Goal: Task Accomplishment & Management: Manage account settings

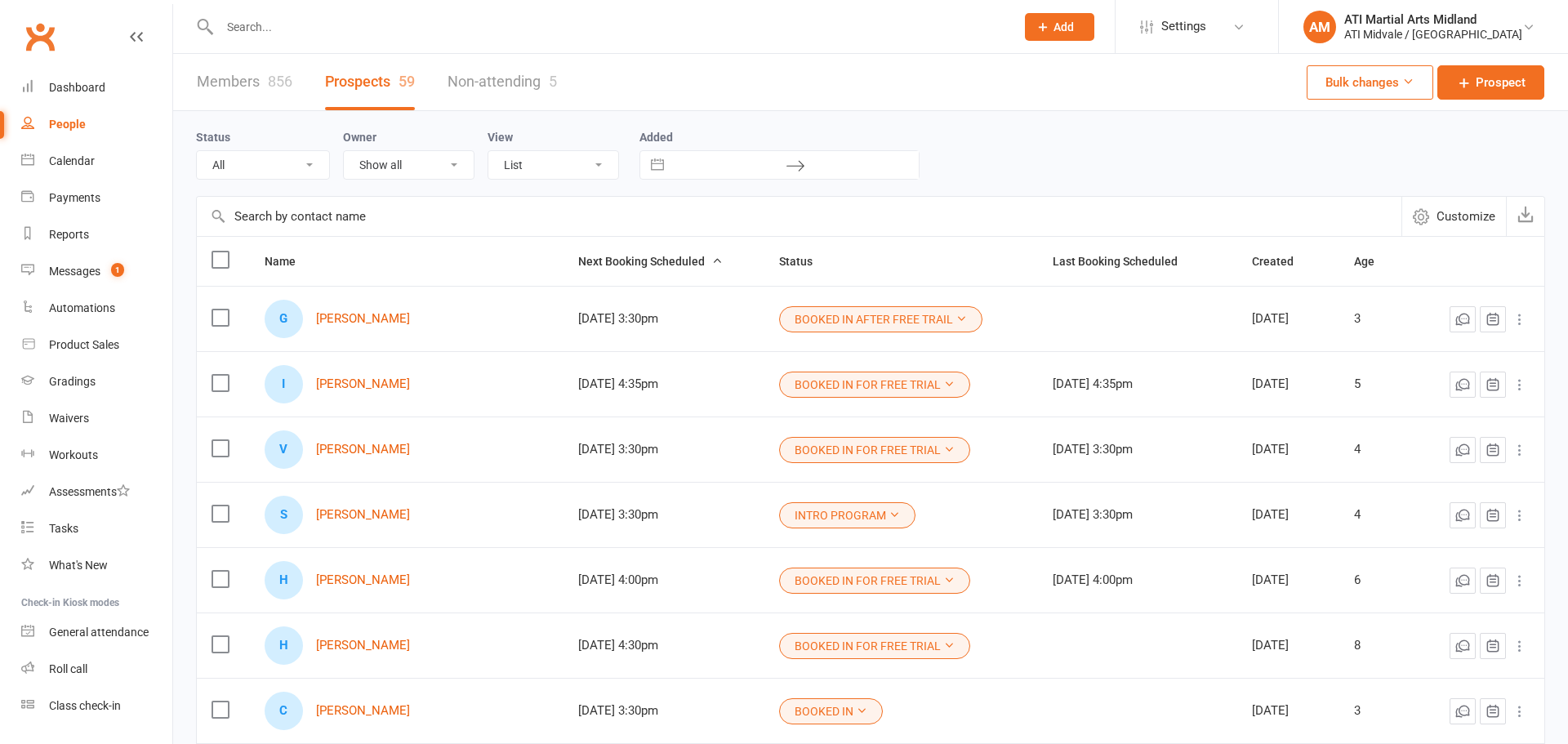
select select "100"
click at [107, 84] on link "Dashboard" at bounding box center [96, 87] width 151 height 37
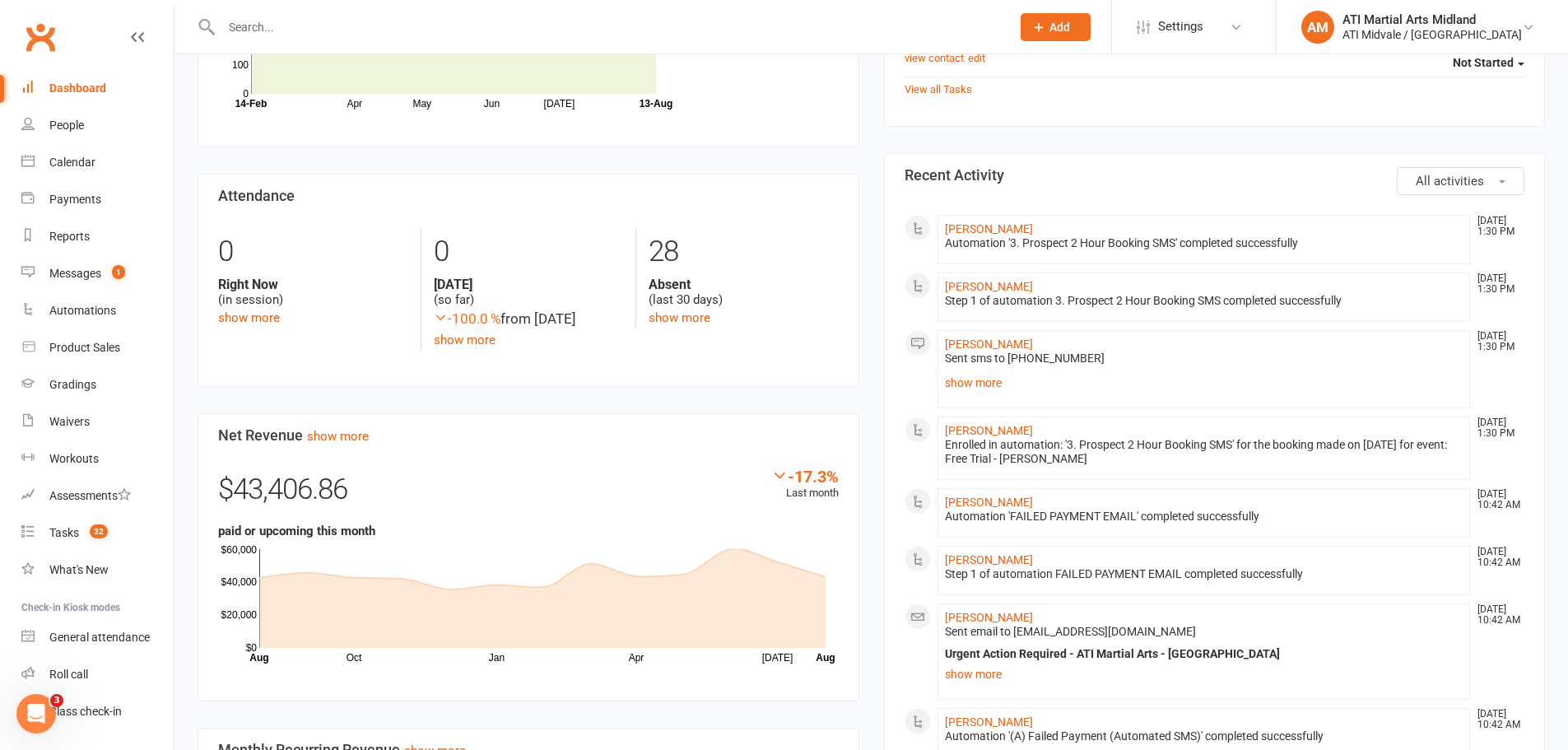
scroll to position [741, 0]
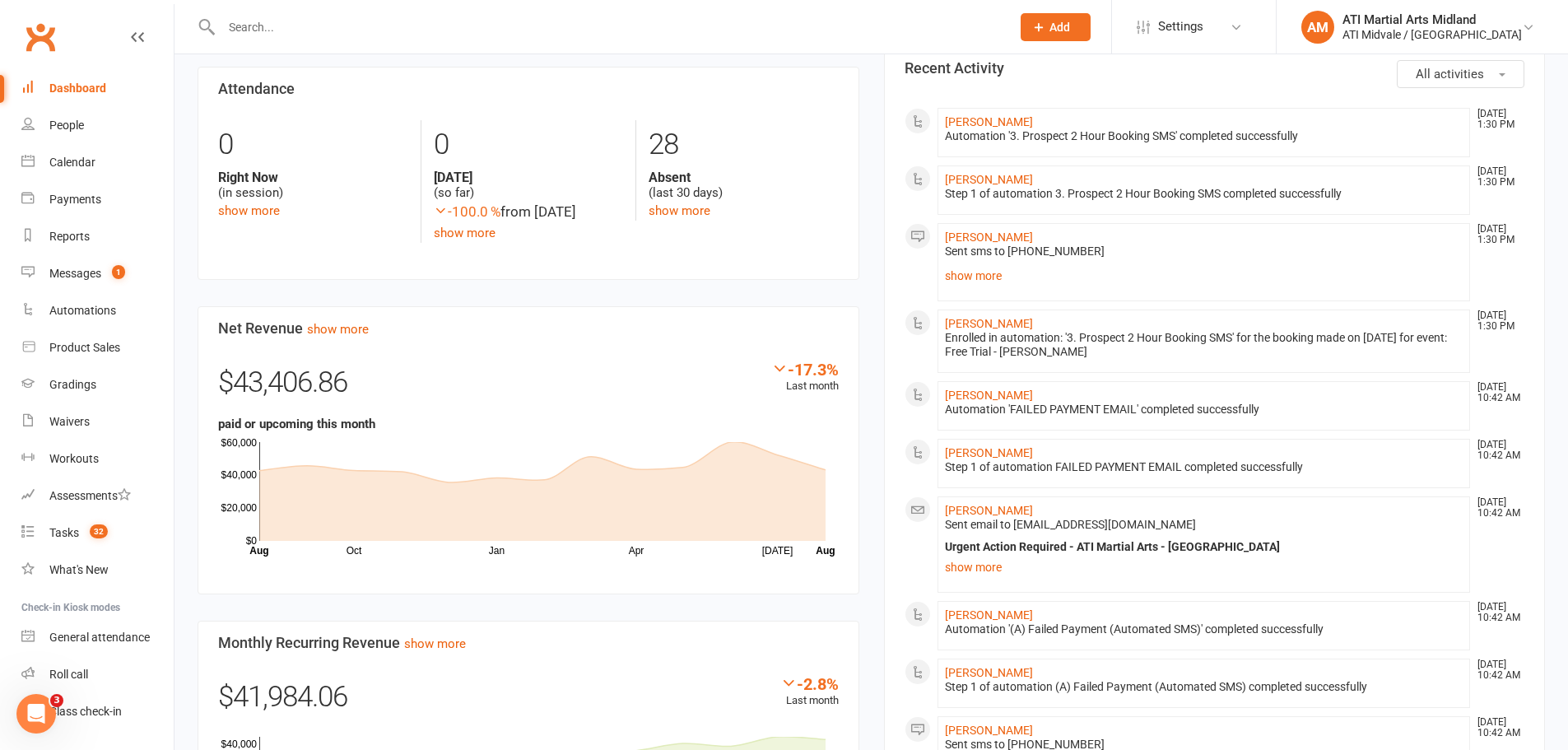
click at [327, 19] on input "text" at bounding box center [607, 27] width 782 height 23
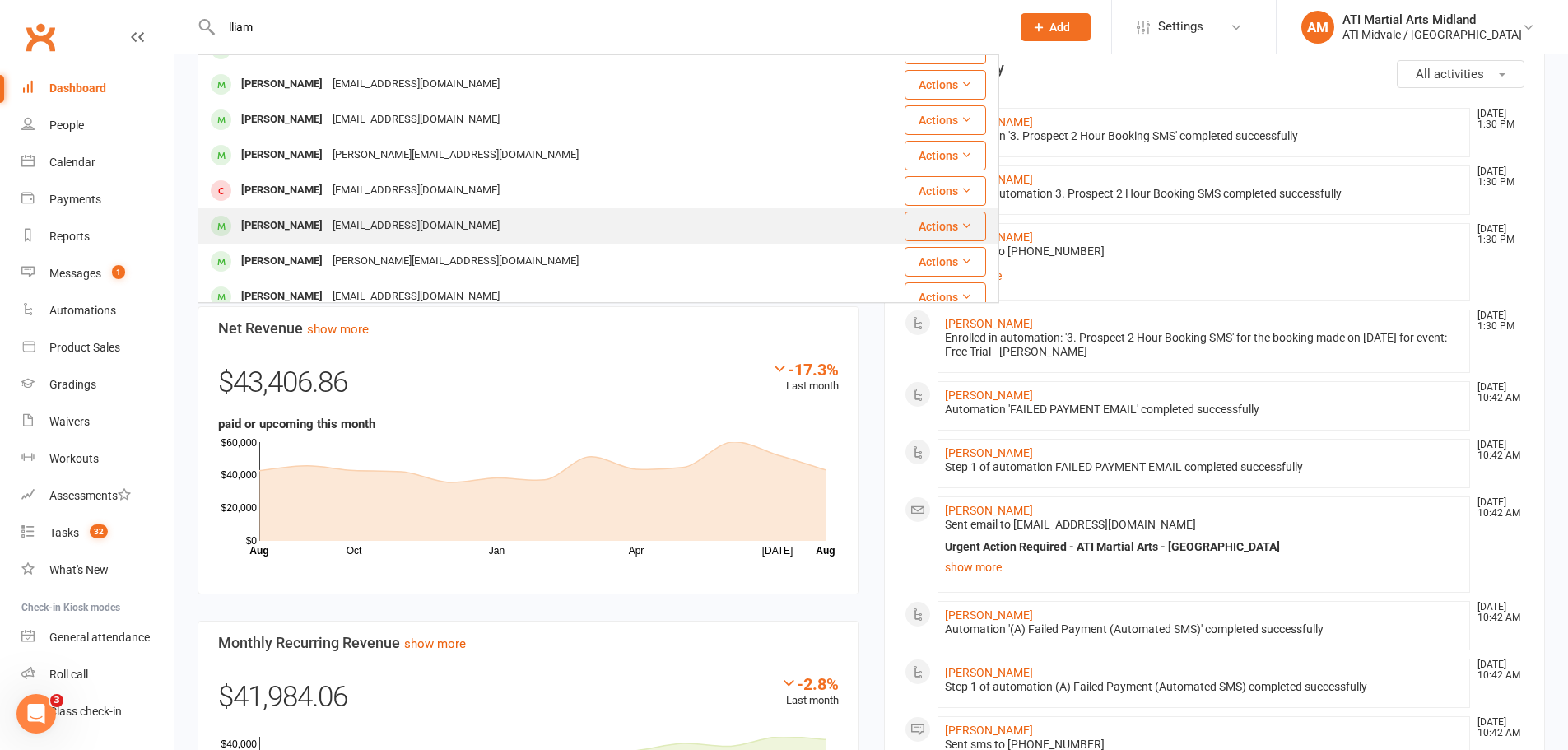
scroll to position [165, 0]
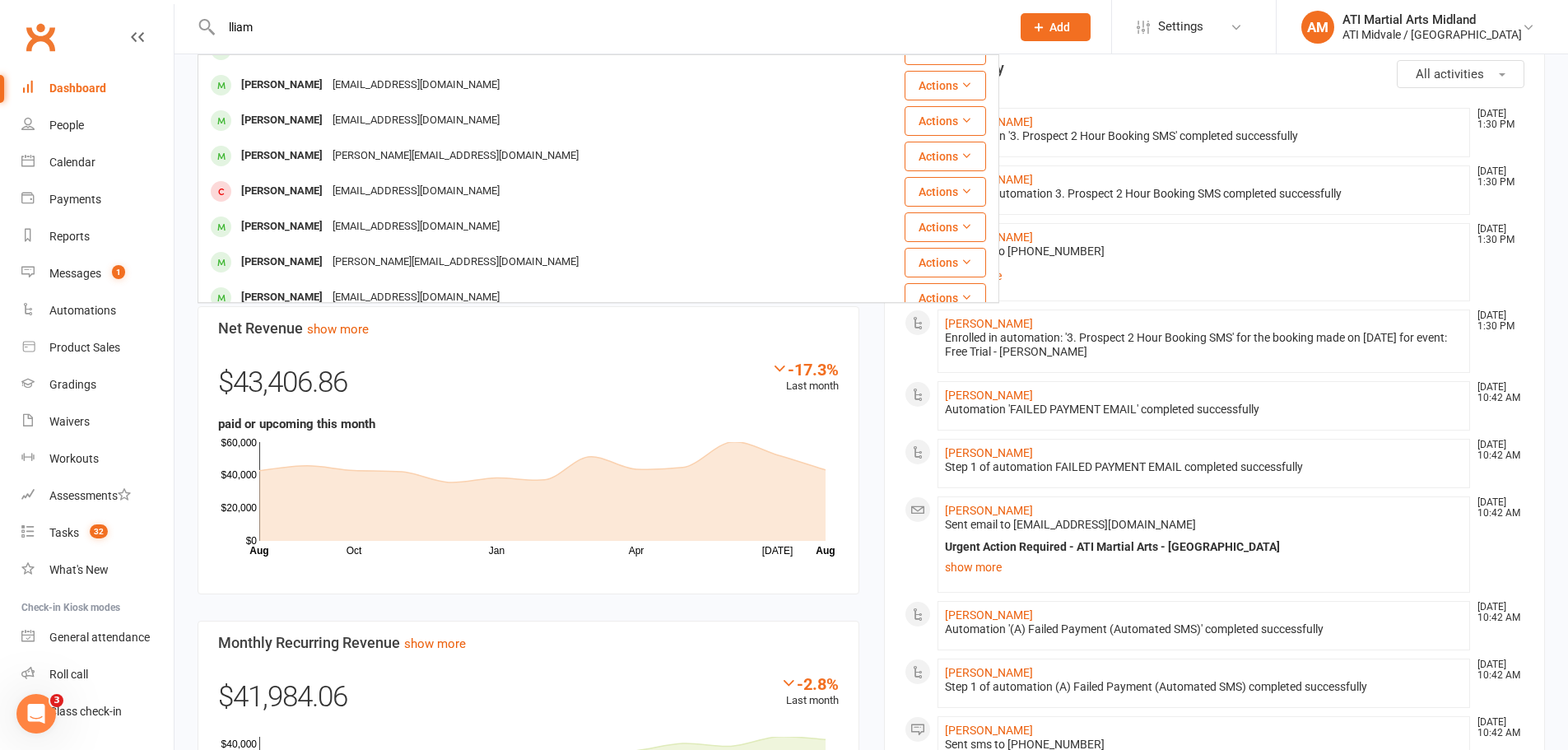
drag, startPoint x: 255, startPoint y: 22, endPoint x: 158, endPoint y: 33, distance: 97.6
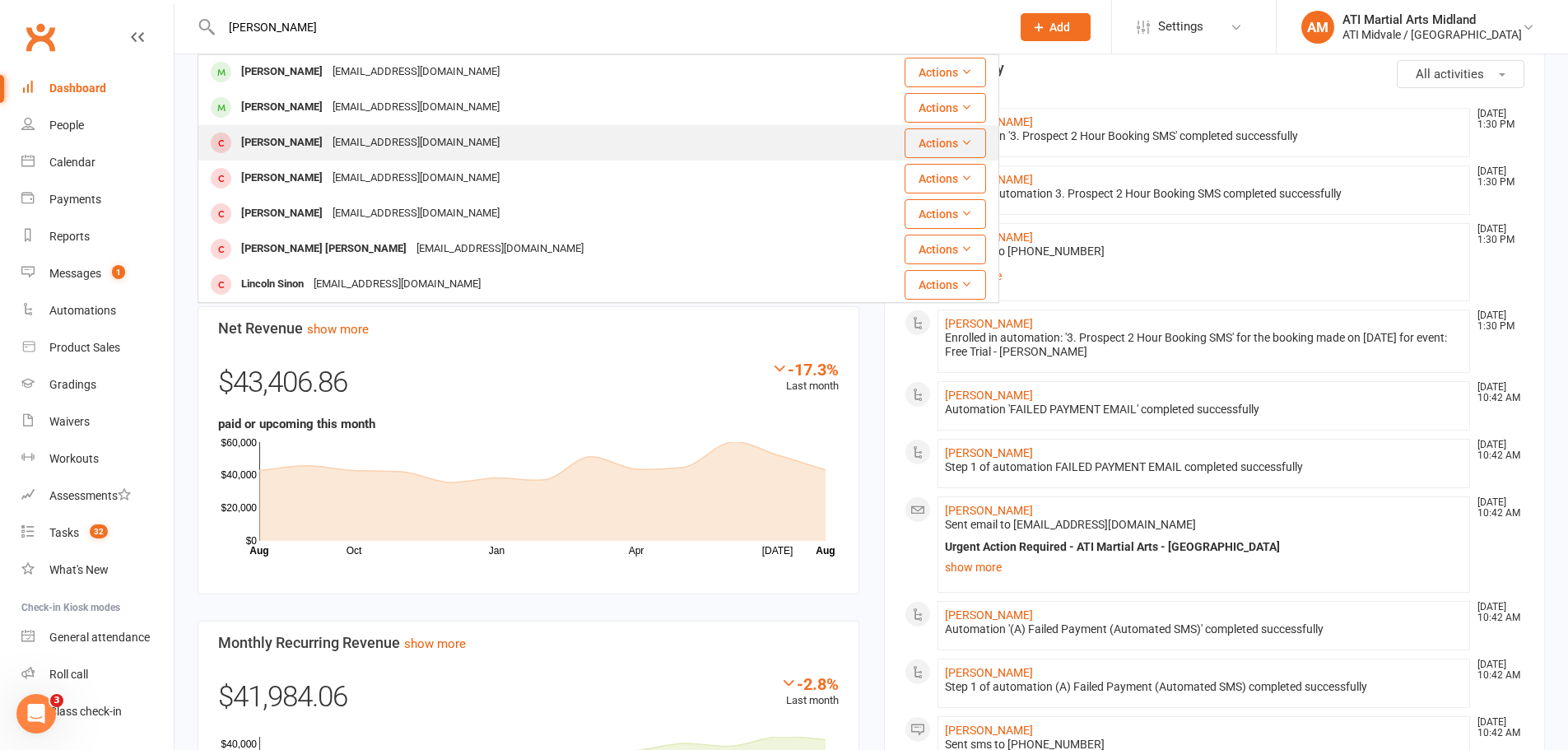
scroll to position [0, 0]
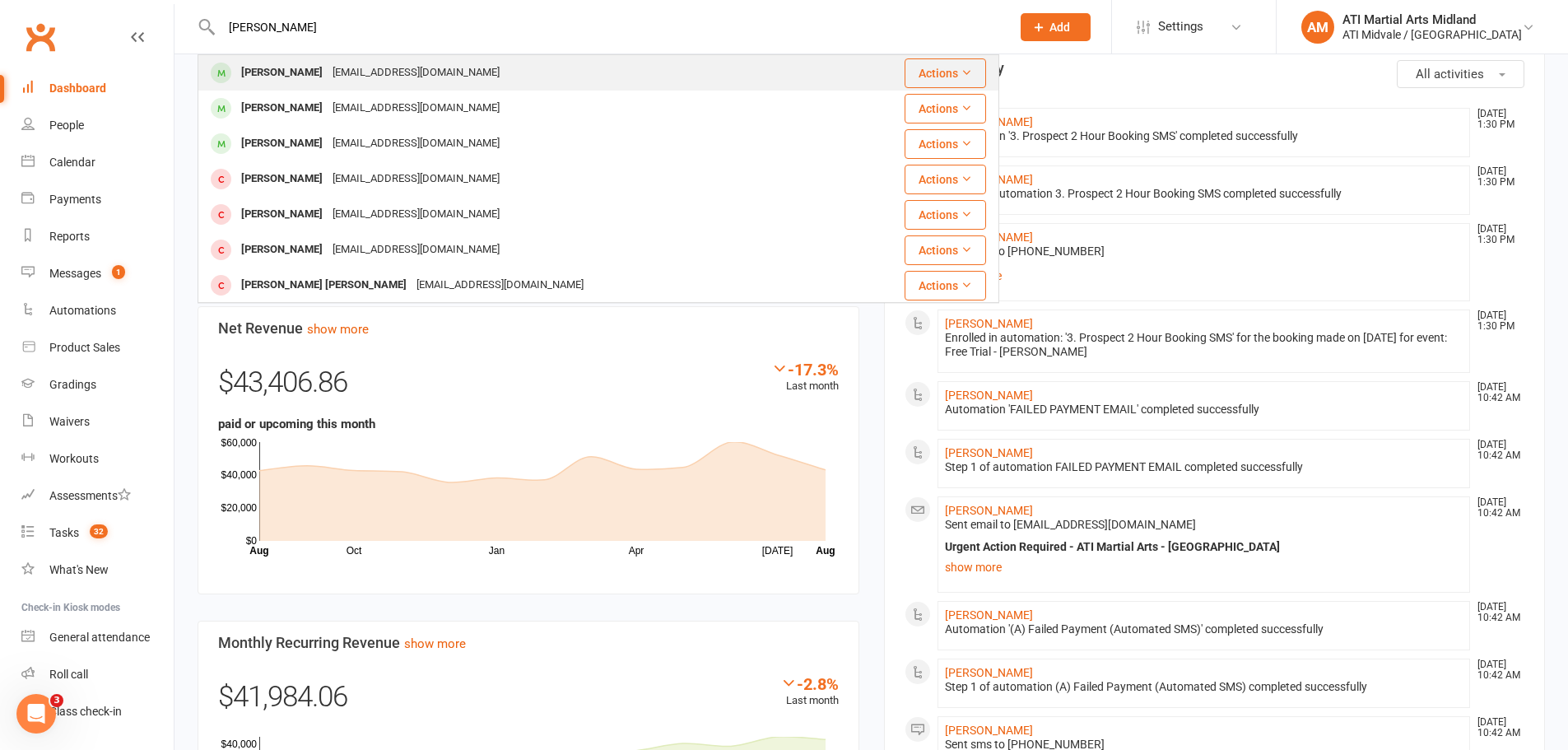
type input "[PERSON_NAME]"
click at [327, 78] on div "[EMAIL_ADDRESS][DOMAIN_NAME]" at bounding box center [415, 72] width 177 height 24
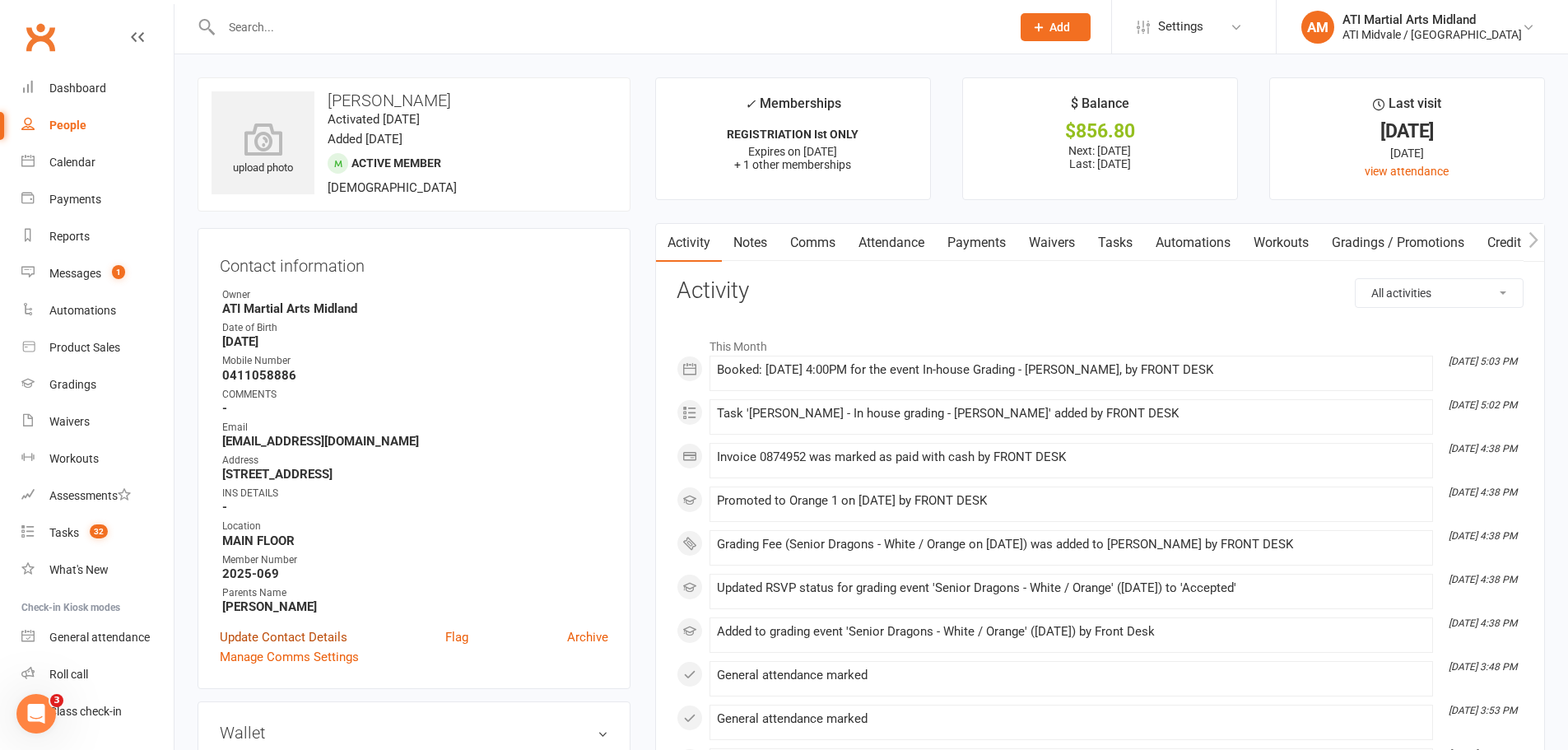
click at [280, 634] on link "Update Contact Details" at bounding box center [283, 637] width 128 height 19
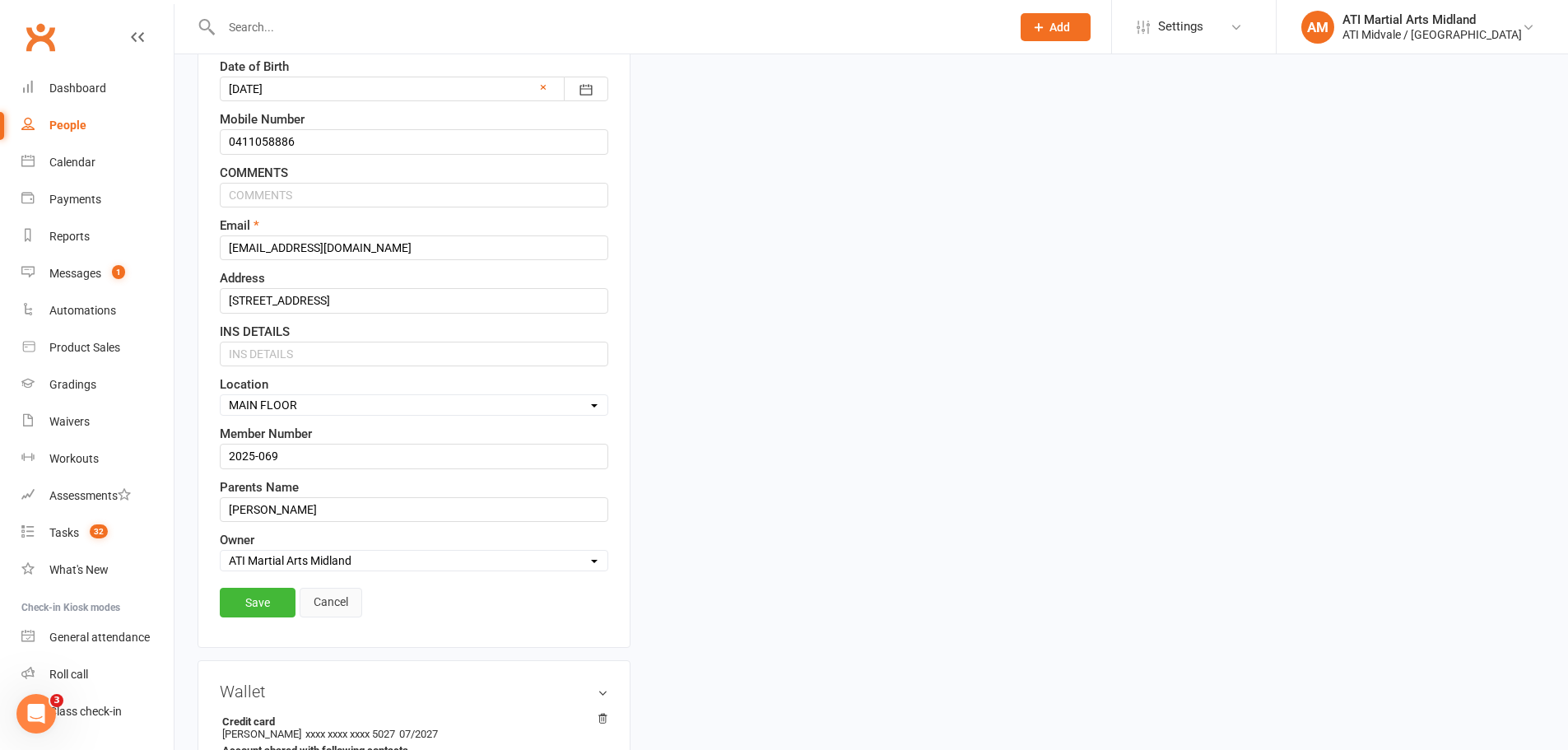
click at [333, 599] on link "Cancel" at bounding box center [330, 603] width 62 height 30
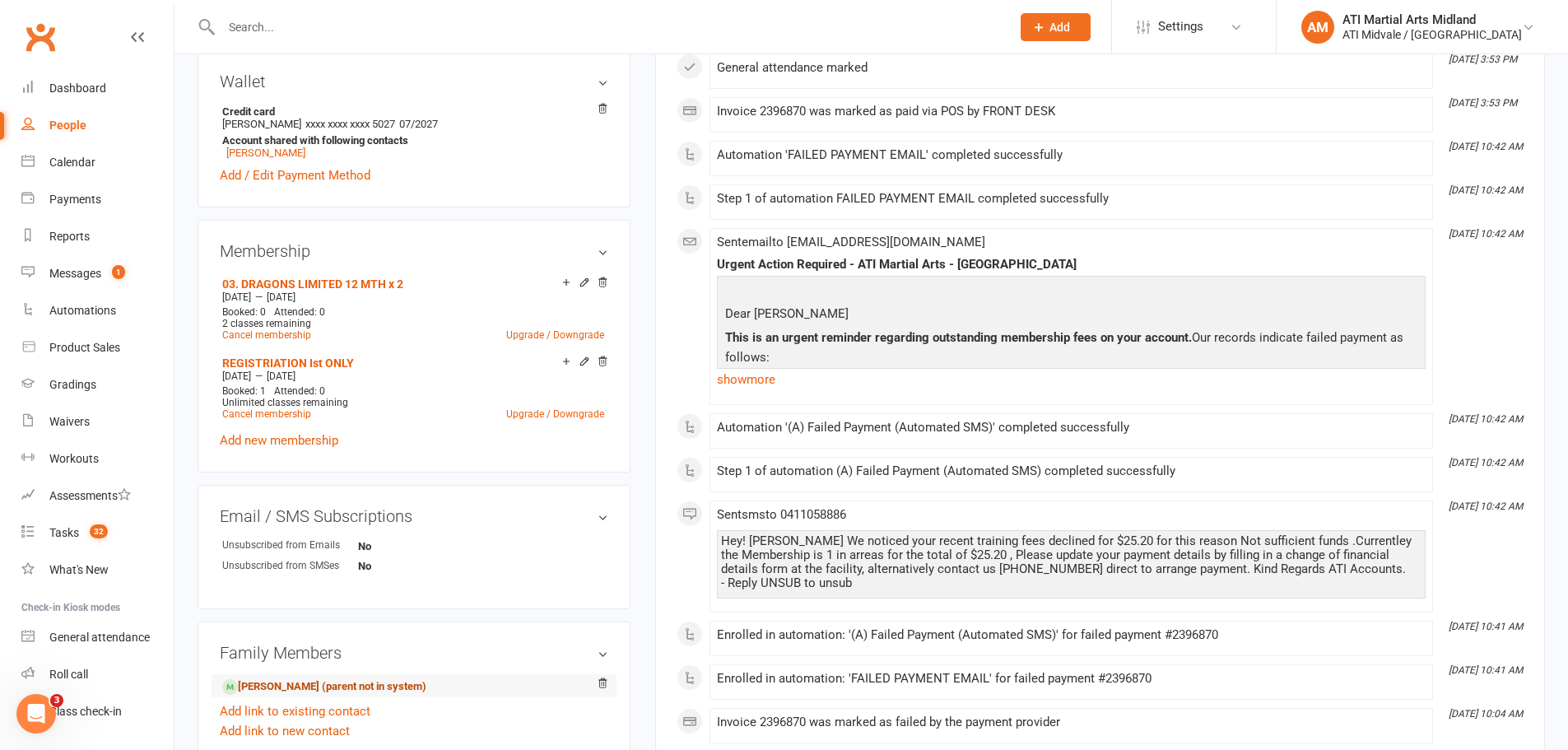
scroll to position [819, 0]
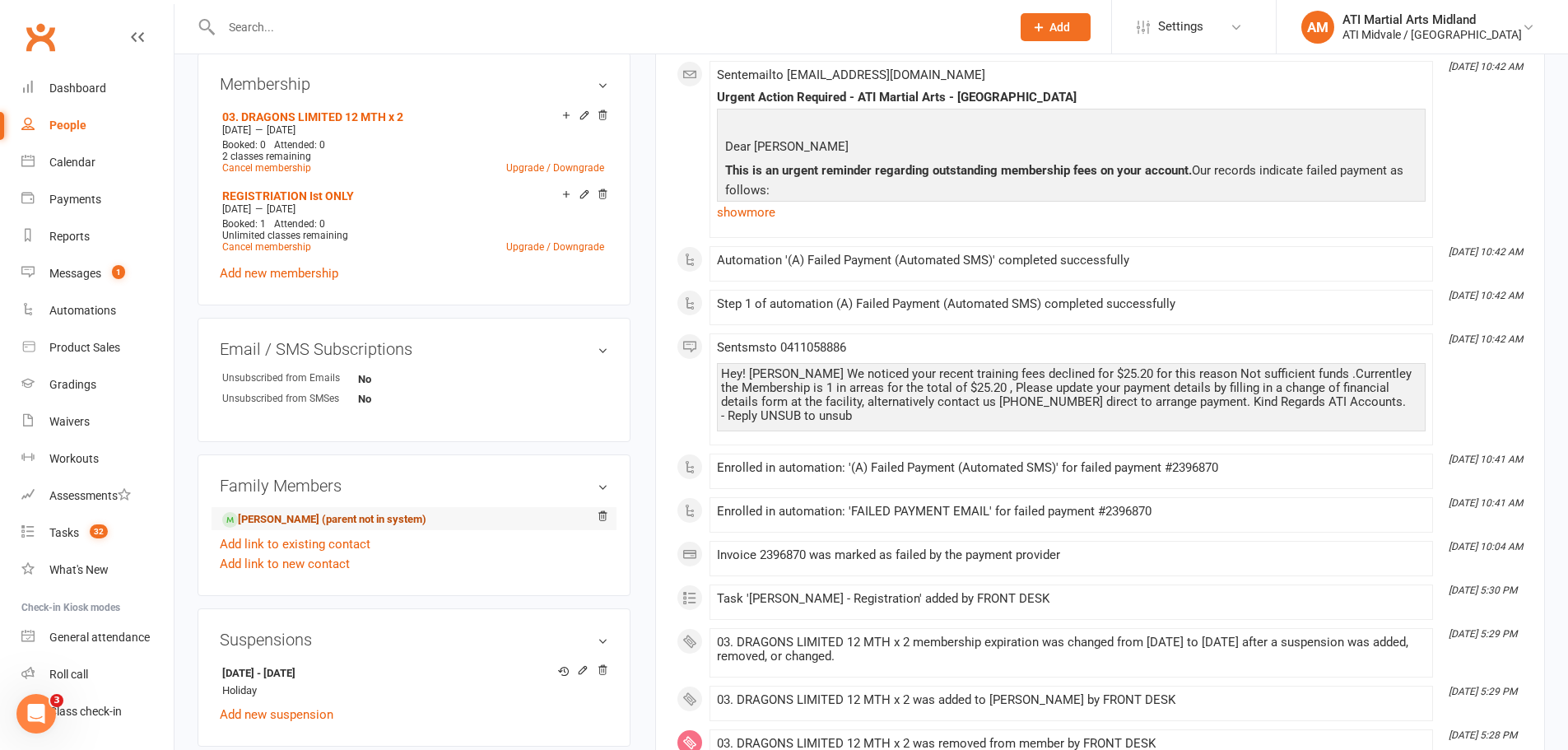
click at [299, 518] on link "[PERSON_NAME] (parent not in system)" at bounding box center [325, 520] width 204 height 18
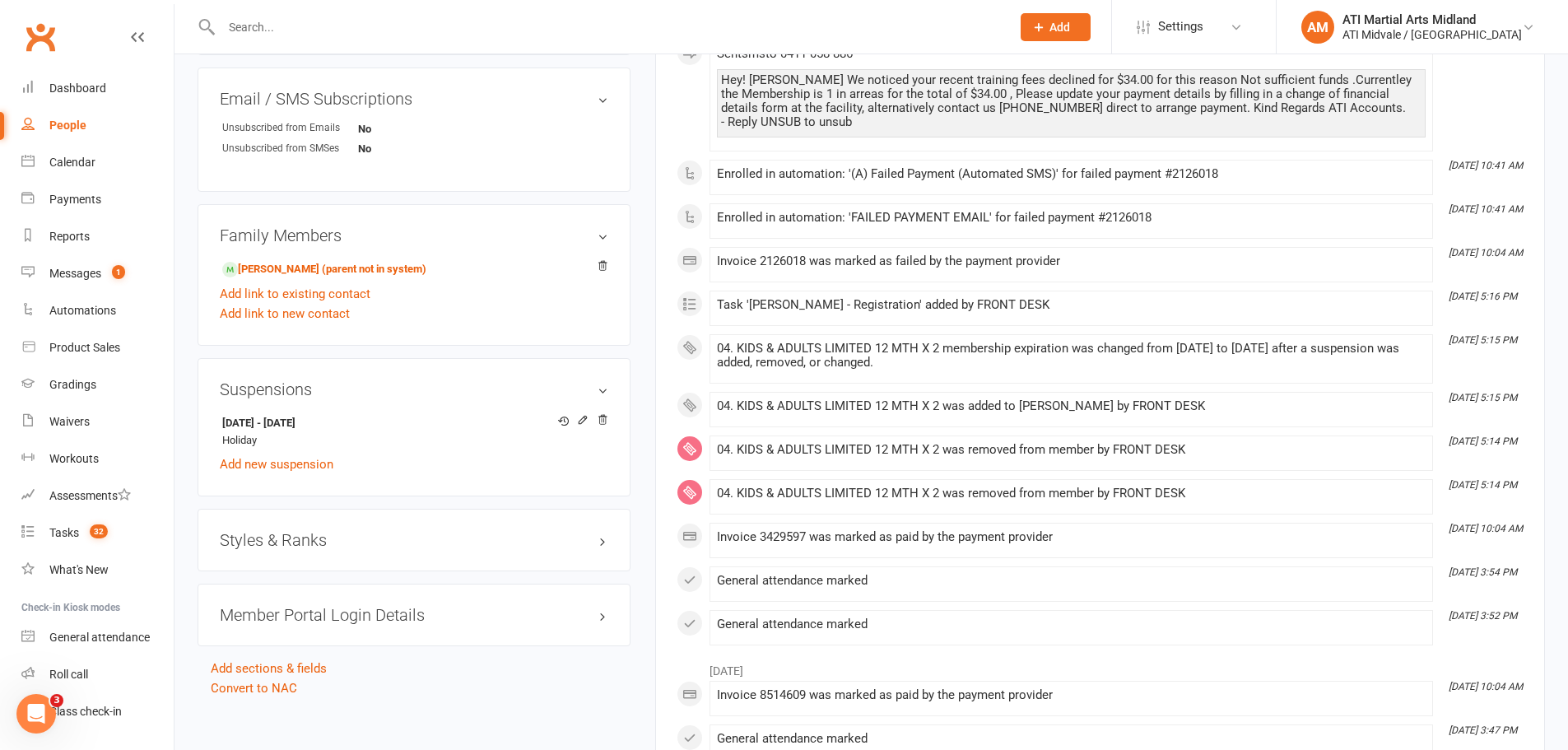
scroll to position [1070, 0]
click at [297, 539] on h3 "Styles & Ranks" at bounding box center [414, 538] width 388 height 18
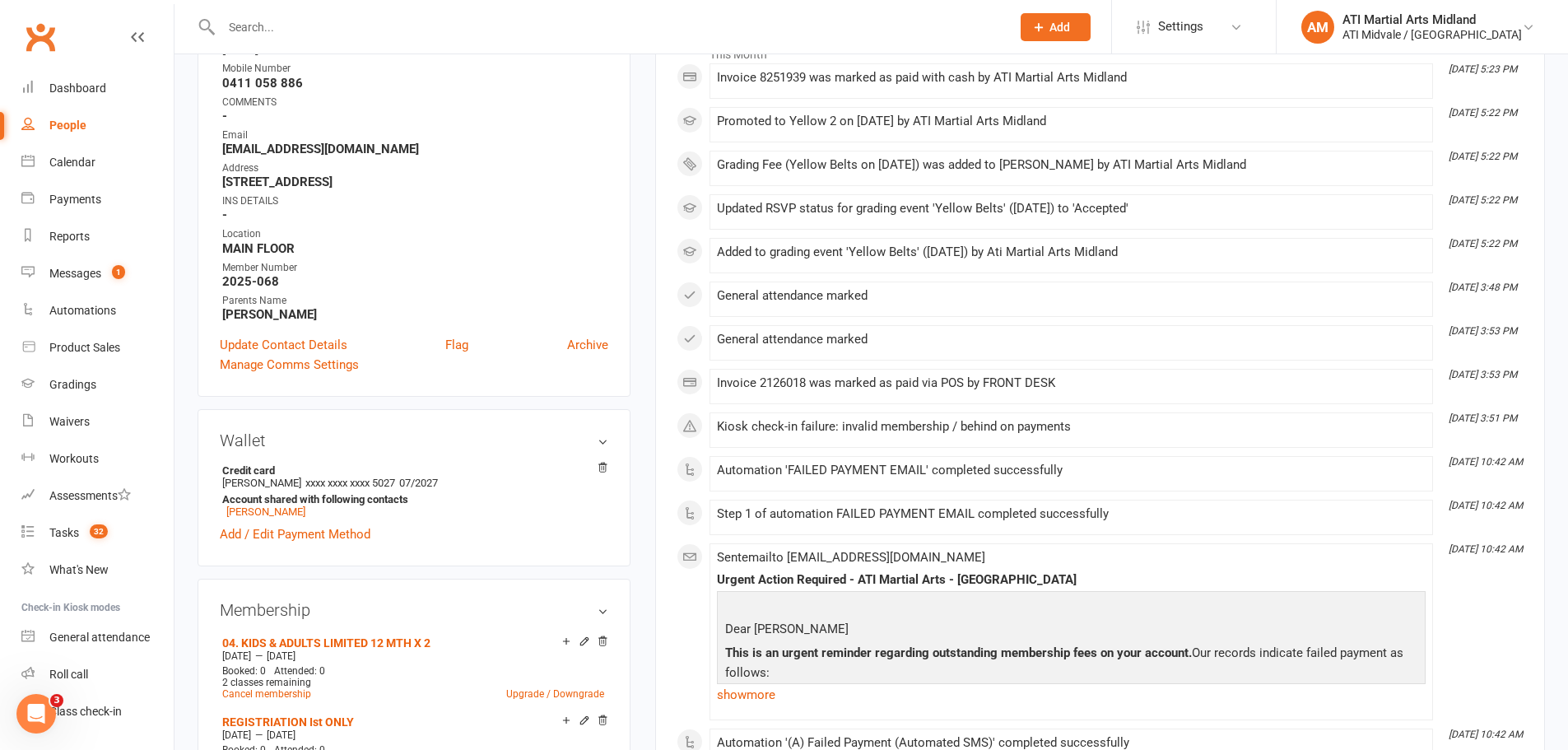
scroll to position [247, 0]
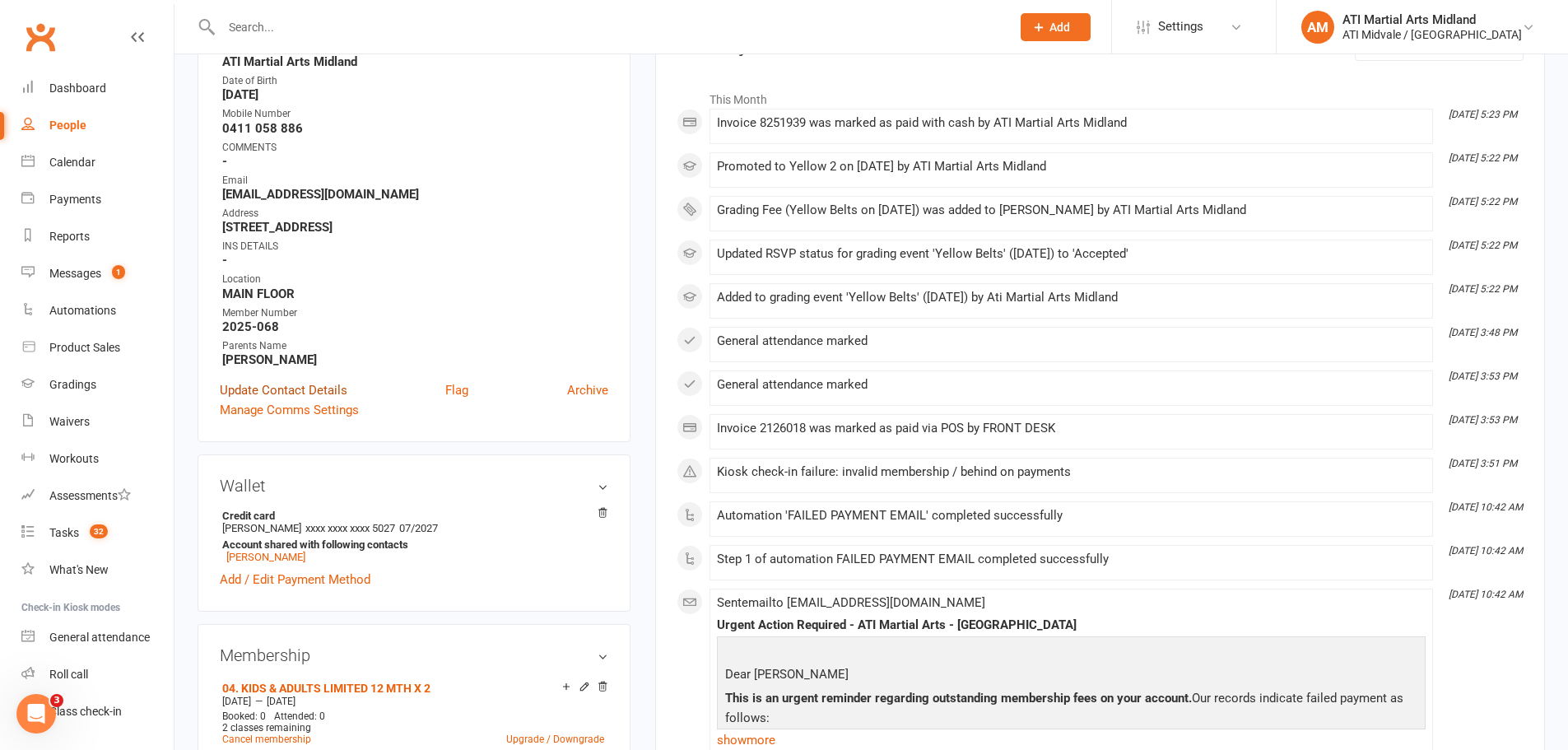
click at [298, 387] on link "Update Contact Details" at bounding box center [283, 390] width 128 height 19
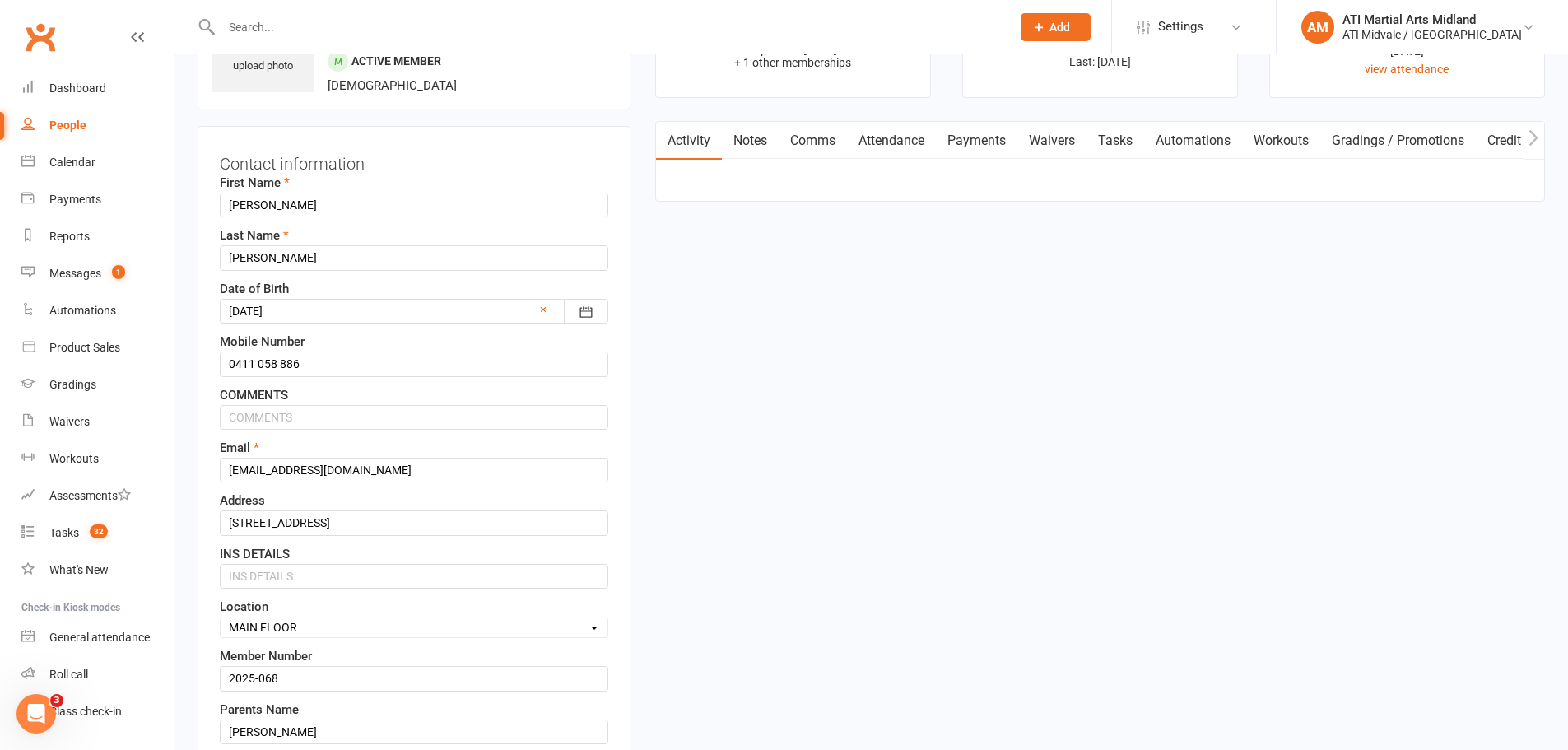
scroll to position [77, 0]
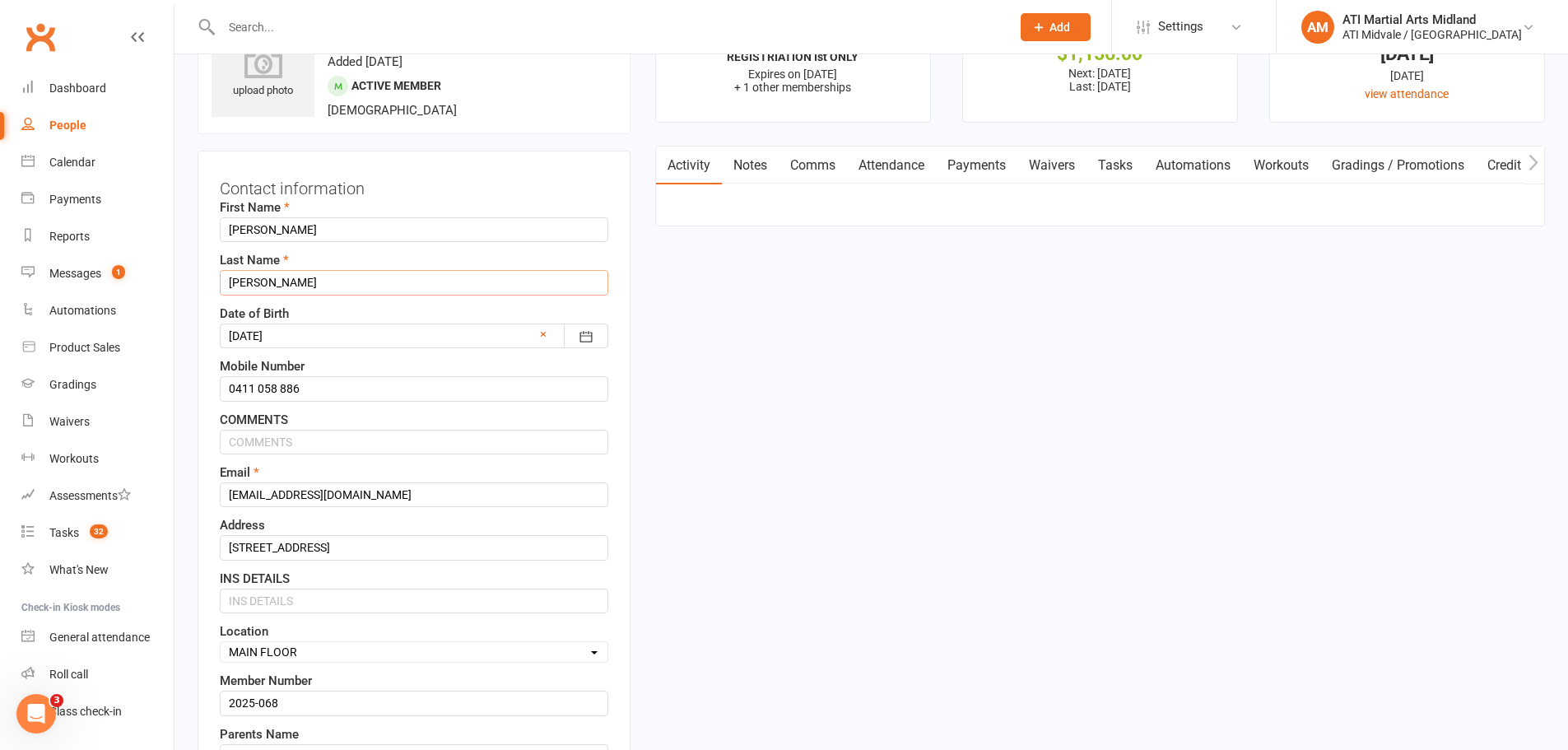
drag, startPoint x: 276, startPoint y: 278, endPoint x: 217, endPoint y: 285, distance: 59.4
click at [217, 285] on div "Contact information First Name [PERSON_NAME] Last Name [PERSON_NAME] Date of Bi…" at bounding box center [414, 522] width 433 height 744
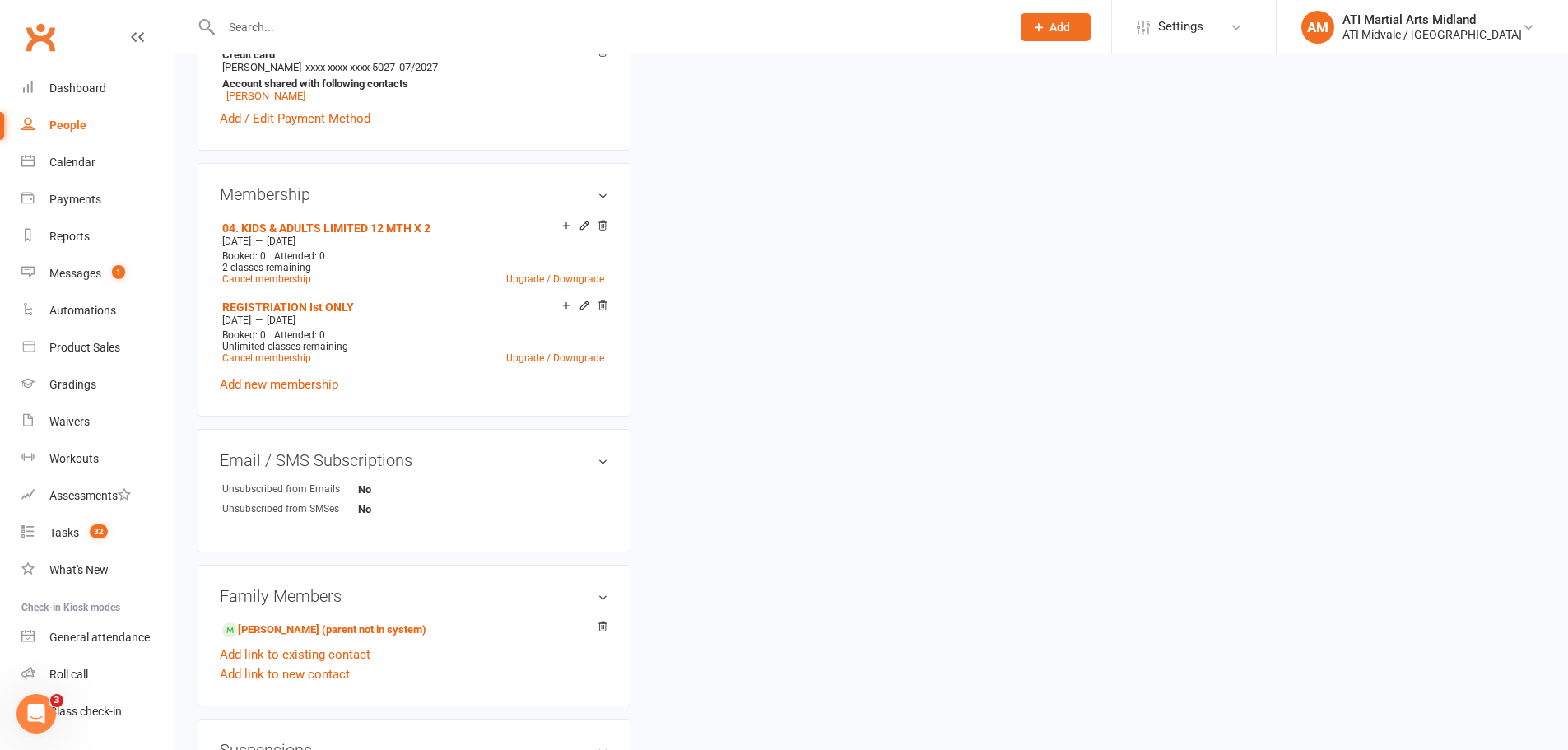
scroll to position [1148, 0]
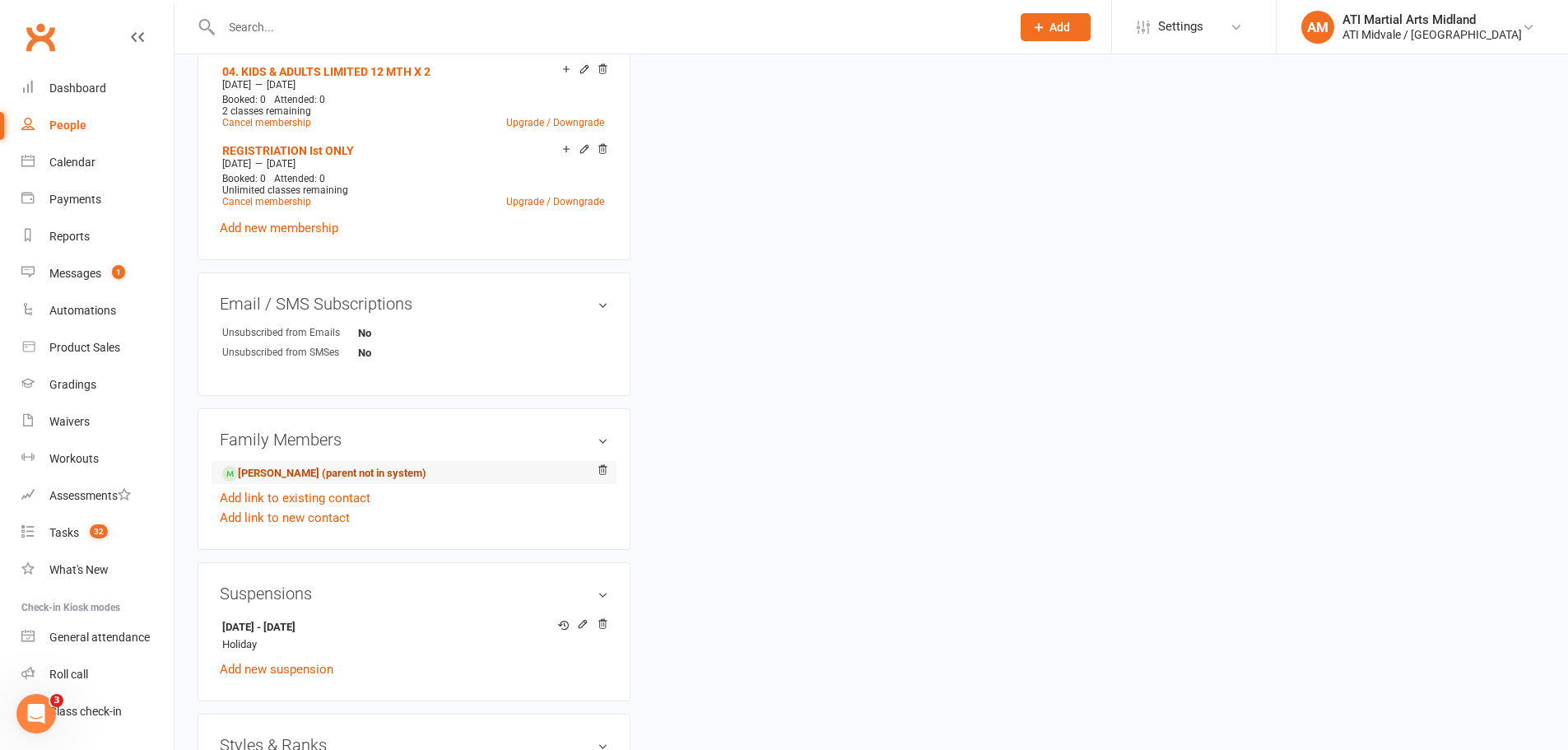
click at [270, 476] on link "[PERSON_NAME] (parent not in system)" at bounding box center [325, 474] width 204 height 18
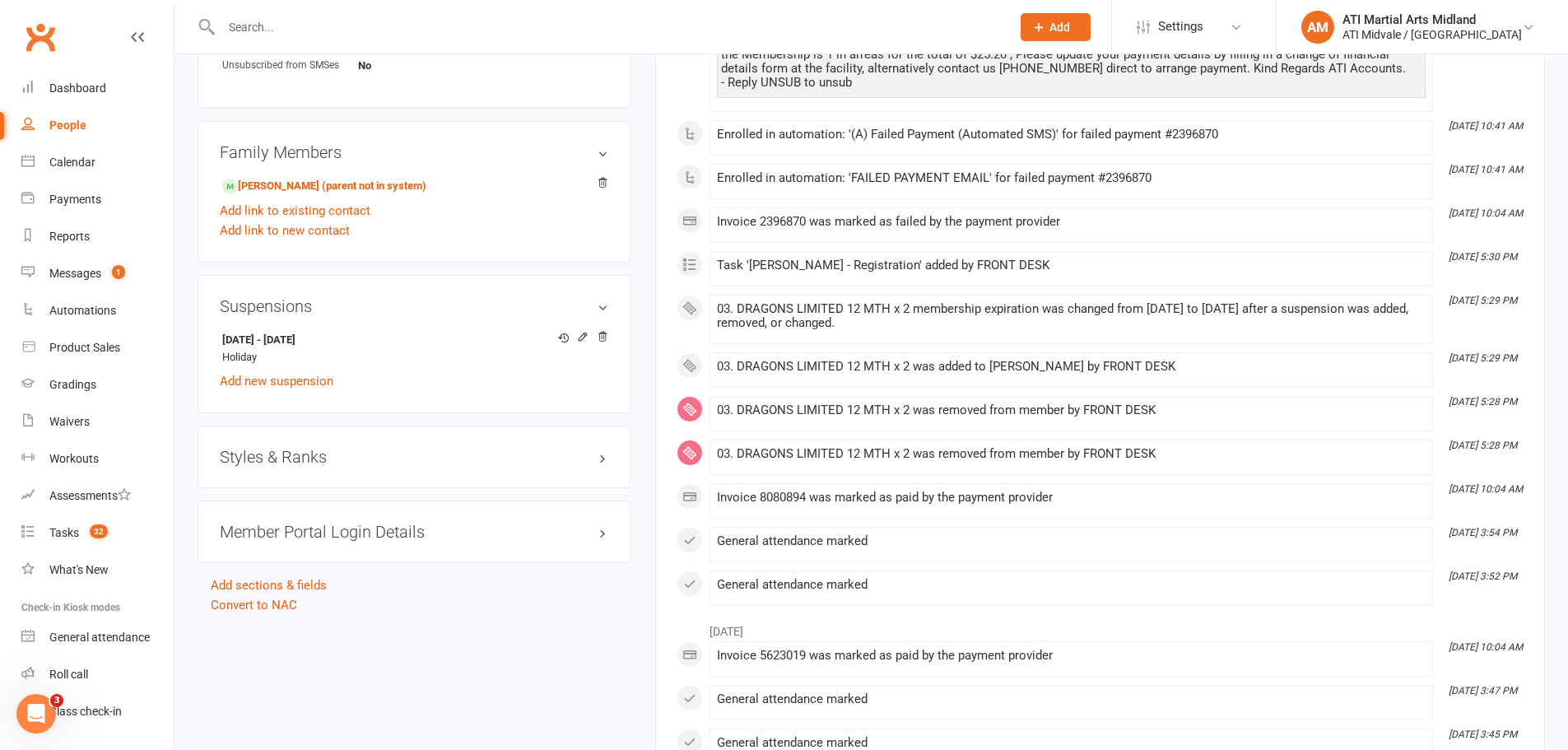
scroll to position [1152, 0]
click at [285, 452] on h3 "Styles & Ranks" at bounding box center [414, 456] width 388 height 18
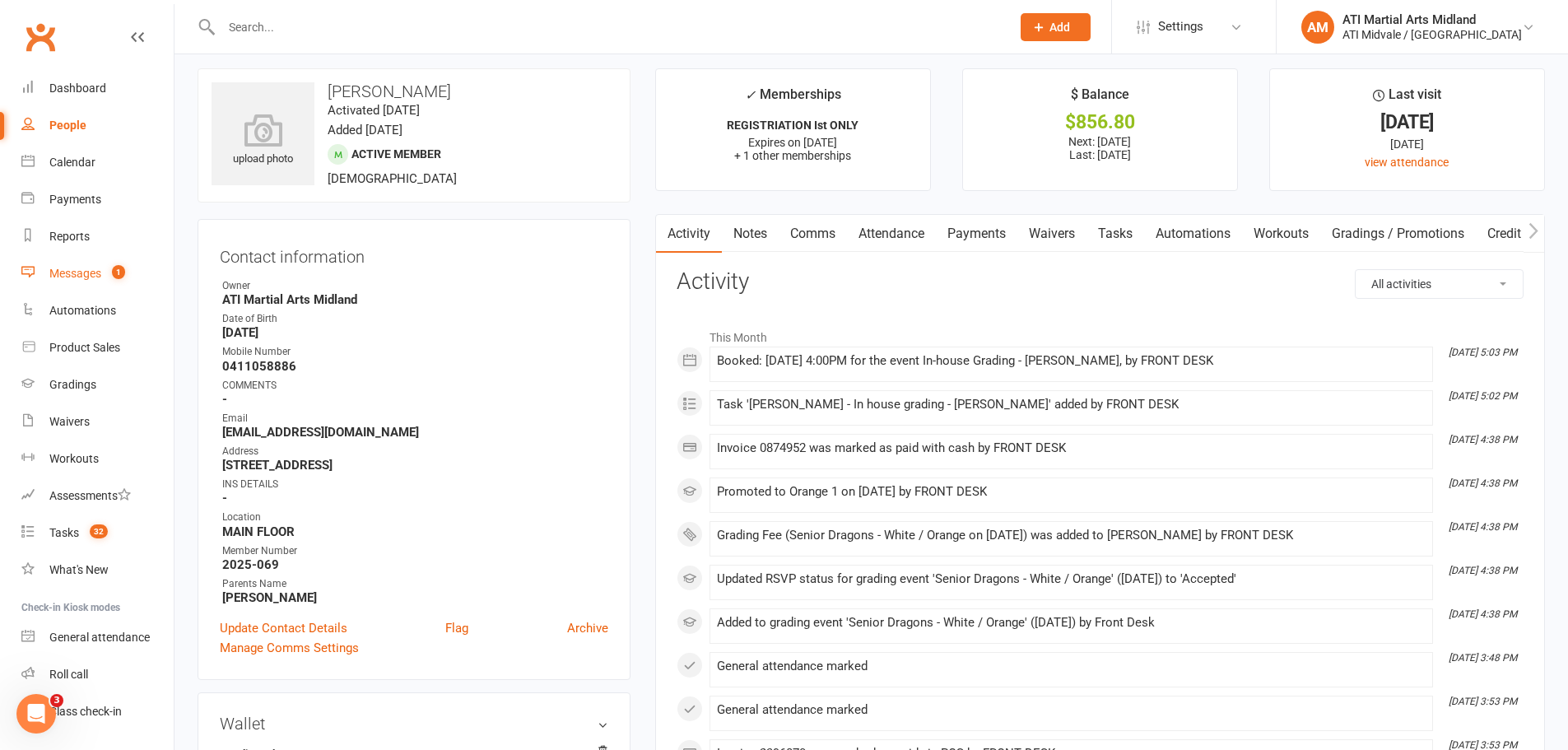
scroll to position [0, 0]
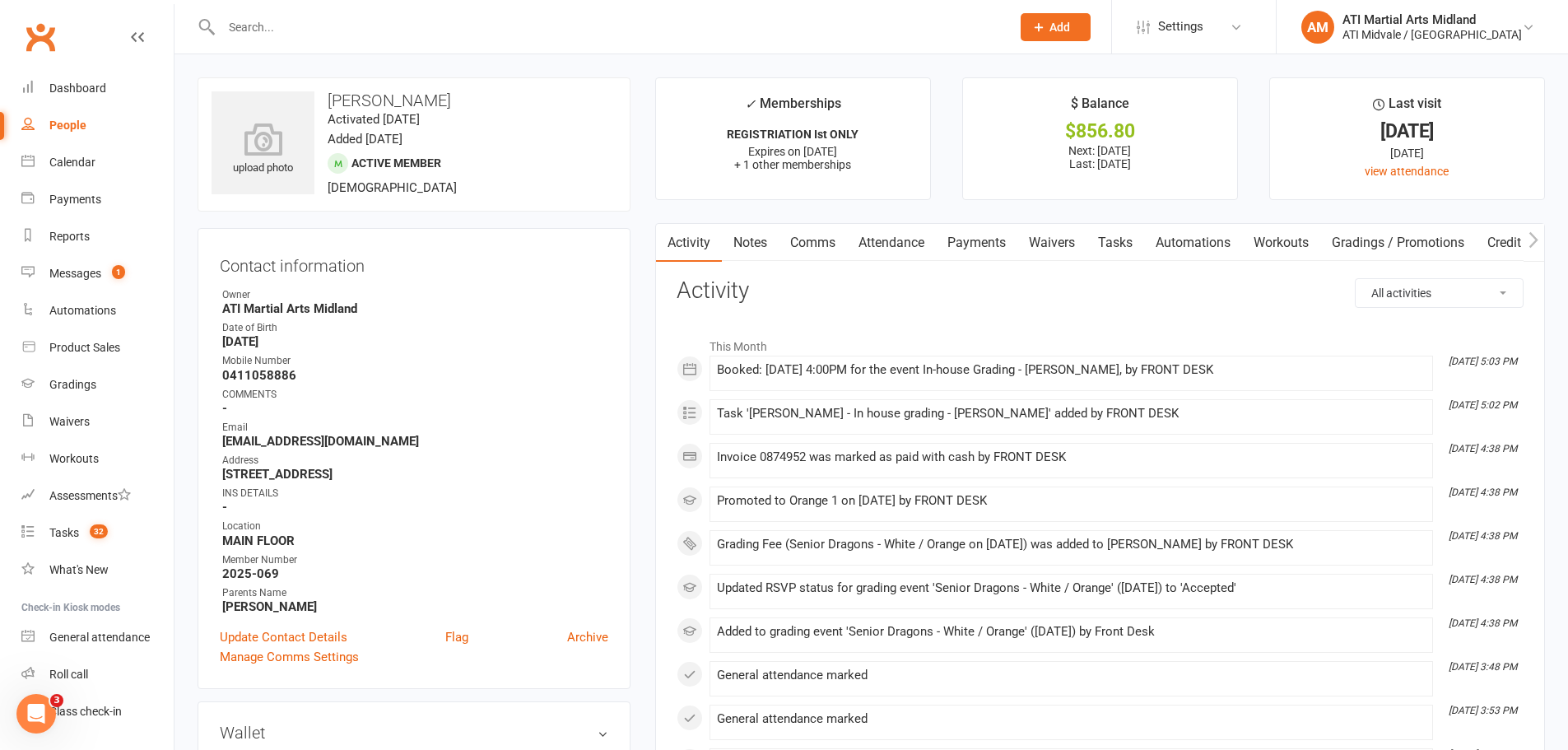
click at [955, 248] on link "Payments" at bounding box center [976, 242] width 82 height 38
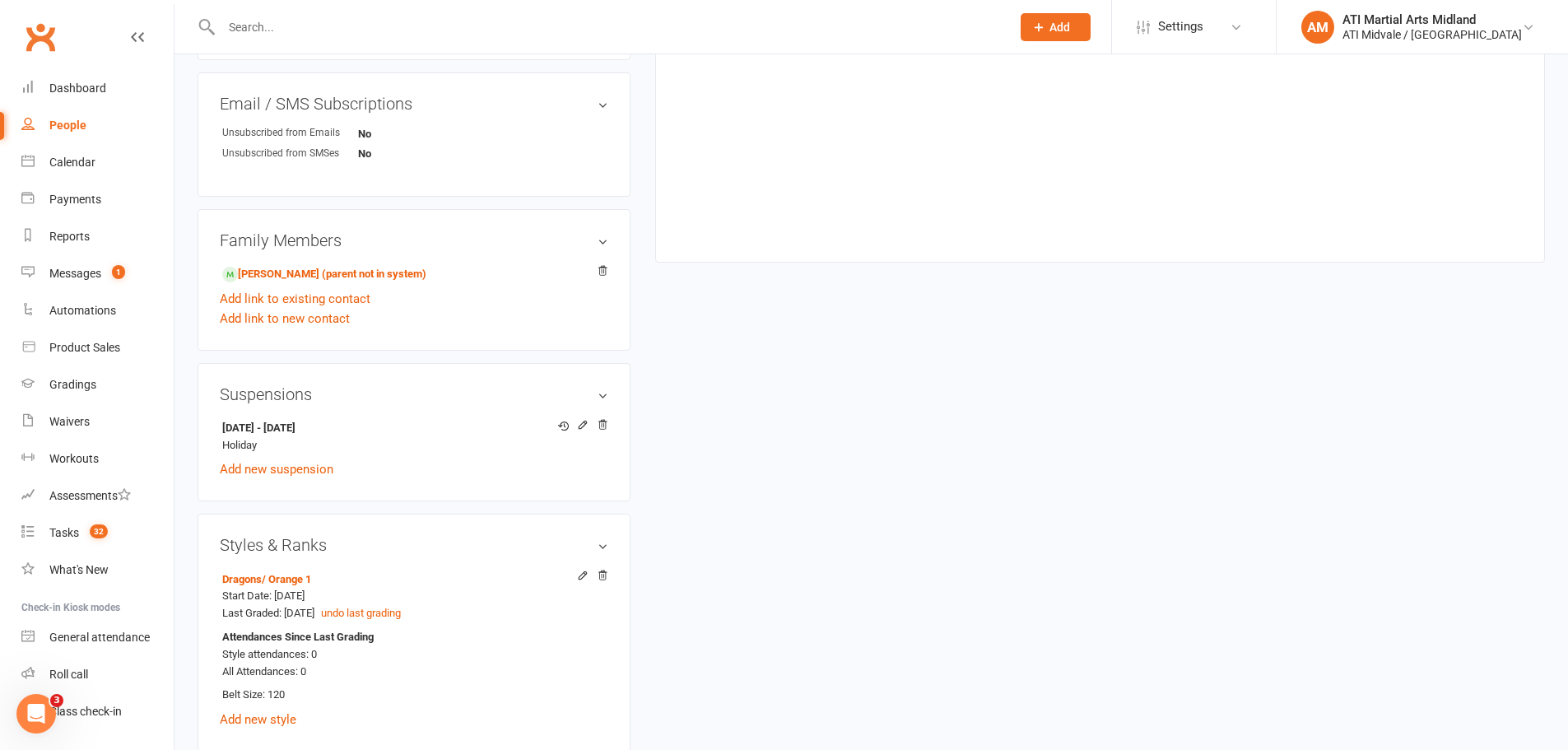
scroll to position [1070, 0]
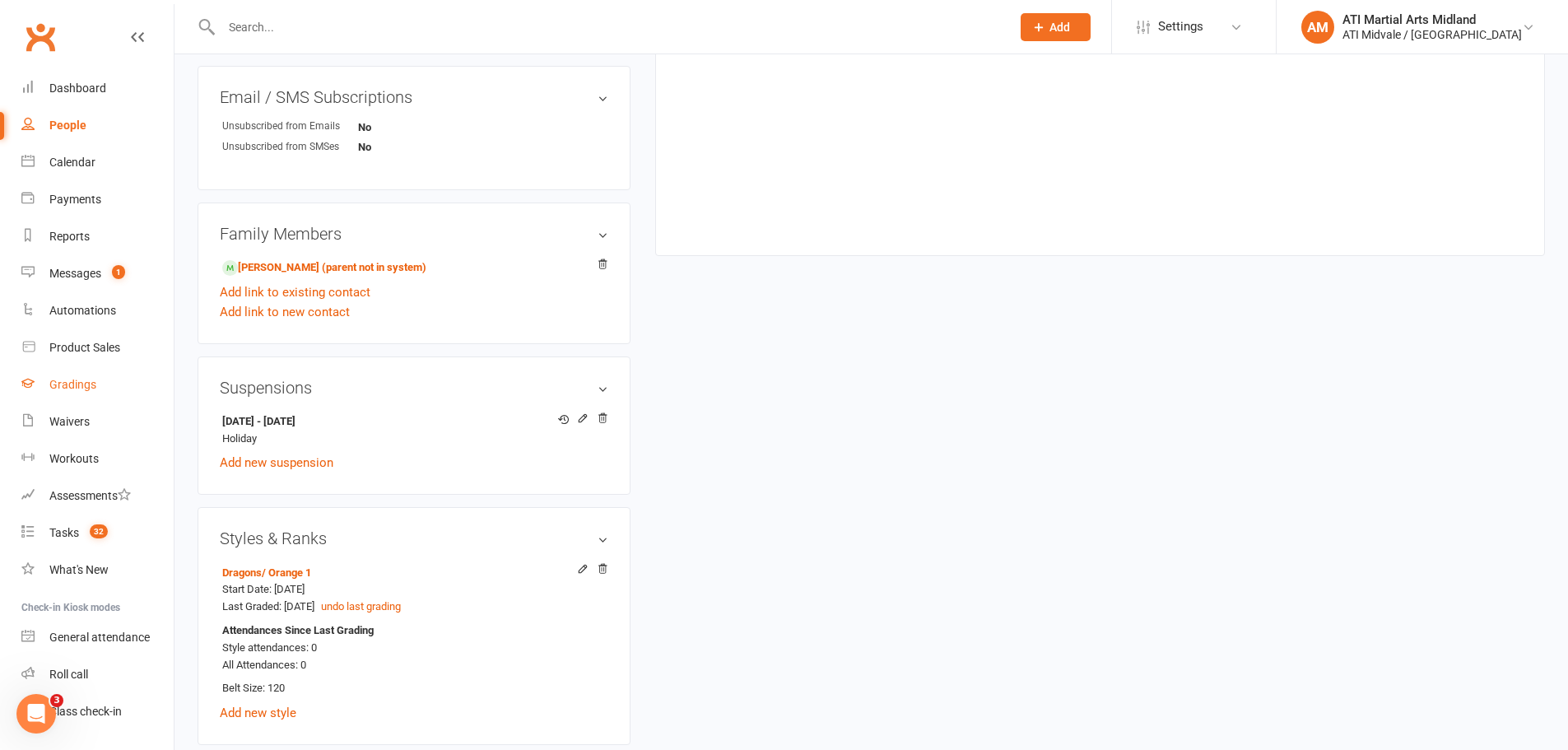
click at [61, 378] on div "Gradings" at bounding box center [72, 384] width 47 height 13
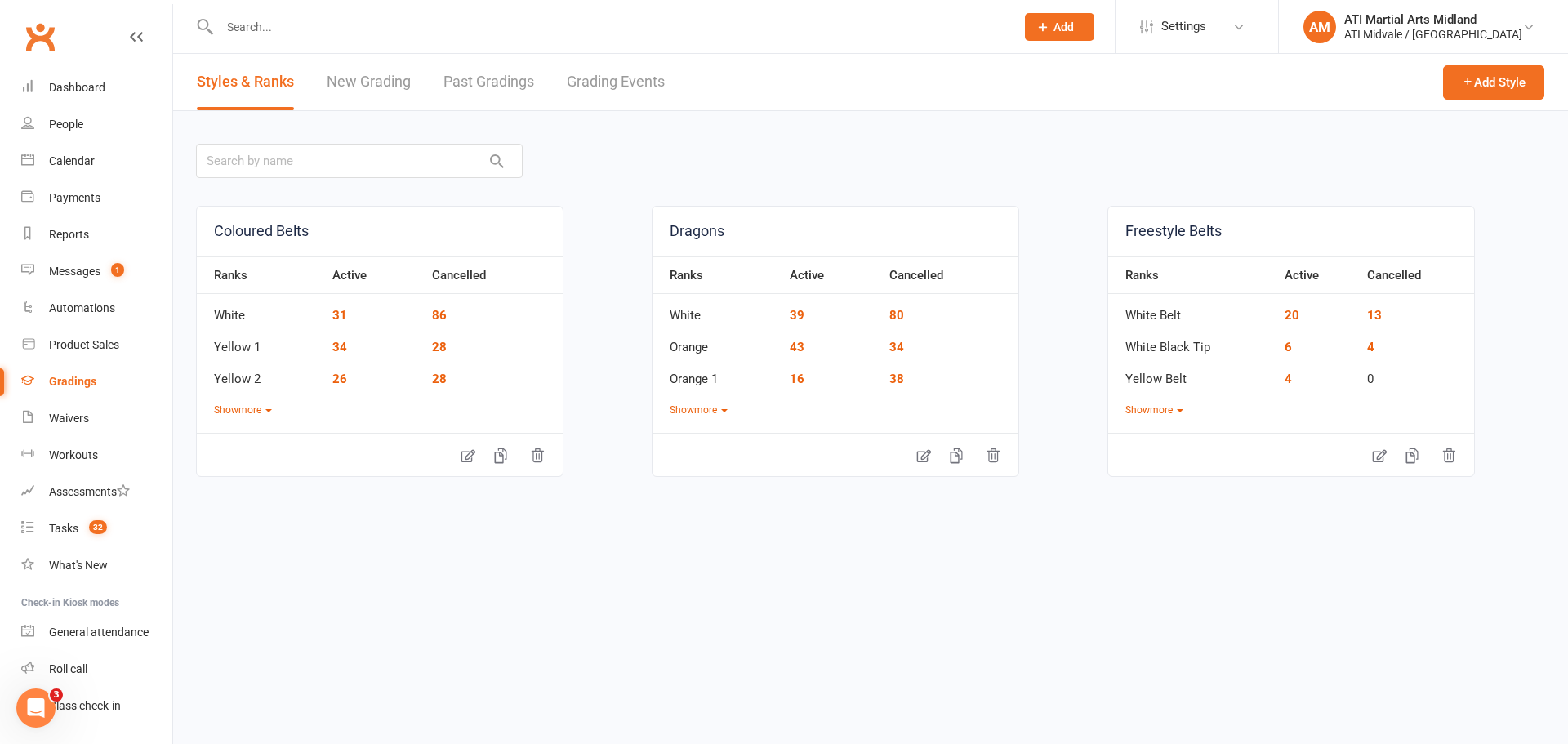
click at [575, 78] on link "Grading Events" at bounding box center [616, 82] width 98 height 57
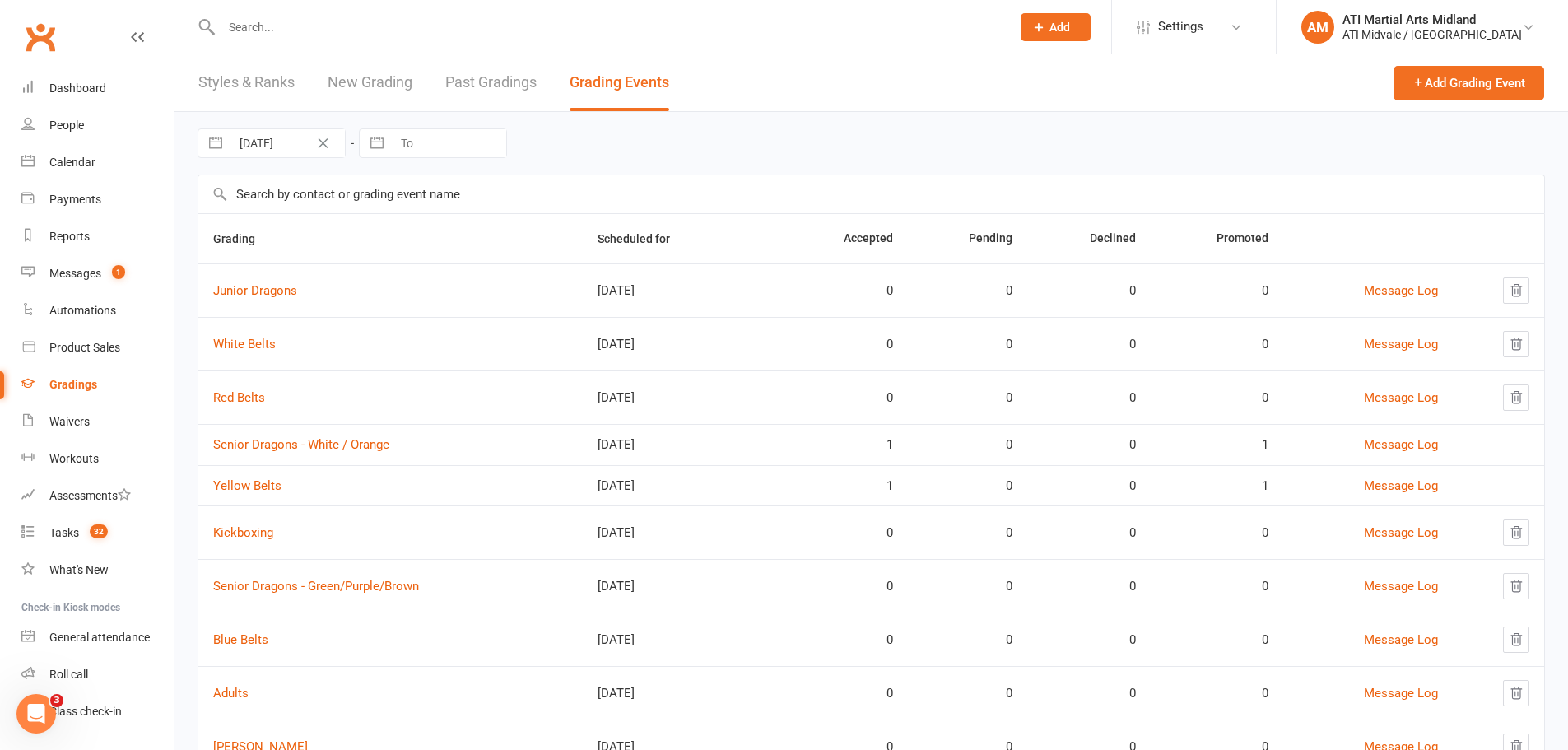
click at [415, 85] on div "Styles & Ranks New Grading Past Gradings Grading Events" at bounding box center [433, 83] width 518 height 57
click at [403, 88] on link "New Grading" at bounding box center [370, 83] width 84 height 57
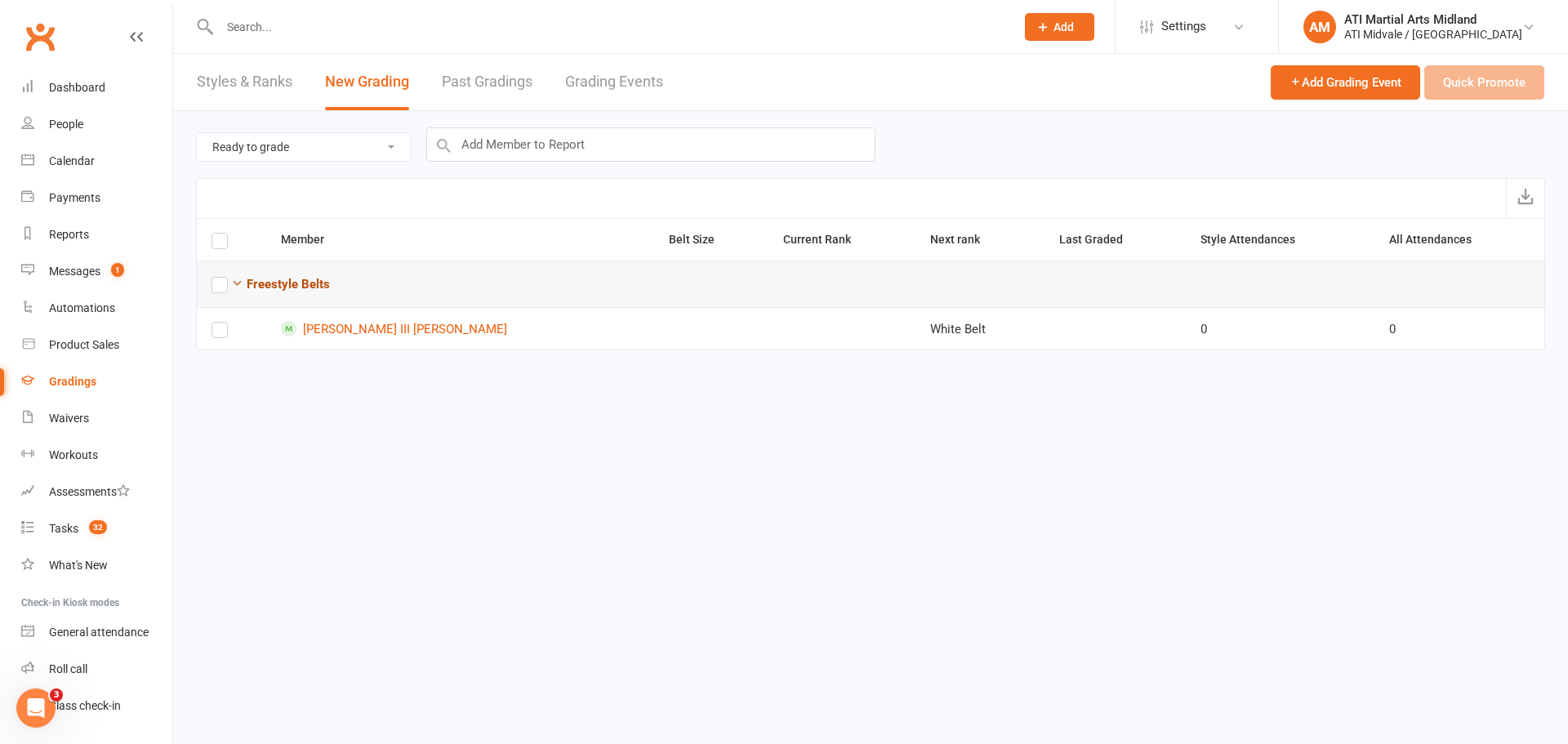
click at [237, 287] on icon "button" at bounding box center [237, 283] width 12 height 12
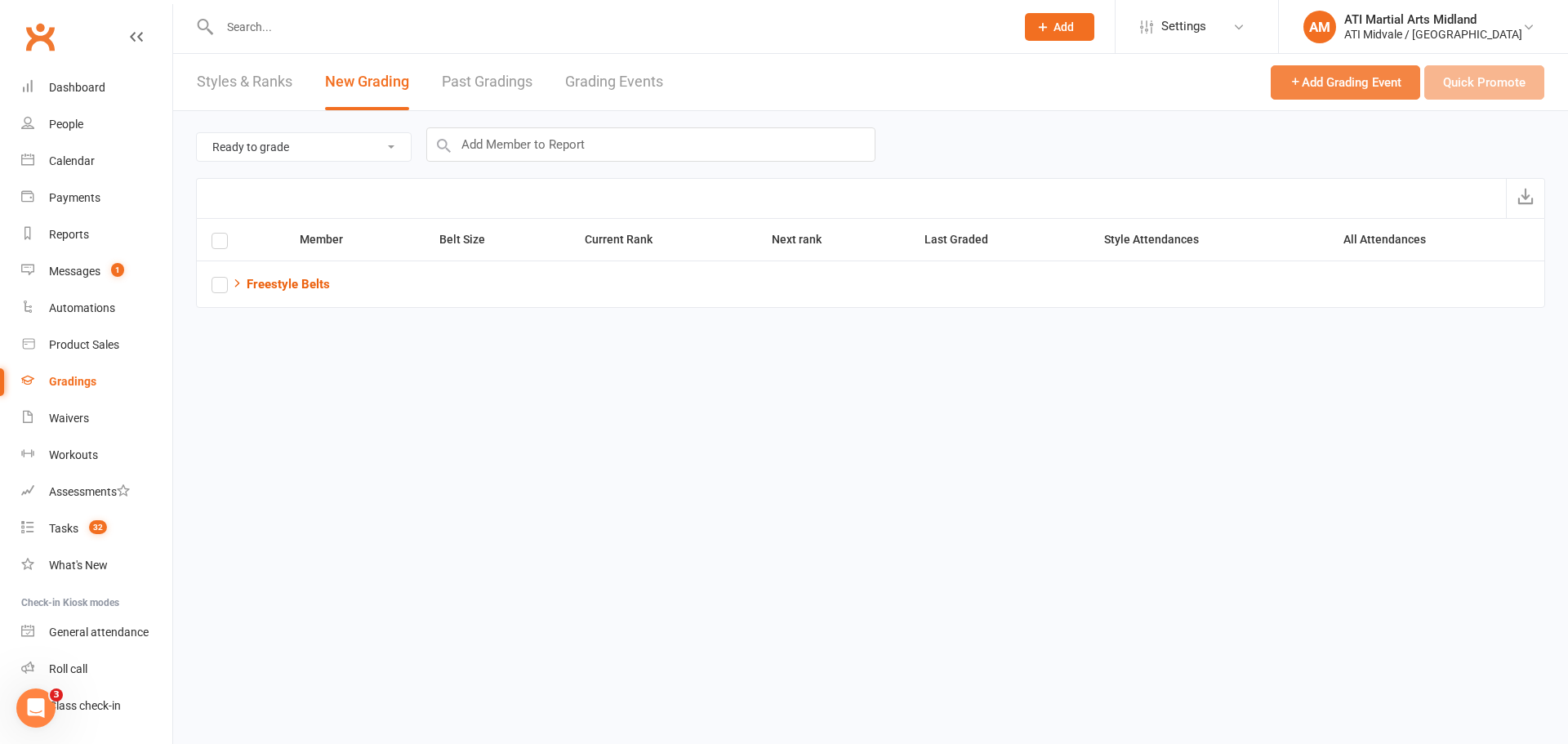
click at [1380, 91] on button "Add Grading Event" at bounding box center [1344, 82] width 149 height 34
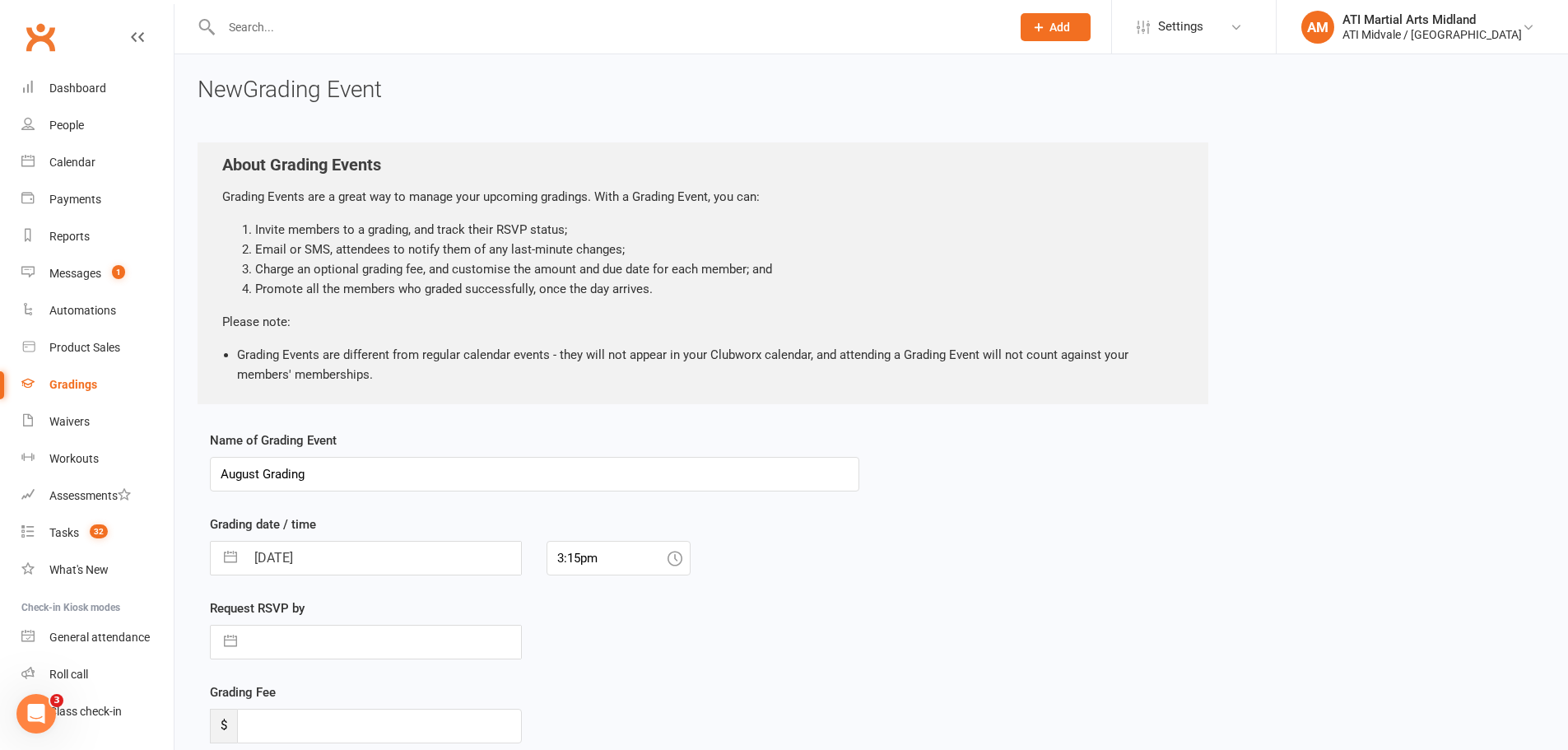
drag, startPoint x: 260, startPoint y: 474, endPoint x: 199, endPoint y: 474, distance: 61.0
click at [199, 474] on div "Name of Grading Event August Grading Grading date / time [DATE] Navigate forwar…" at bounding box center [534, 638] width 674 height 416
type input "[PERSON_NAME] Grading"
click at [228, 561] on button "button" at bounding box center [231, 557] width 30 height 33
select select "6"
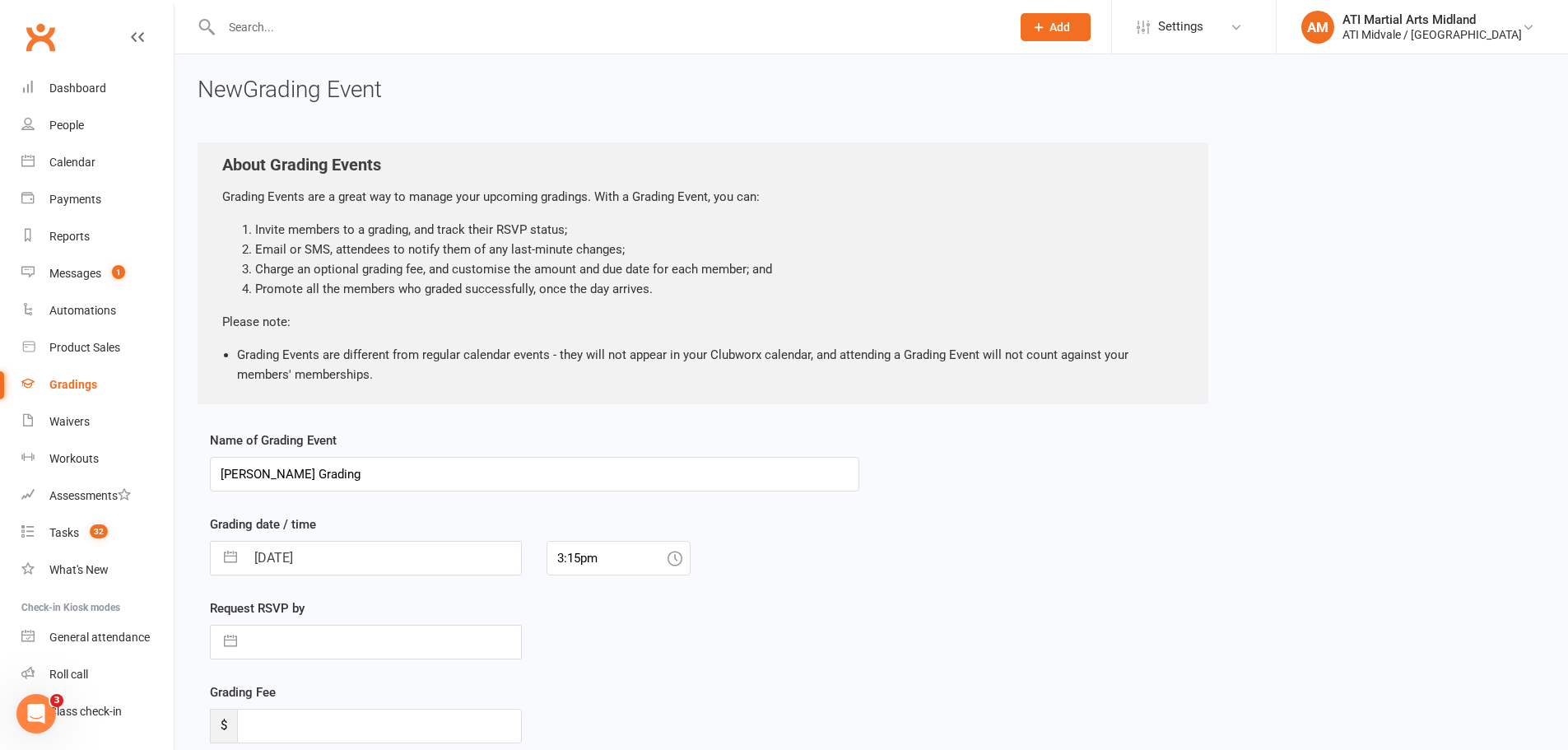
select select "2025"
select select "7"
select select "2025"
select select "8"
select select "2025"
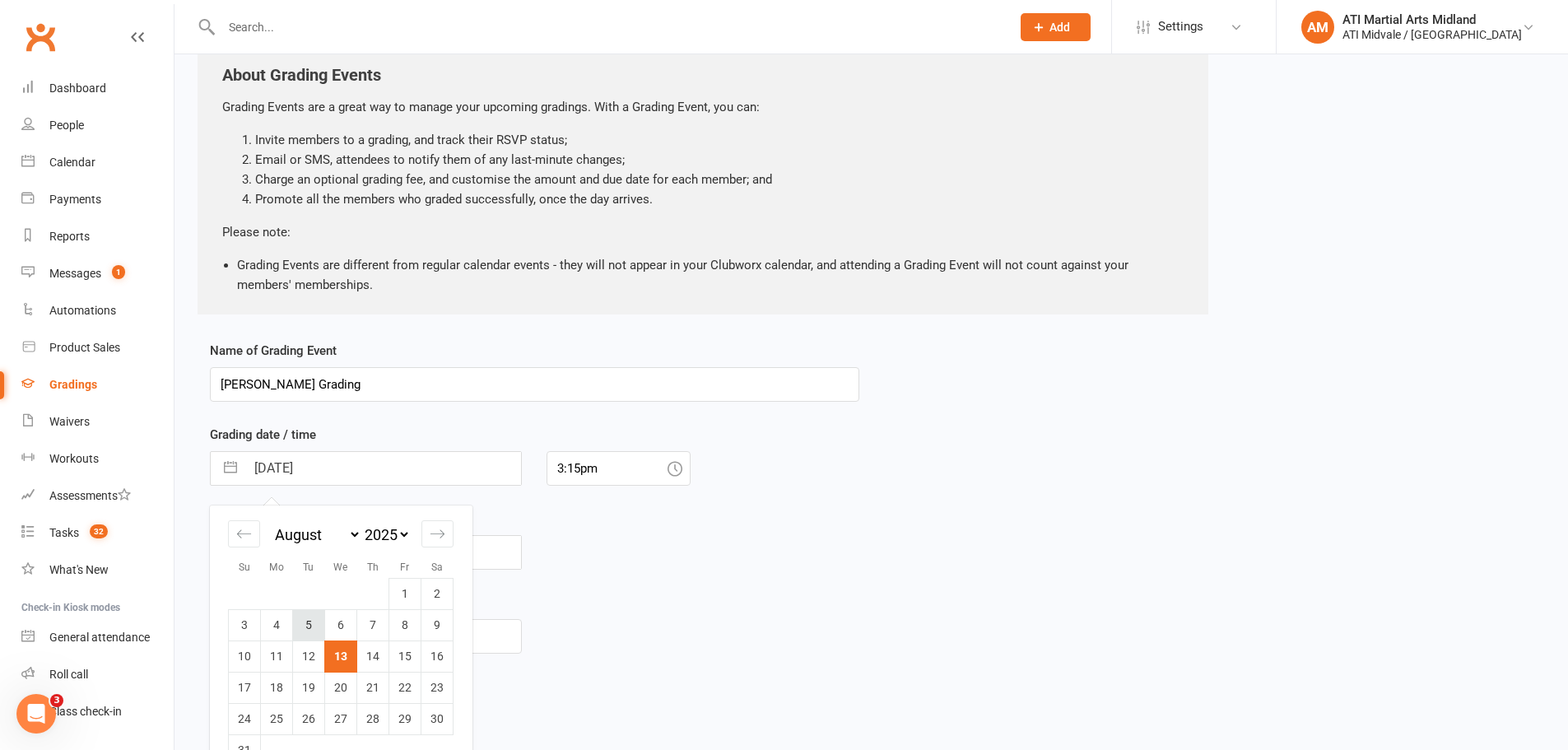
scroll to position [147, 0]
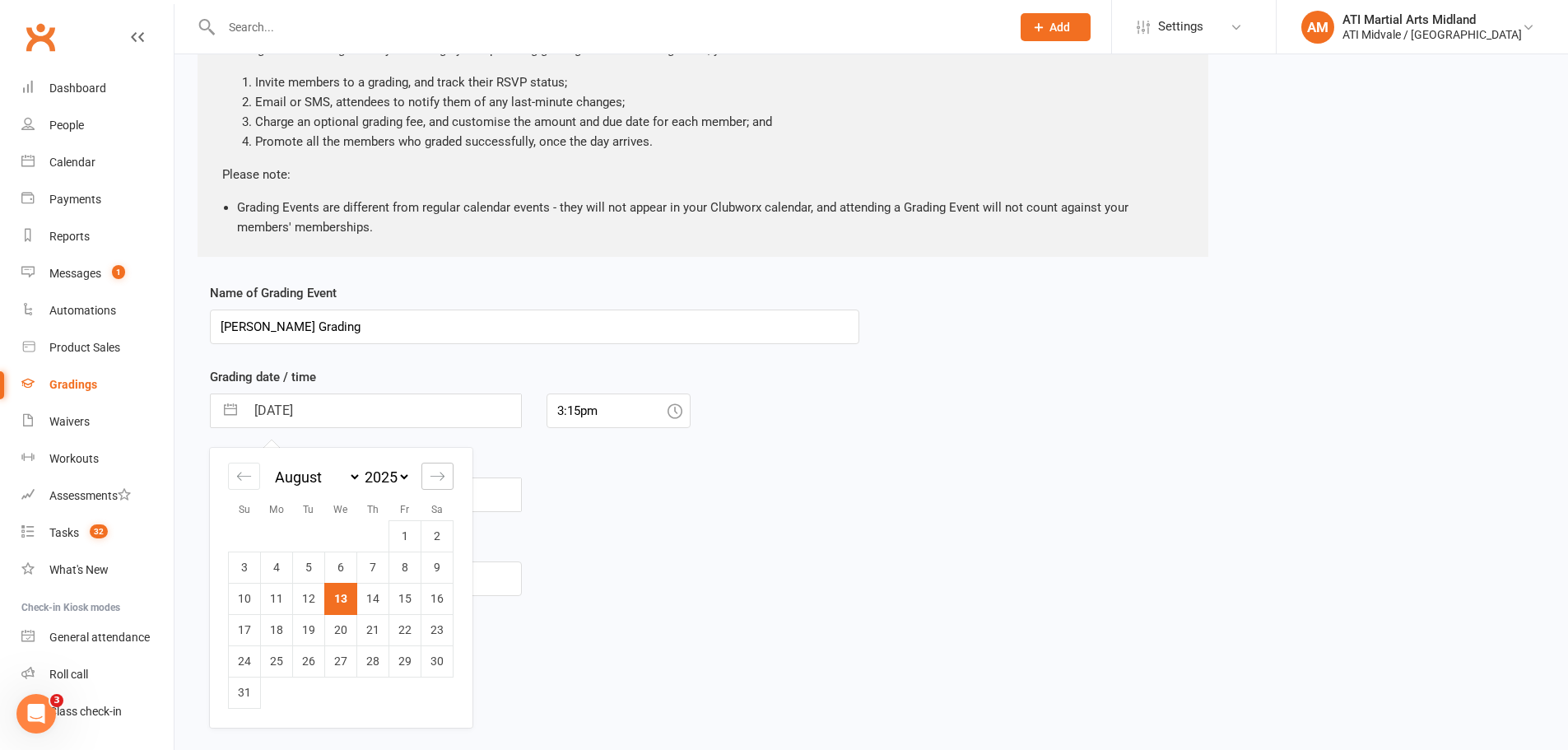
click at [444, 482] on icon "Move forward to switch to the next month." at bounding box center [437, 476] width 16 height 16
select select "9"
select select "2025"
click at [366, 600] on td "18" at bounding box center [373, 599] width 32 height 32
type input "[DATE]"
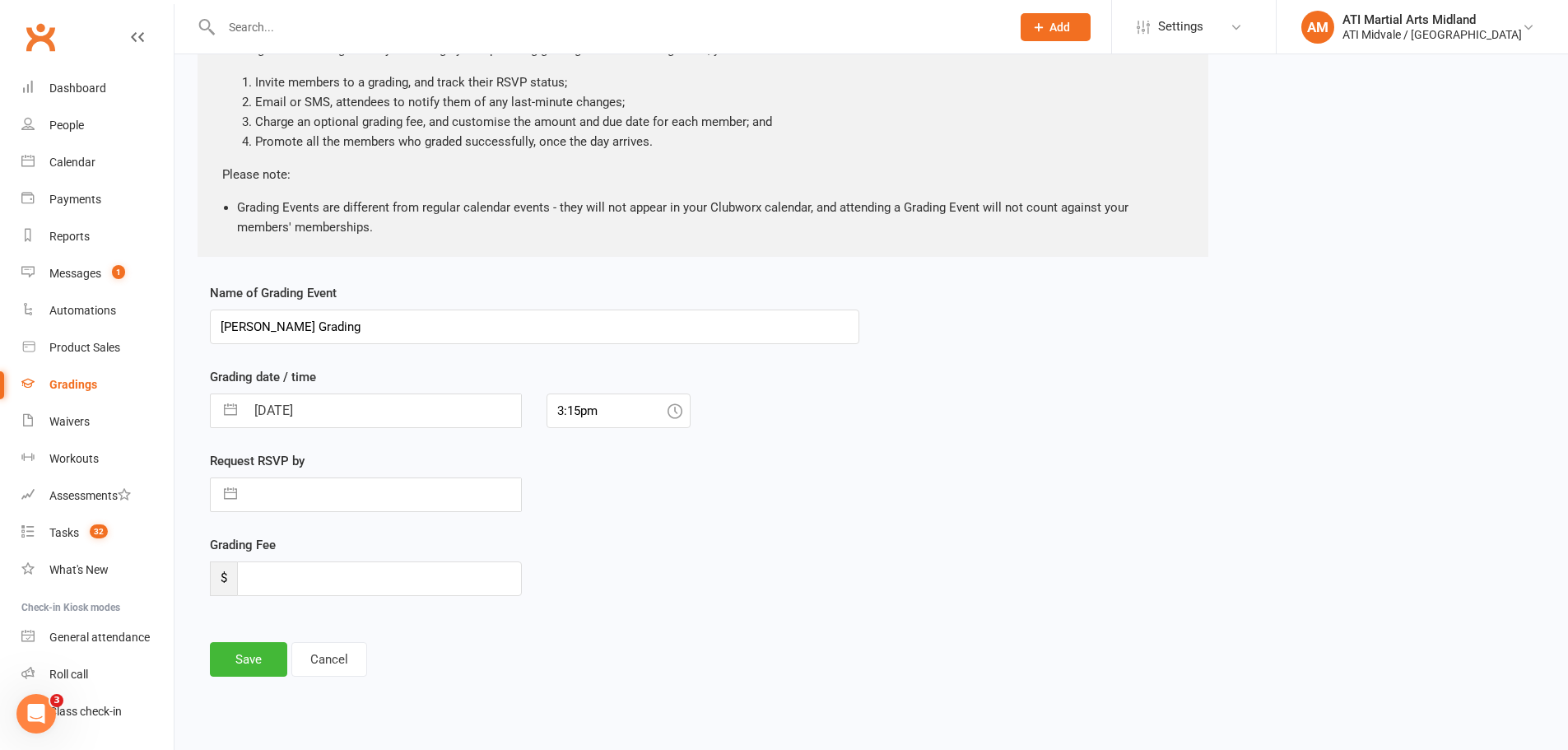
click at [236, 503] on button "button" at bounding box center [231, 494] width 30 height 33
select select "6"
select select "2025"
select select "7"
select select "2025"
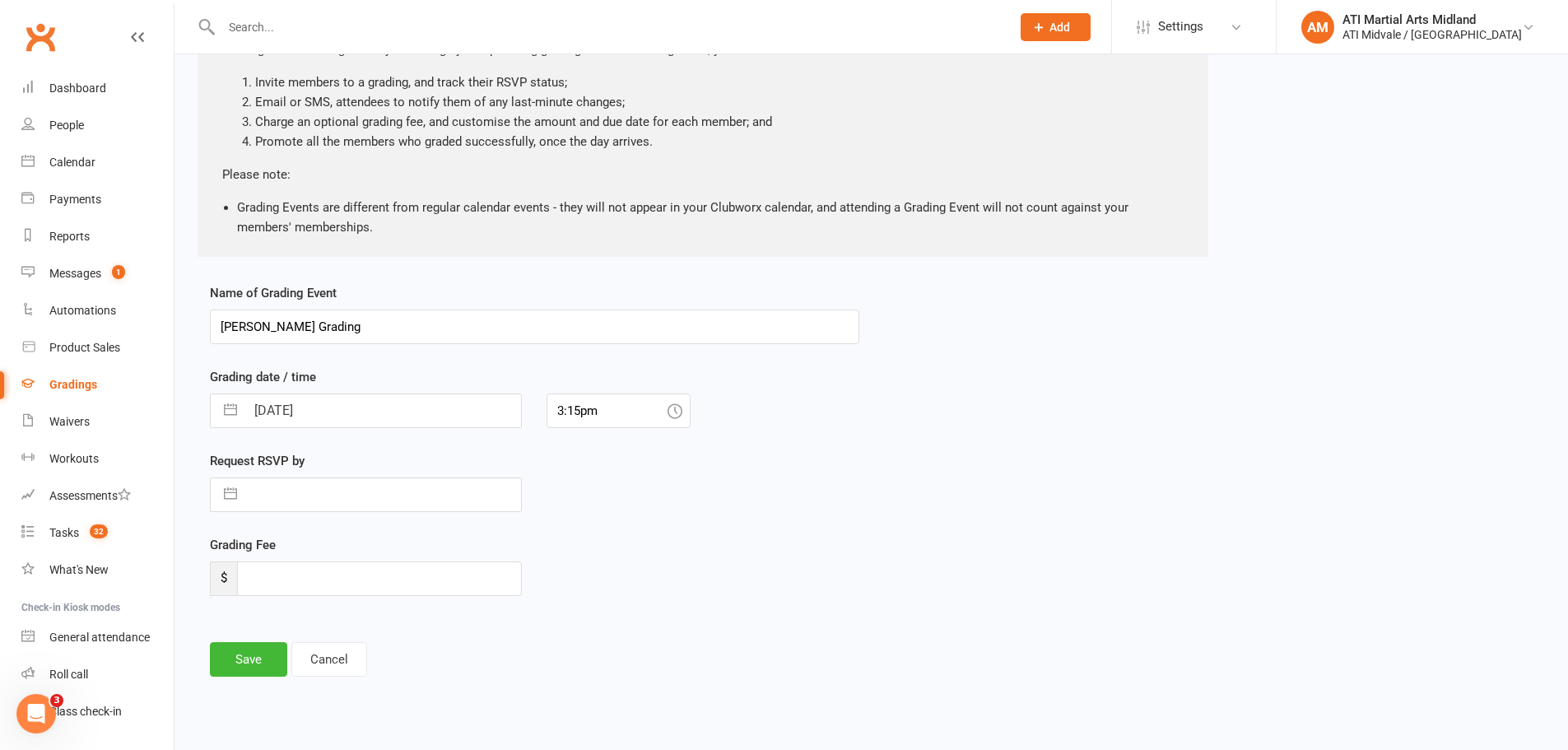
select select "8"
select select "2025"
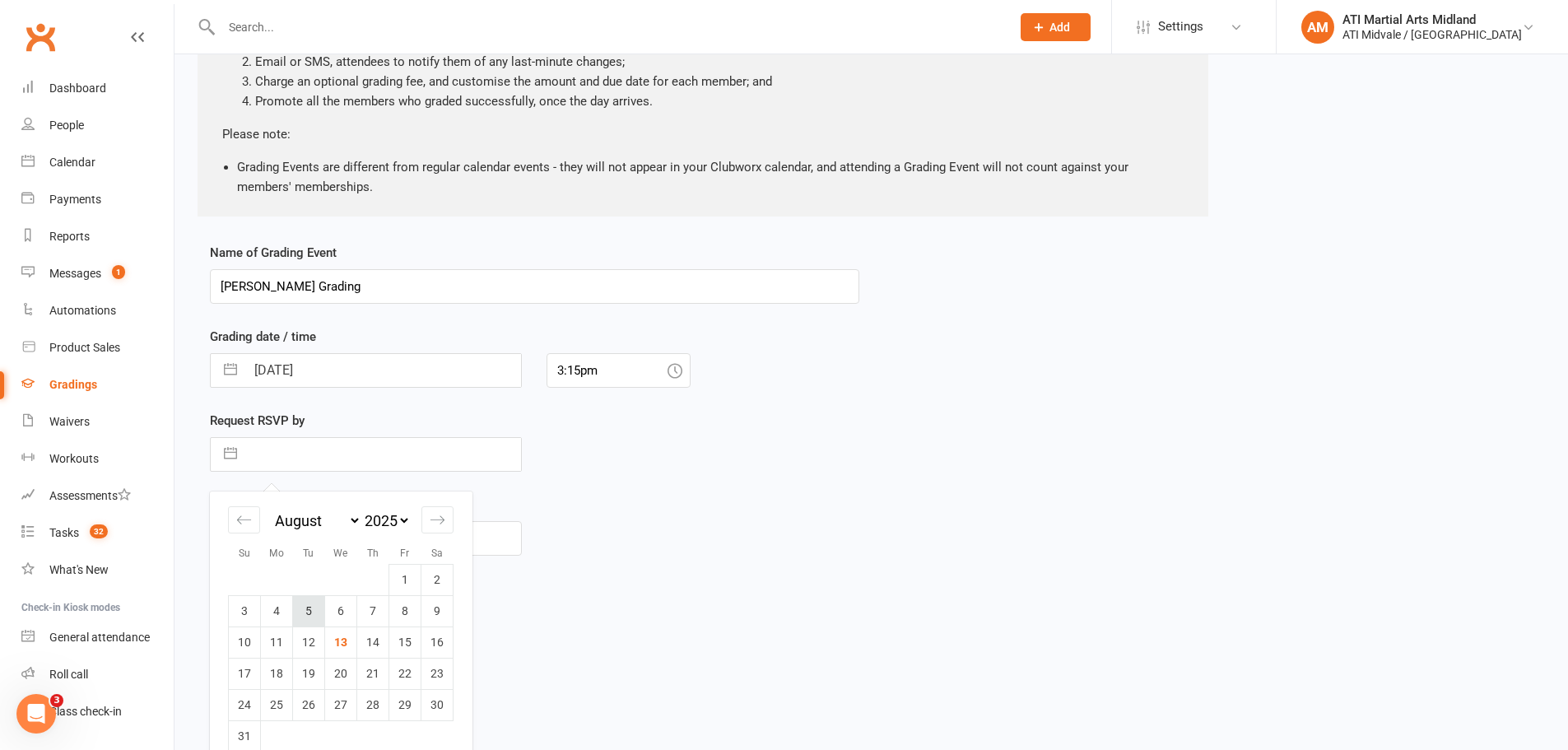
scroll to position [210, 0]
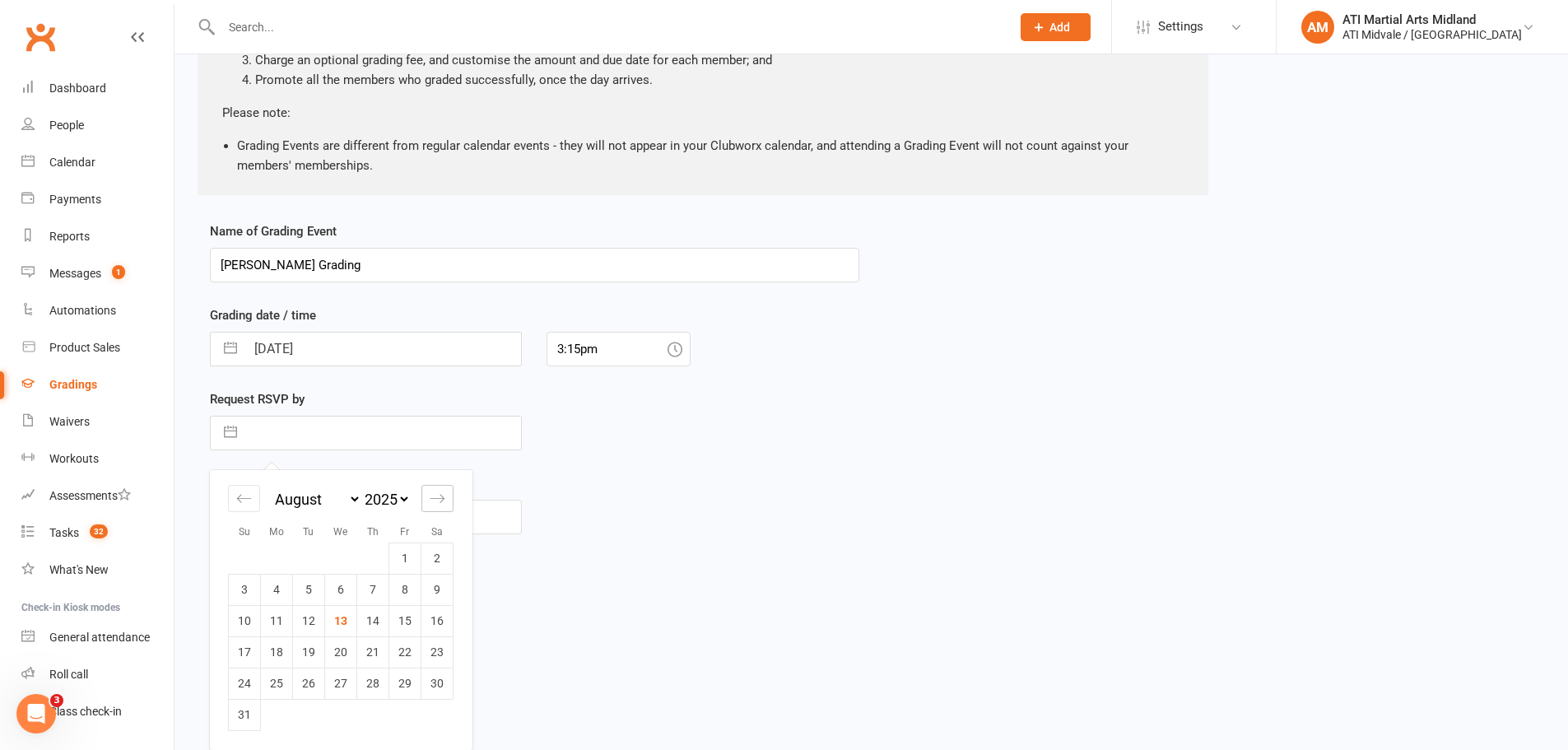
click at [423, 496] on div "Move forward to switch to the next month." at bounding box center [437, 498] width 32 height 27
select select "9"
select select "2025"
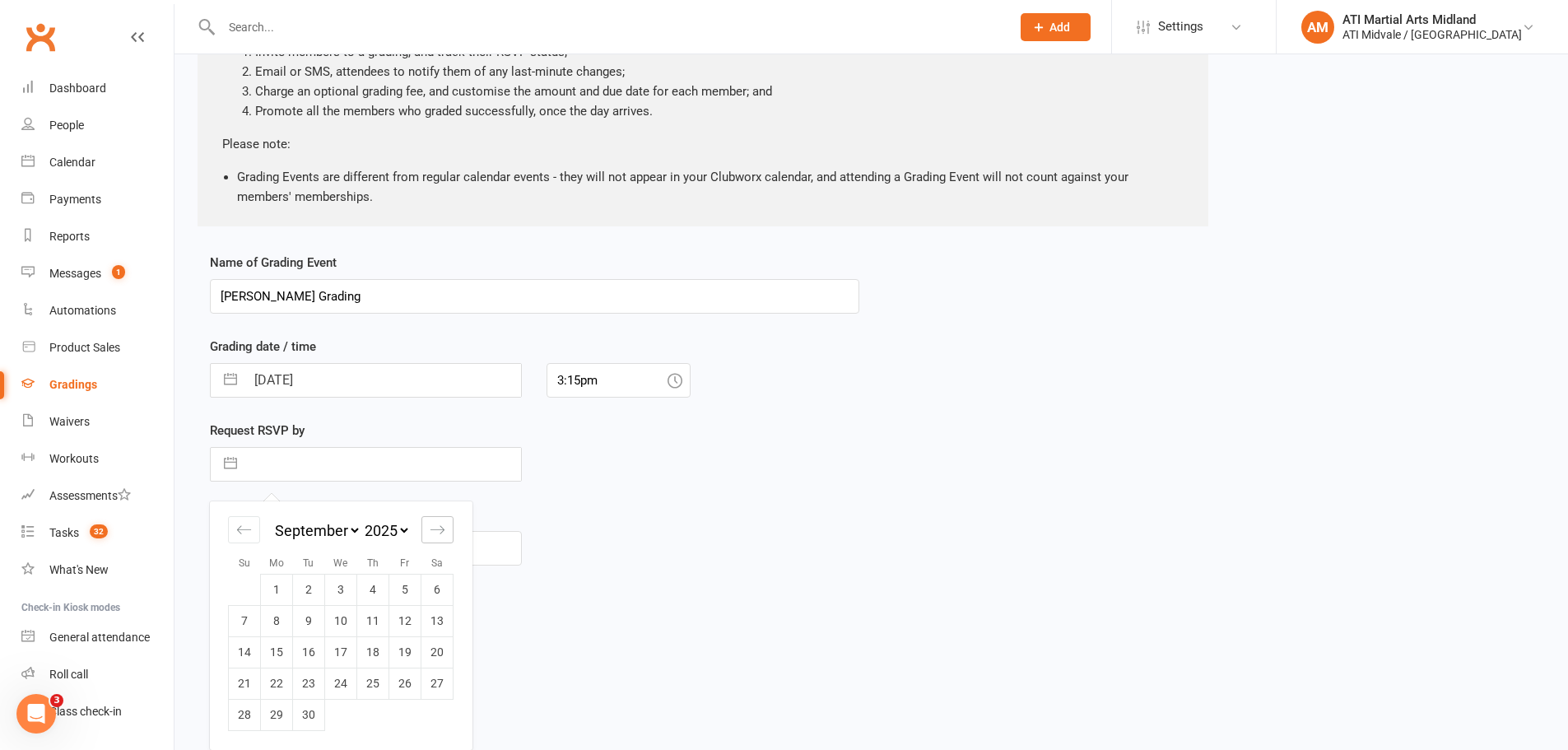
scroll to position [178, 0]
click at [449, 587] on td "6" at bounding box center [437, 590] width 32 height 32
type input "[DATE]"
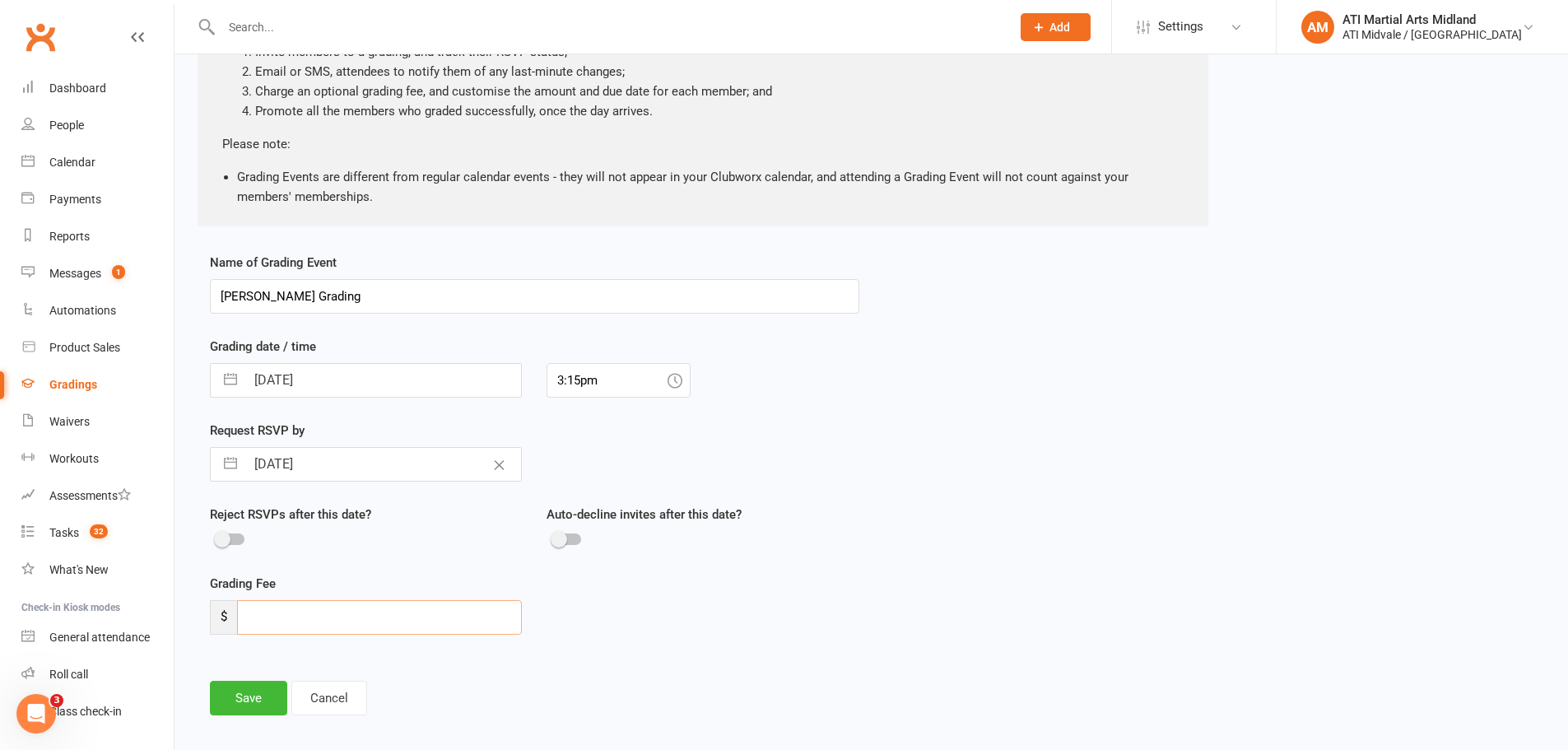
click at [272, 616] on input "number" at bounding box center [379, 617] width 285 height 34
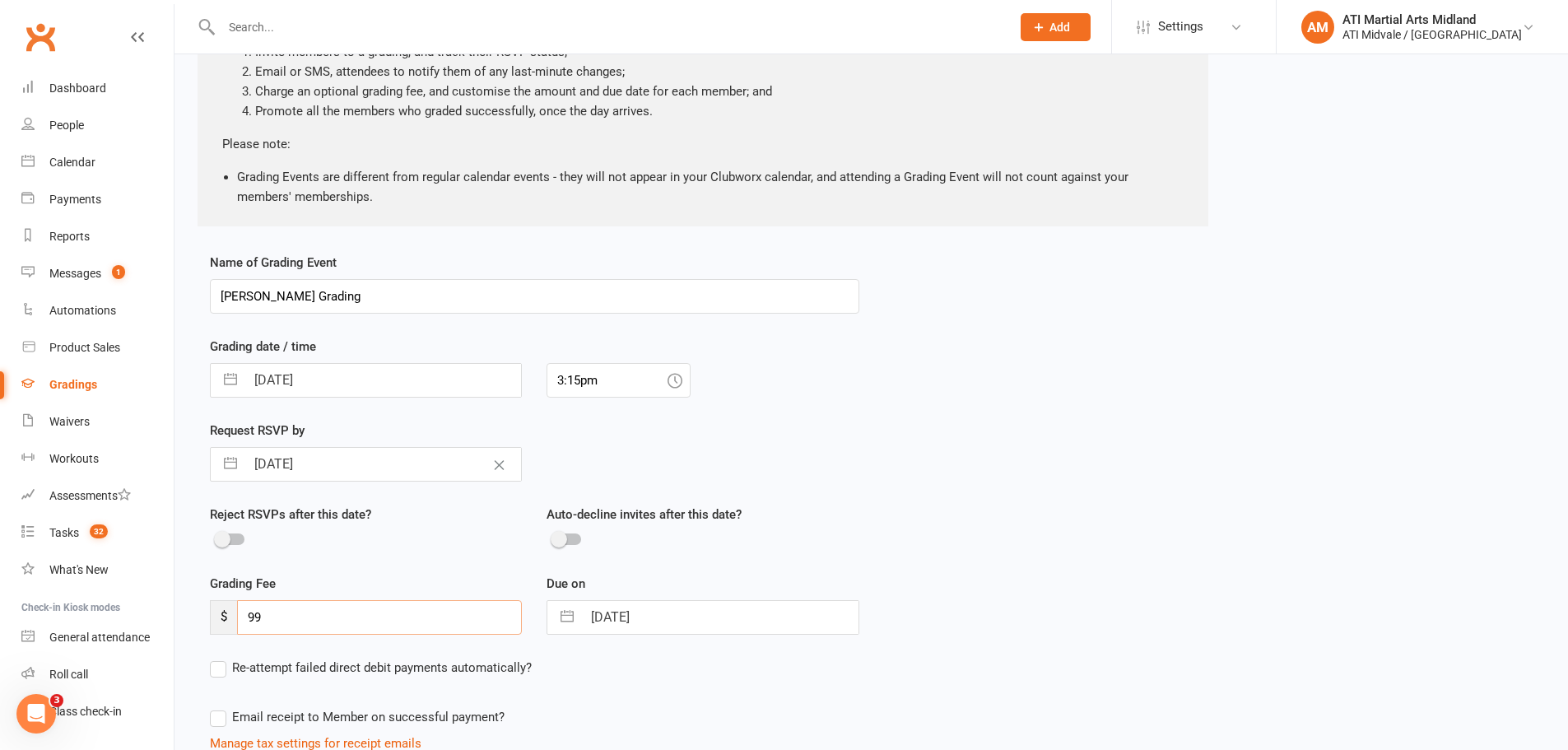
type input "99"
click at [561, 614] on button "button" at bounding box center [568, 617] width 30 height 33
select select "7"
select select "2025"
select select "8"
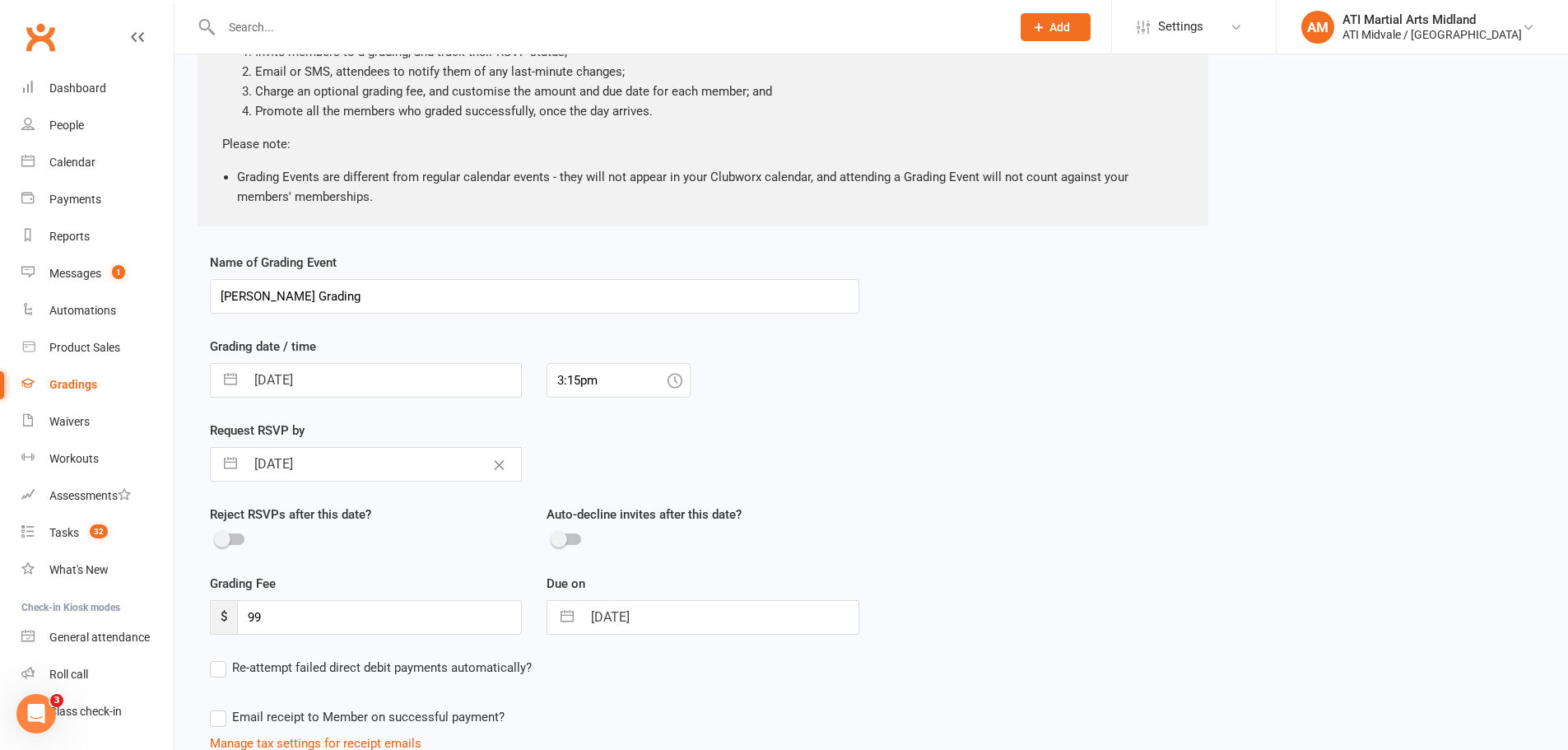
select select "2025"
select select "9"
select select "2025"
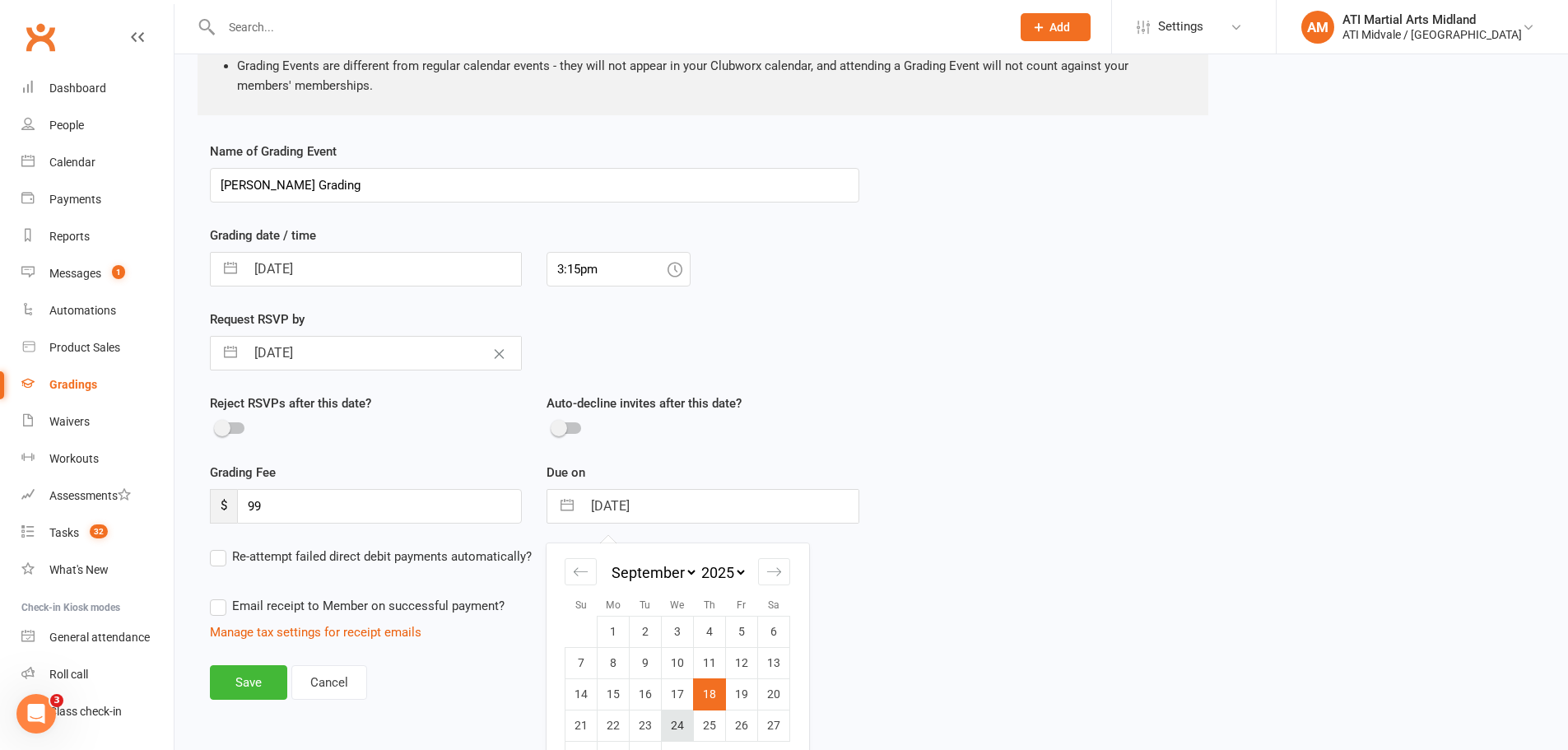
scroll to position [331, 0]
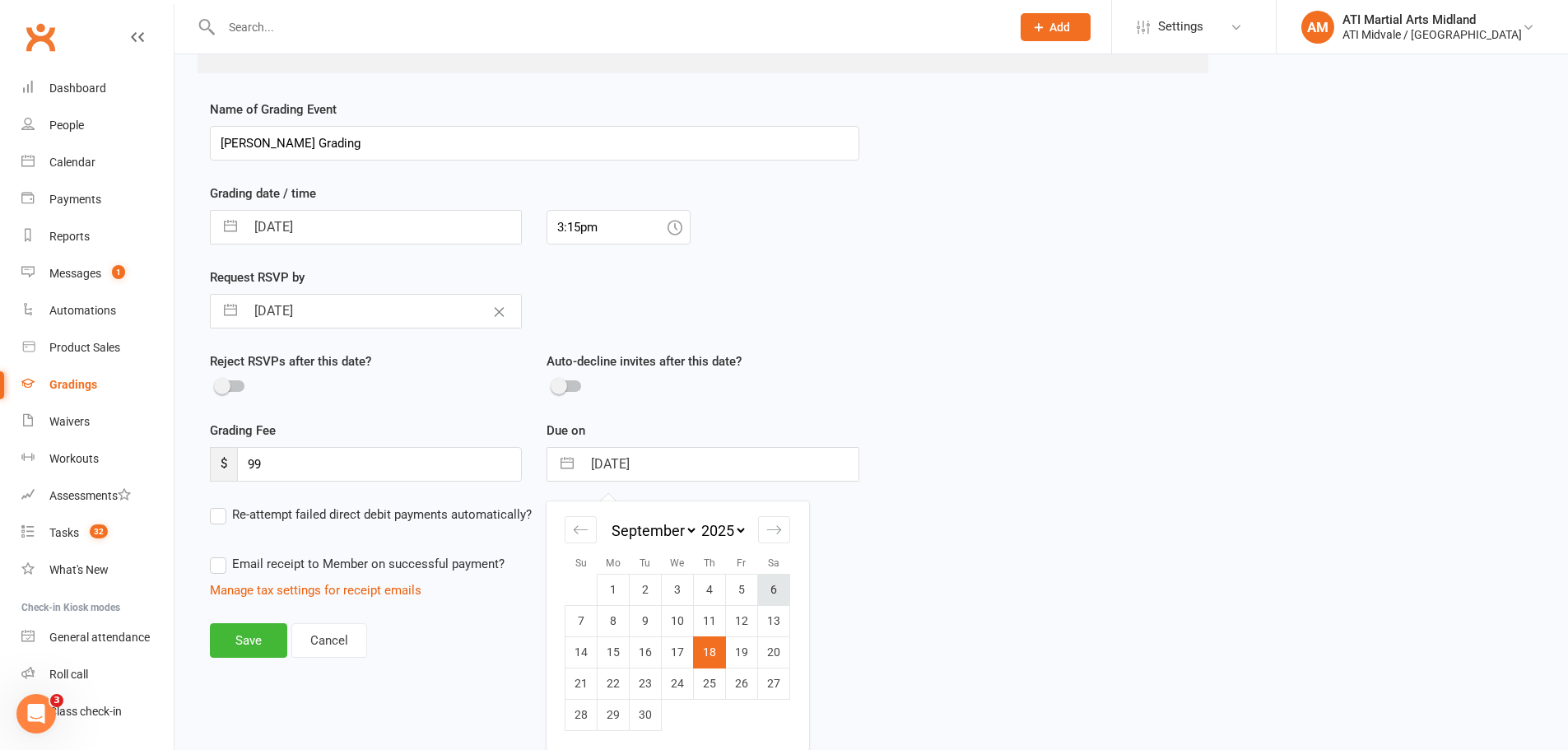
click at [767, 585] on td "6" at bounding box center [773, 590] width 32 height 32
type input "[DATE]"
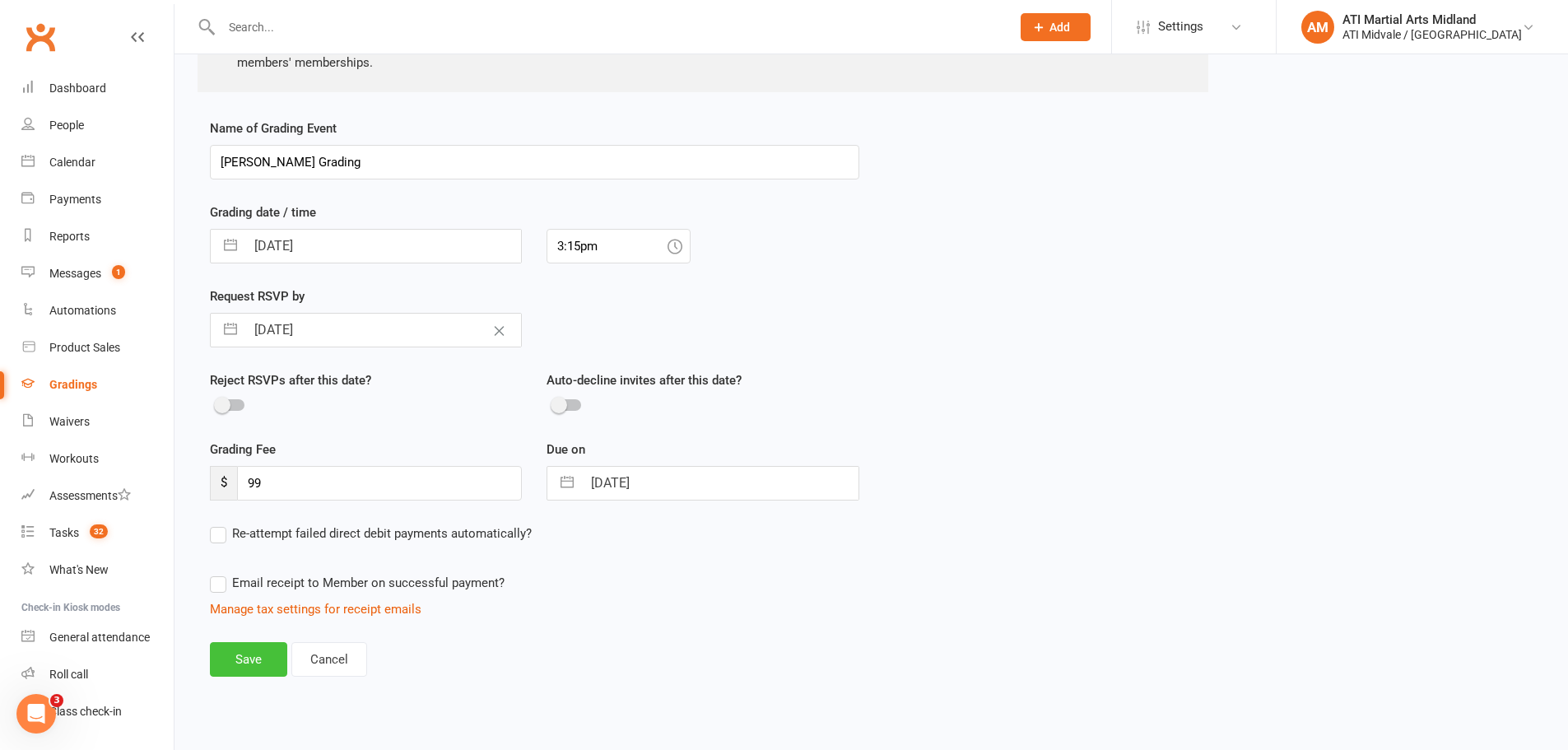
click at [246, 662] on button "Save" at bounding box center [248, 658] width 77 height 34
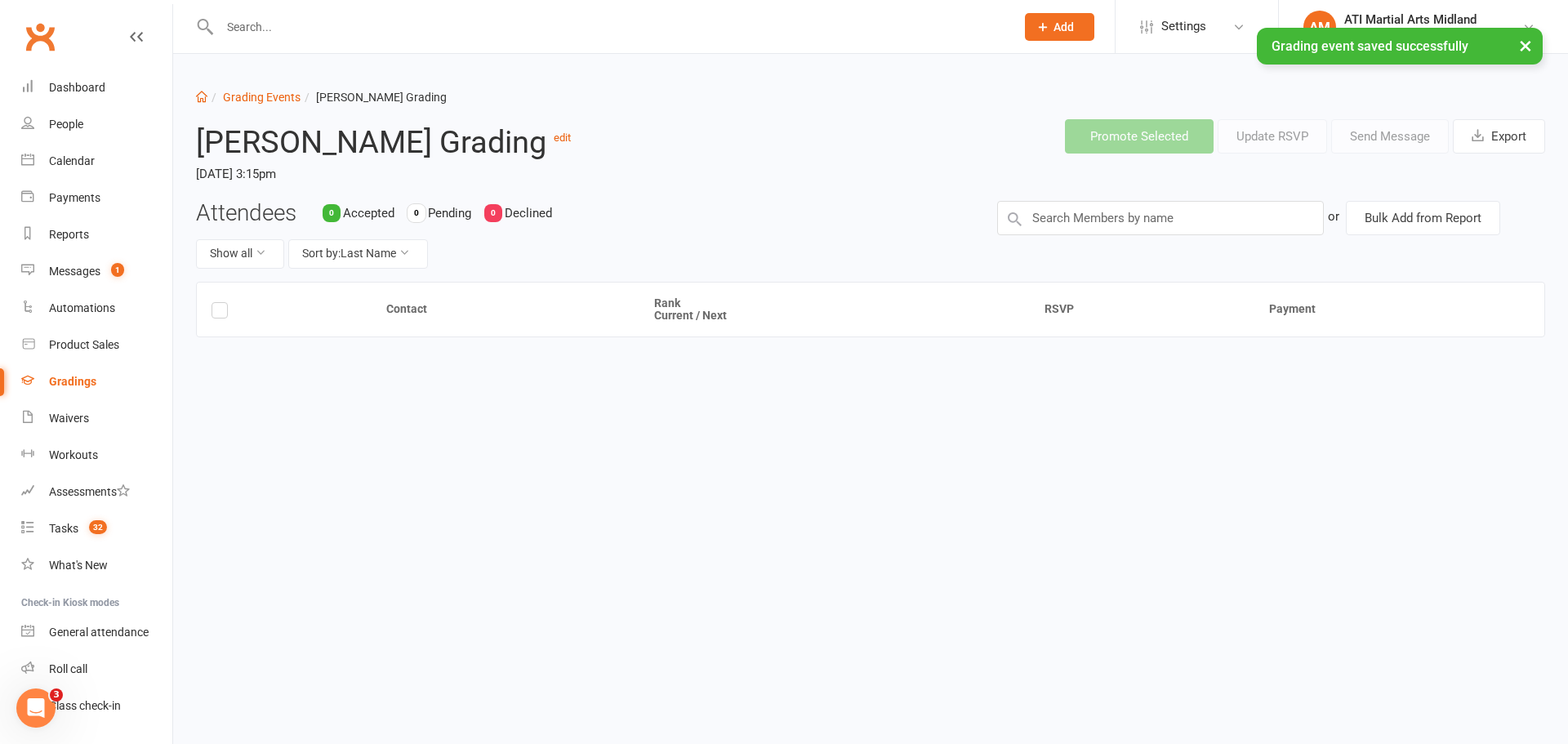
click at [85, 376] on div "Gradings" at bounding box center [72, 381] width 47 height 13
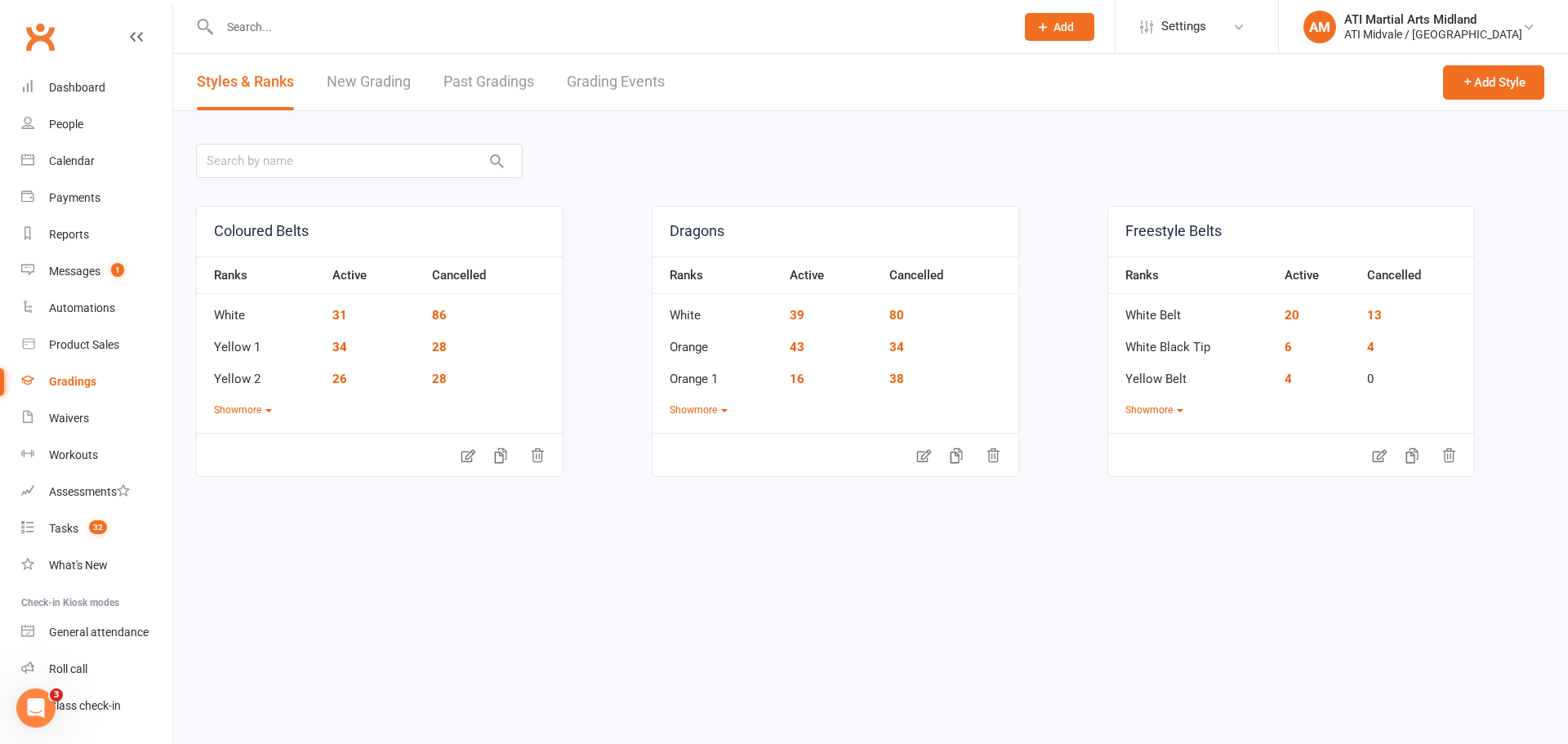
click at [395, 80] on link "New Grading" at bounding box center [368, 82] width 84 height 57
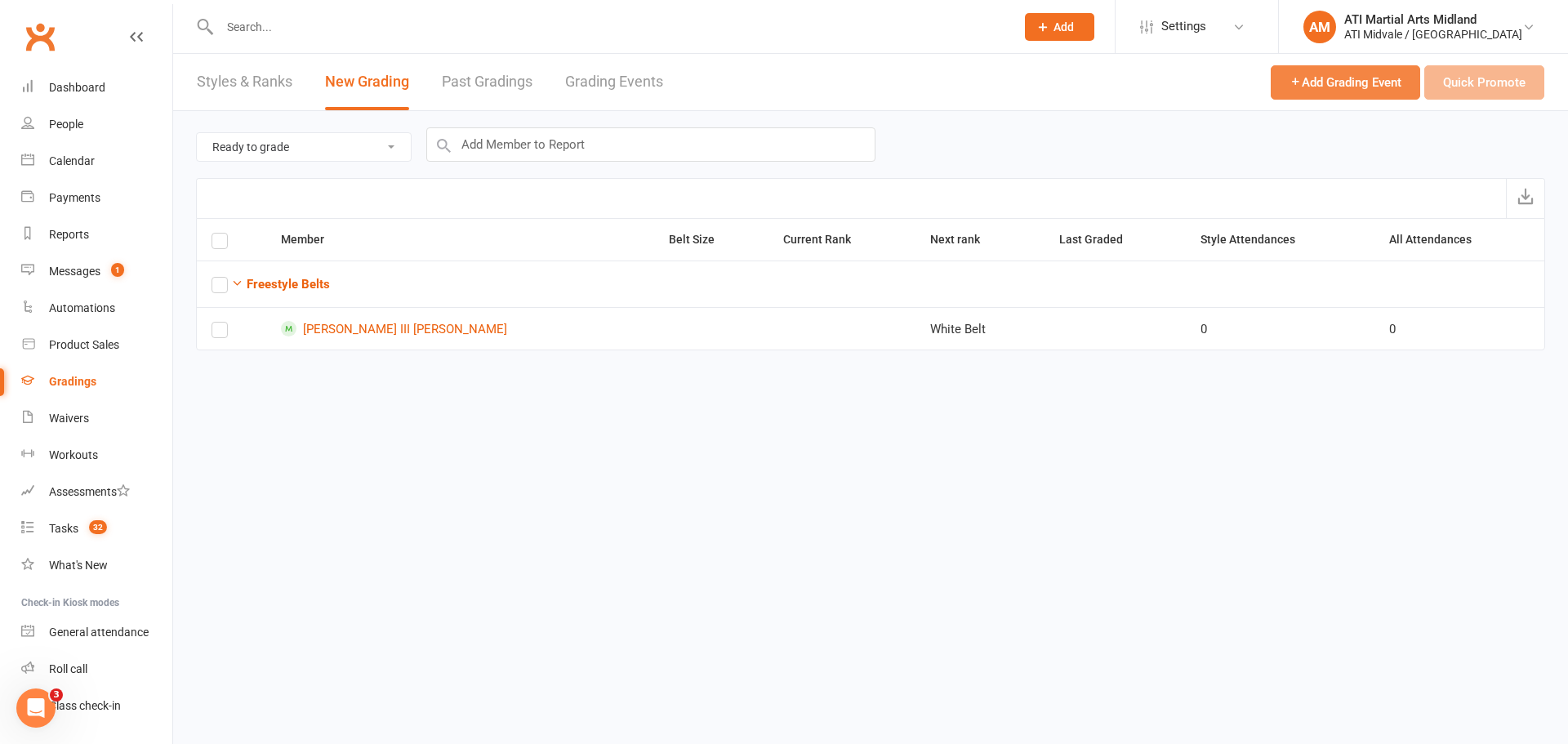
click at [1358, 91] on button "Add Grading Event" at bounding box center [1344, 82] width 149 height 34
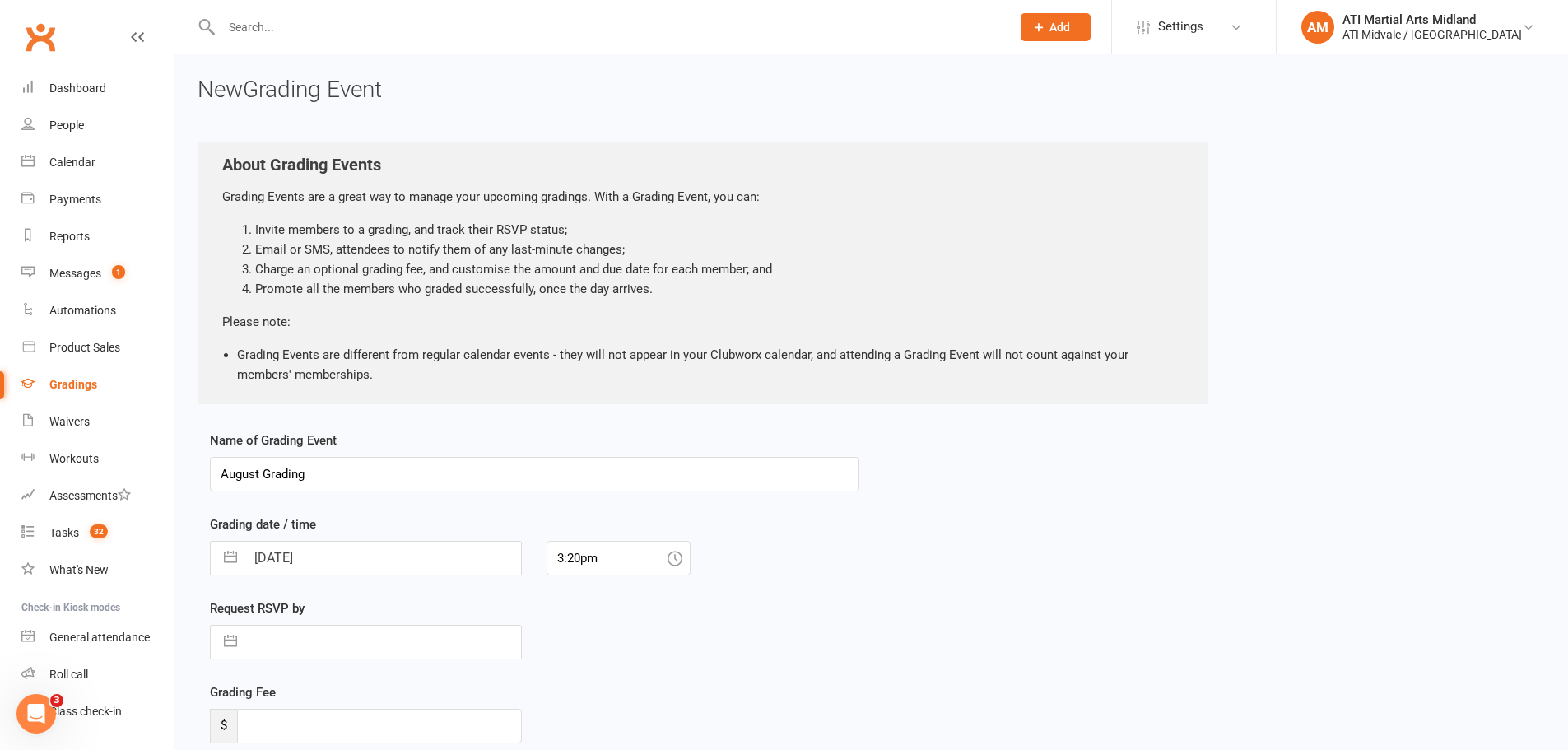
drag, startPoint x: 260, startPoint y: 474, endPoint x: 186, endPoint y: 479, distance: 74.2
click at [186, 479] on div "New Grading Event About Grading Events Grading Events are a great way to manage…" at bounding box center [870, 464] width 1393 height 820
type input "White & Orange Dragons Grading"
click at [234, 559] on button "button" at bounding box center [231, 557] width 30 height 33
select select "6"
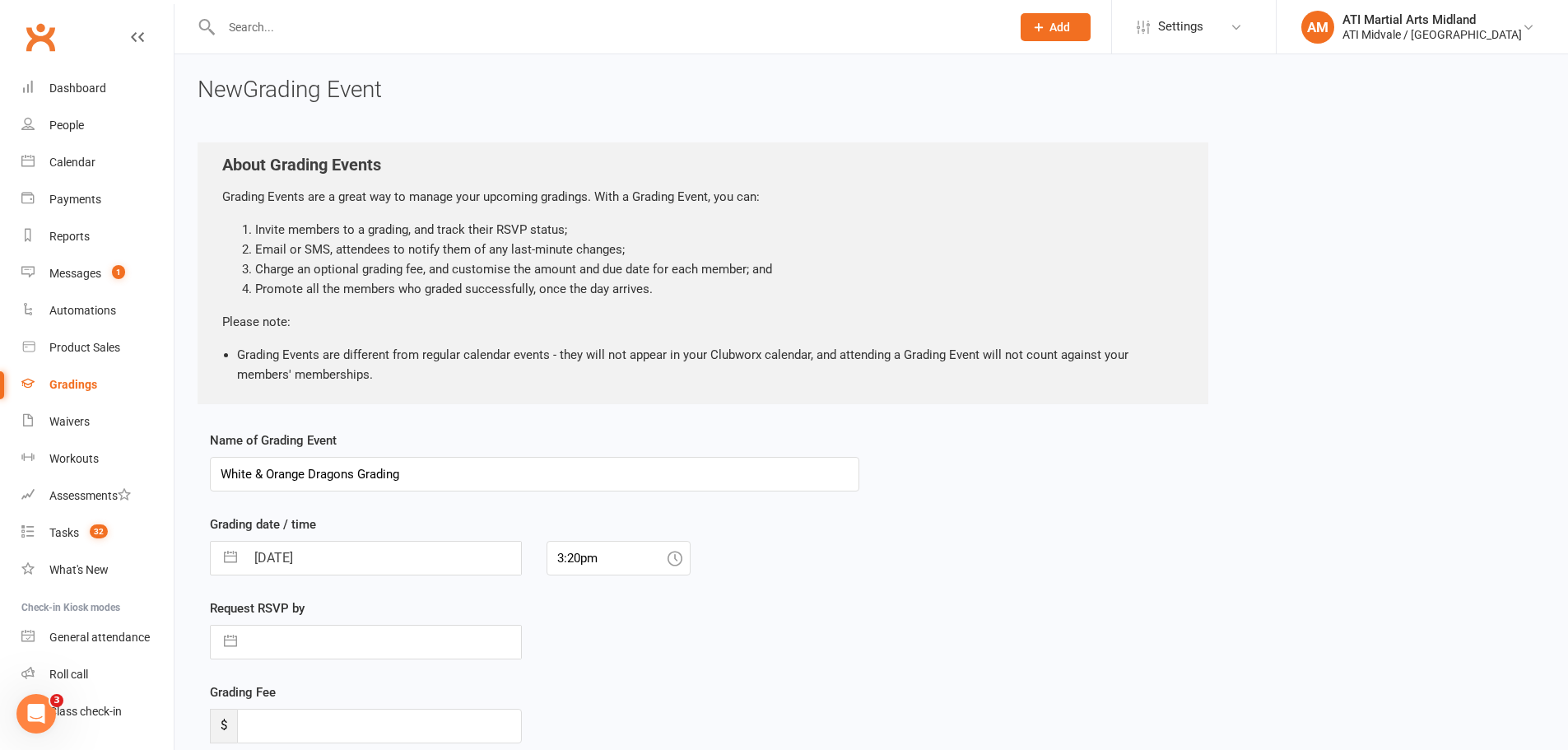
select select "2025"
select select "7"
select select "2025"
select select "8"
select select "2025"
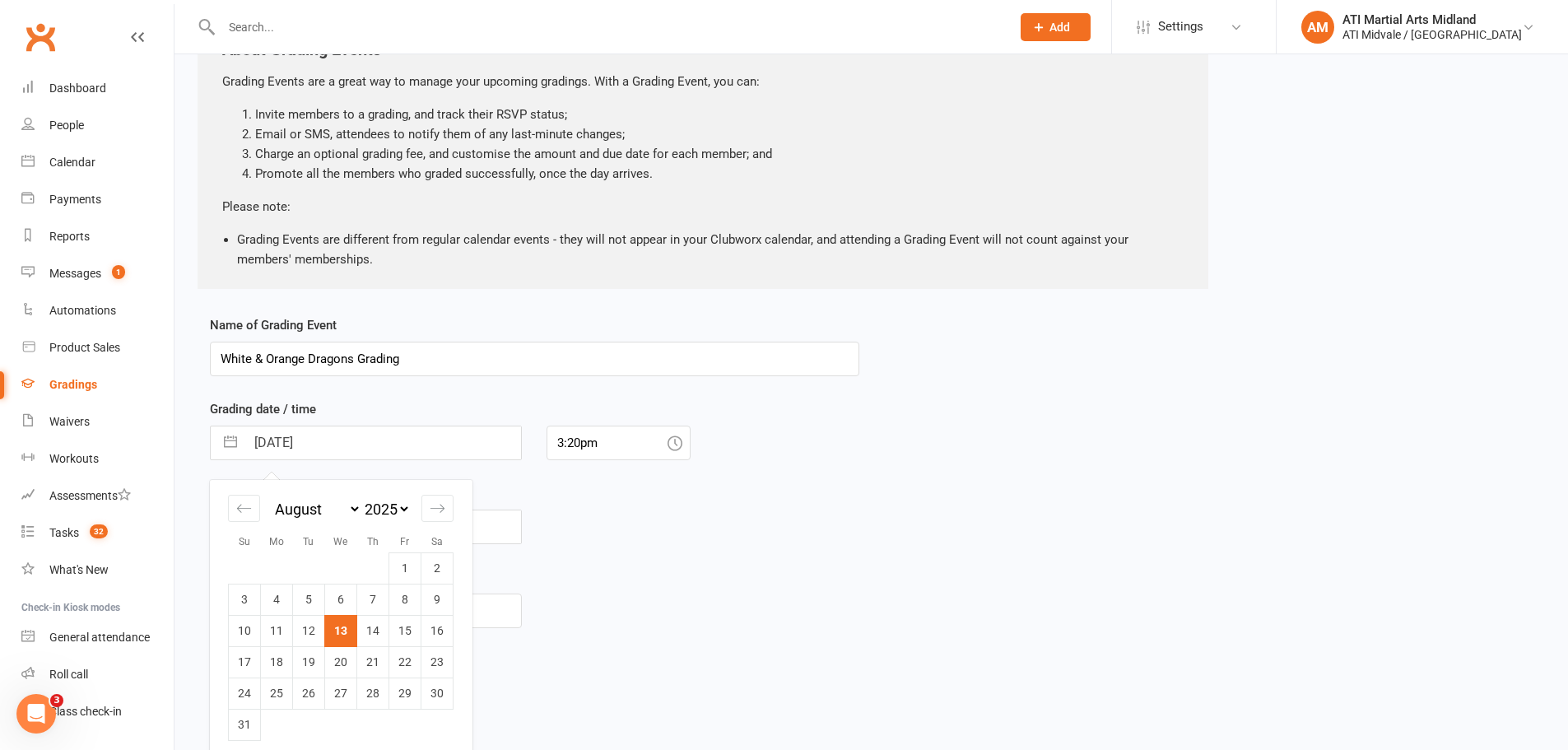
scroll to position [147, 0]
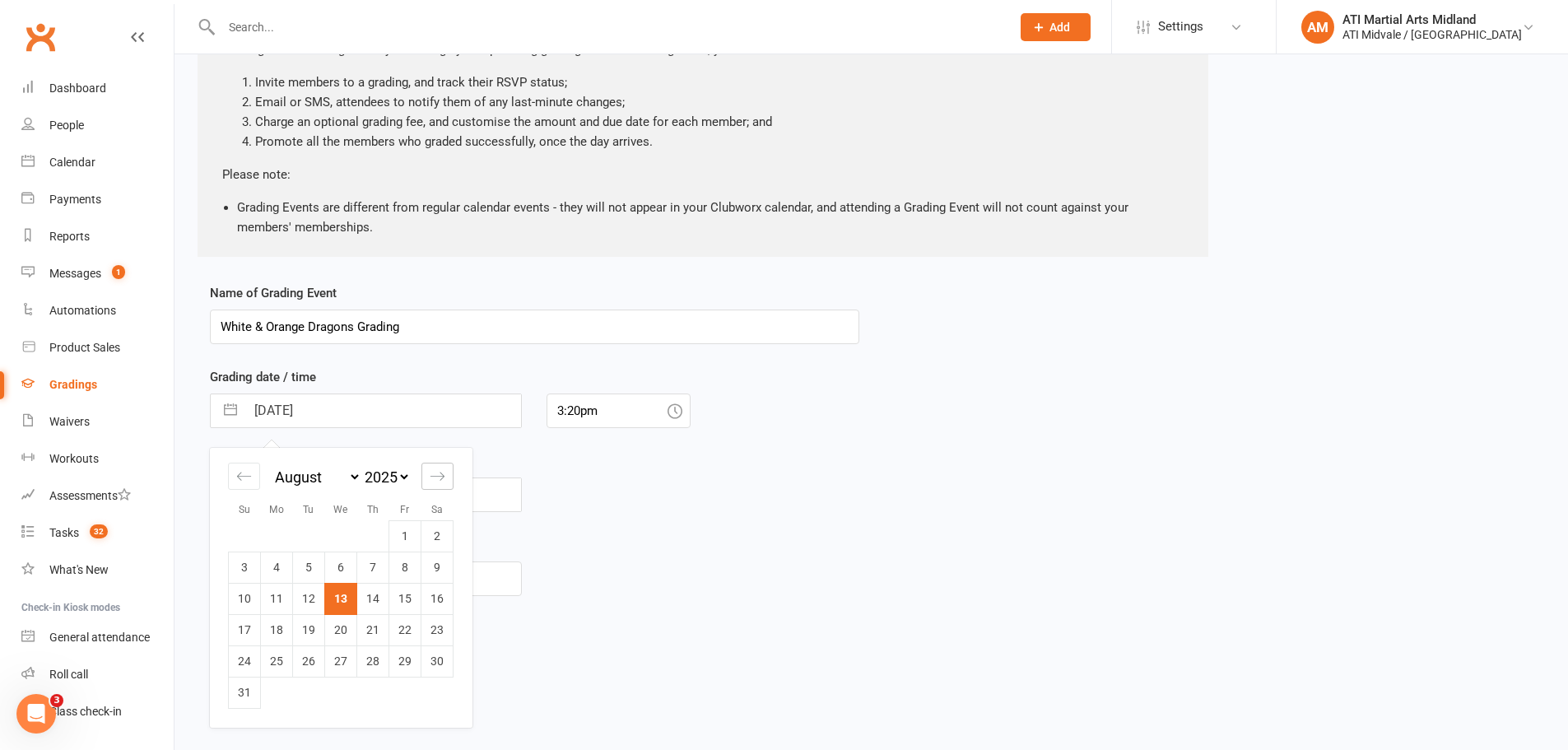
click at [437, 482] on icon "Move forward to switch to the next month." at bounding box center [437, 476] width 16 height 16
select select "9"
select select "2025"
click at [311, 593] on td "16" at bounding box center [309, 599] width 32 height 32
type input "[DATE]"
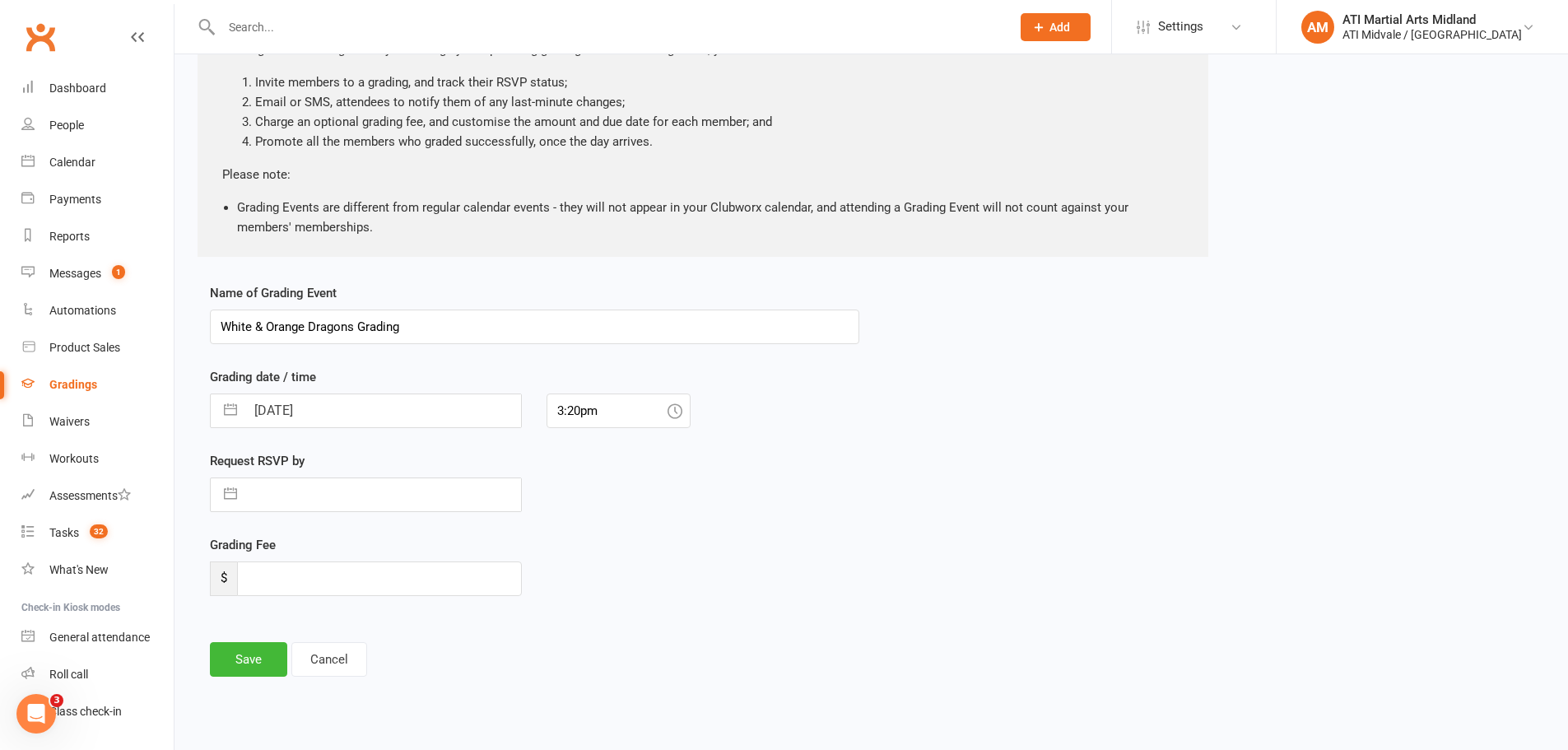
click at [238, 501] on button "button" at bounding box center [231, 494] width 30 height 33
select select "6"
select select "2025"
select select "7"
select select "2025"
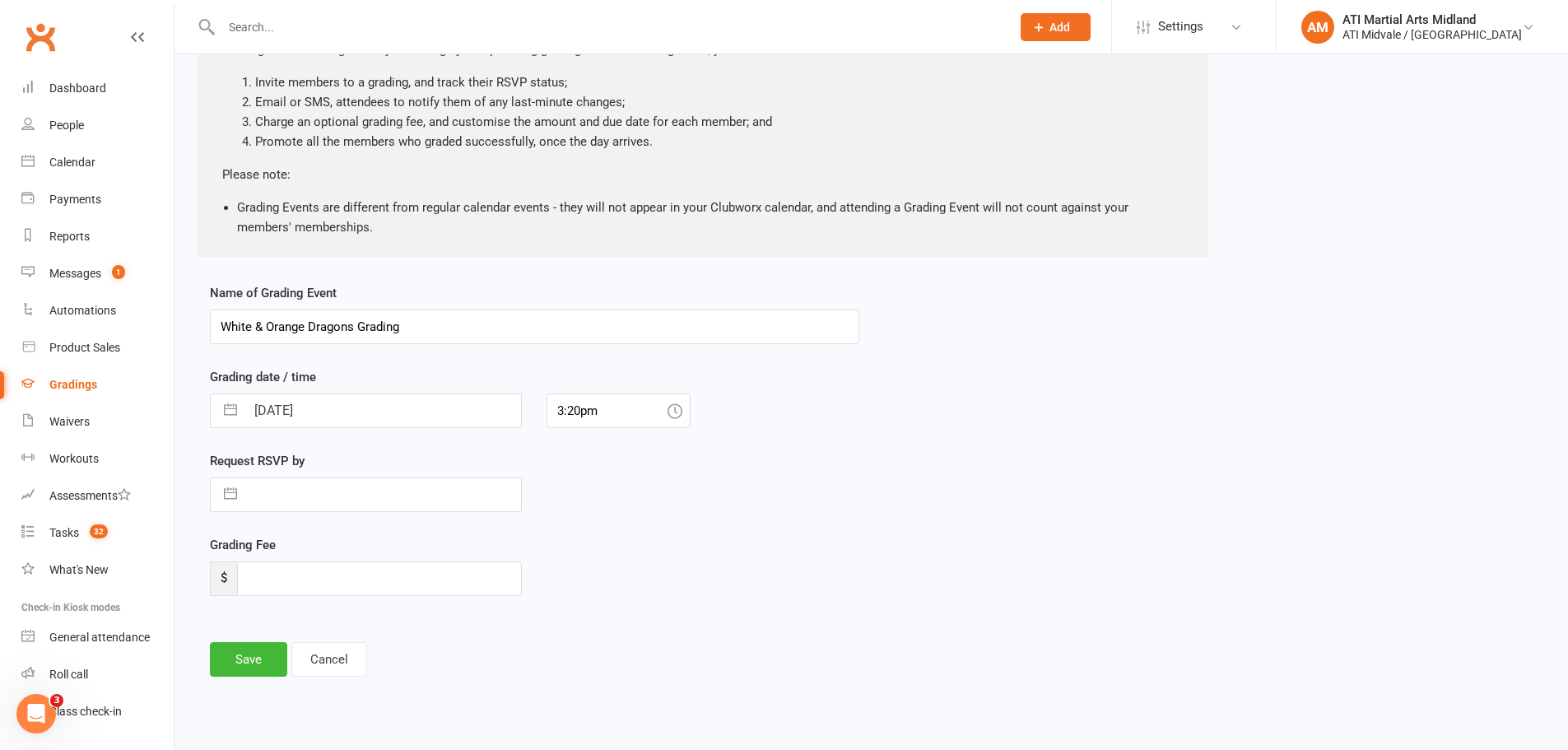
select select "8"
select select "2025"
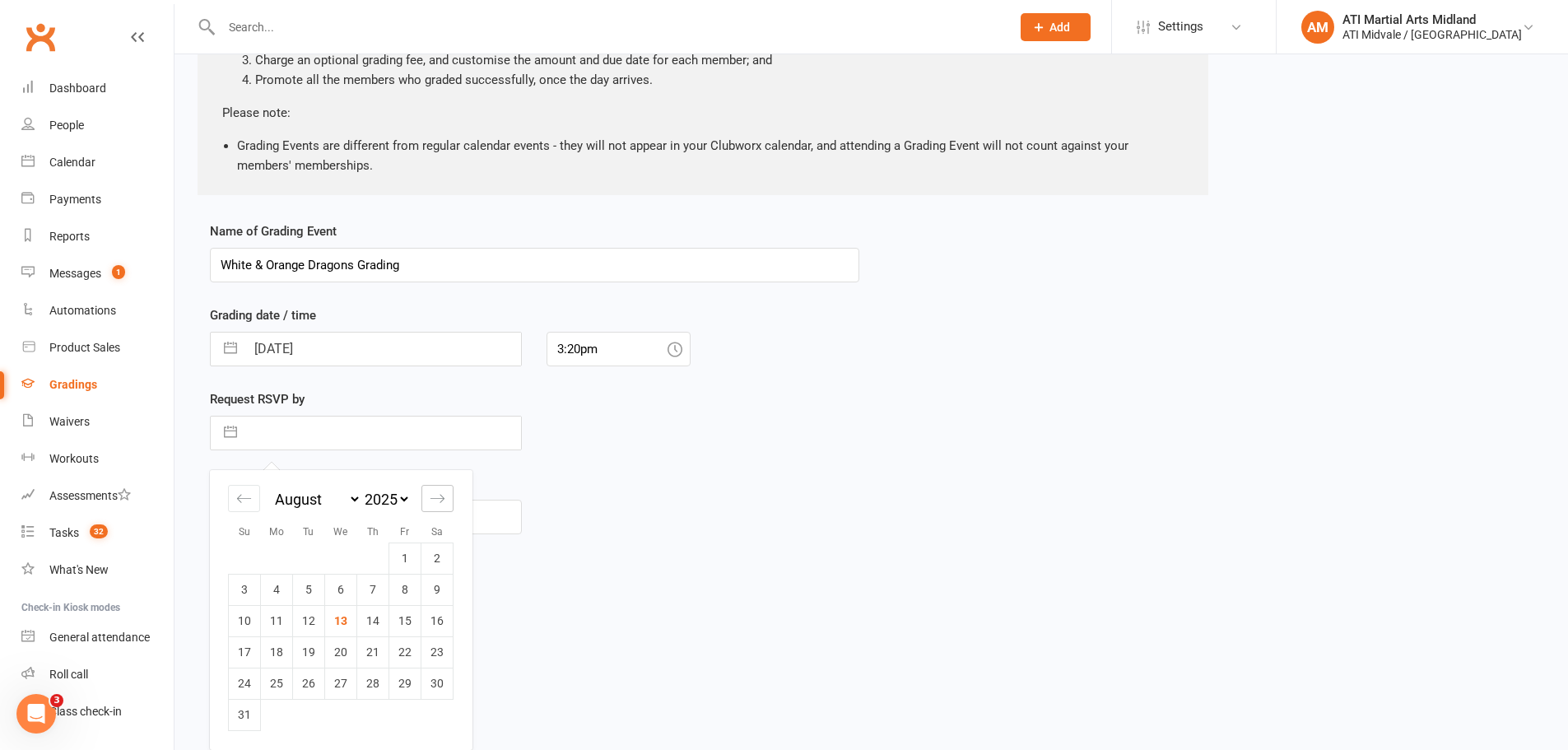
click at [435, 502] on icon "Move forward to switch to the next month." at bounding box center [437, 498] width 16 height 16
select select "9"
select select "2025"
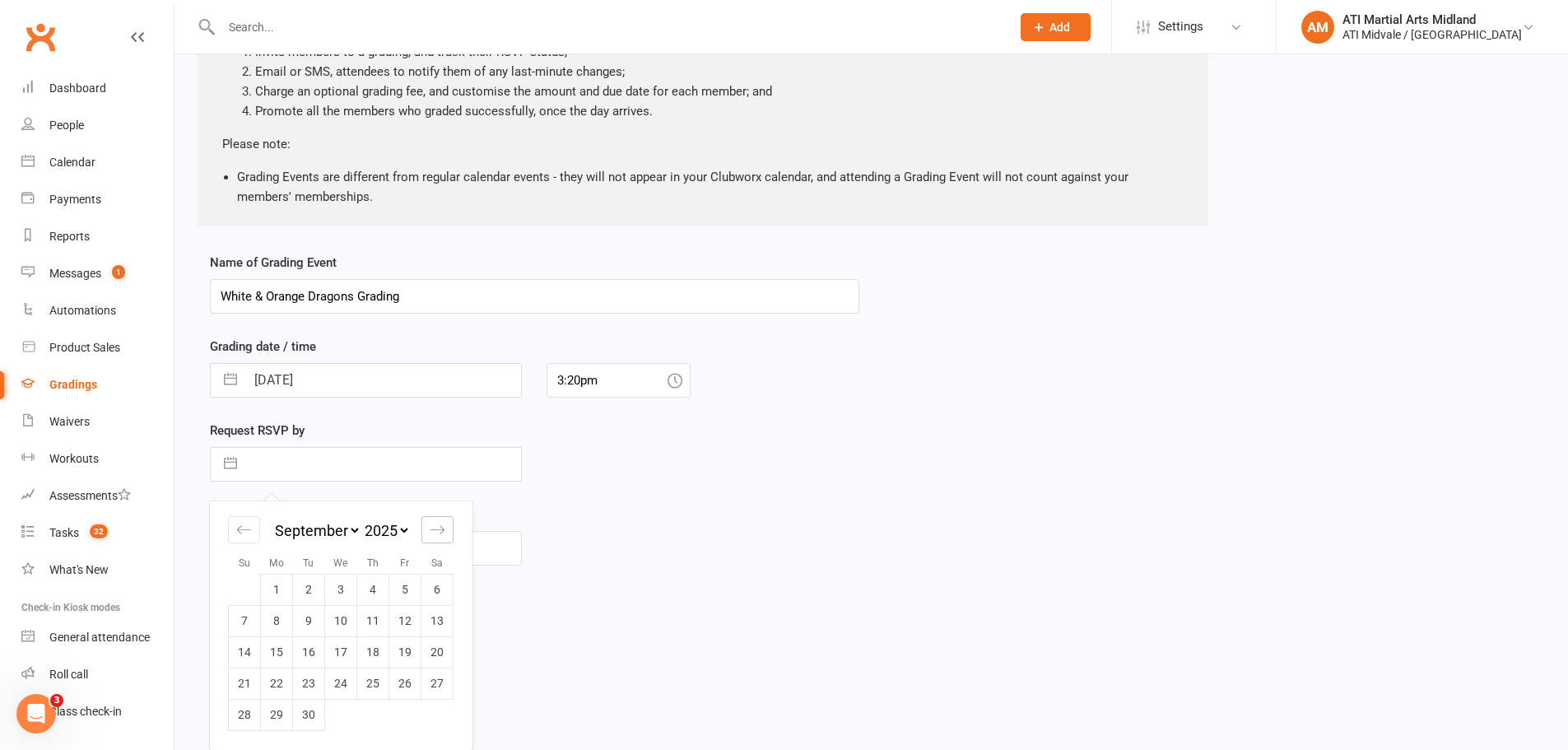
scroll to position [178, 0]
click at [434, 577] on td "6" at bounding box center [437, 590] width 32 height 32
type input "[DATE]"
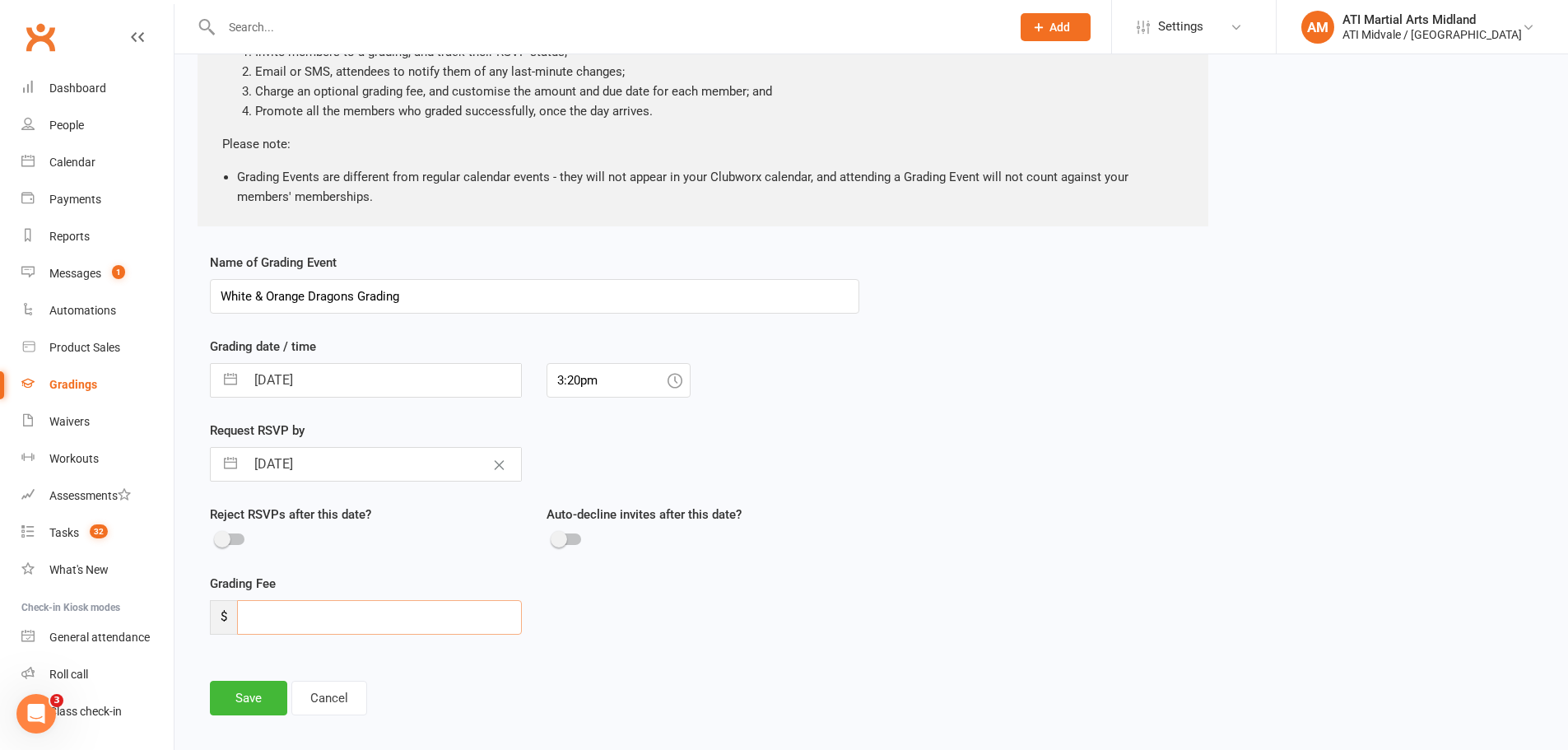
drag, startPoint x: 355, startPoint y: 605, endPoint x: 254, endPoint y: 616, distance: 101.6
click at [254, 616] on input "number" at bounding box center [379, 617] width 285 height 34
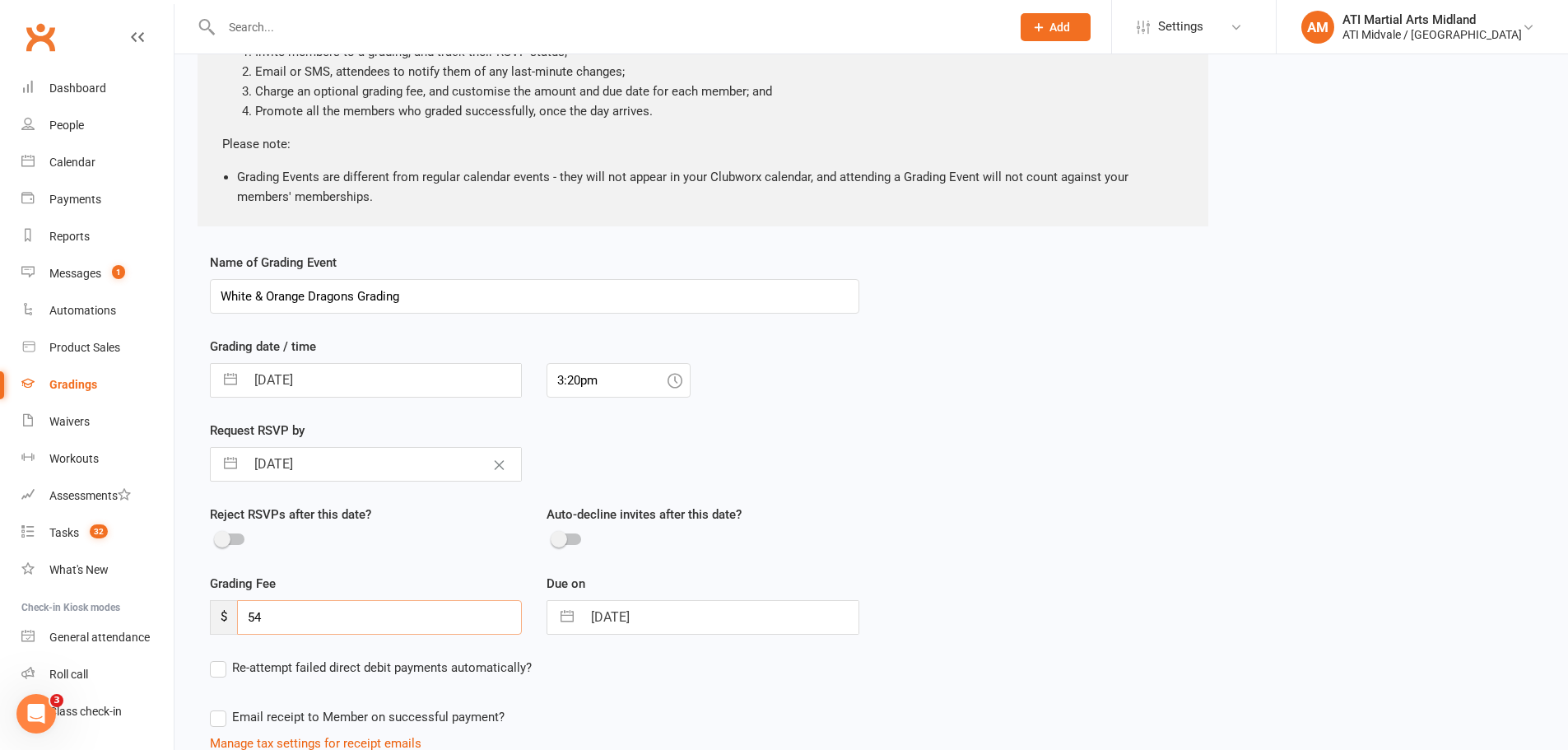
type input "54"
click at [575, 614] on button "button" at bounding box center [568, 617] width 30 height 33
select select "7"
select select "2025"
select select "8"
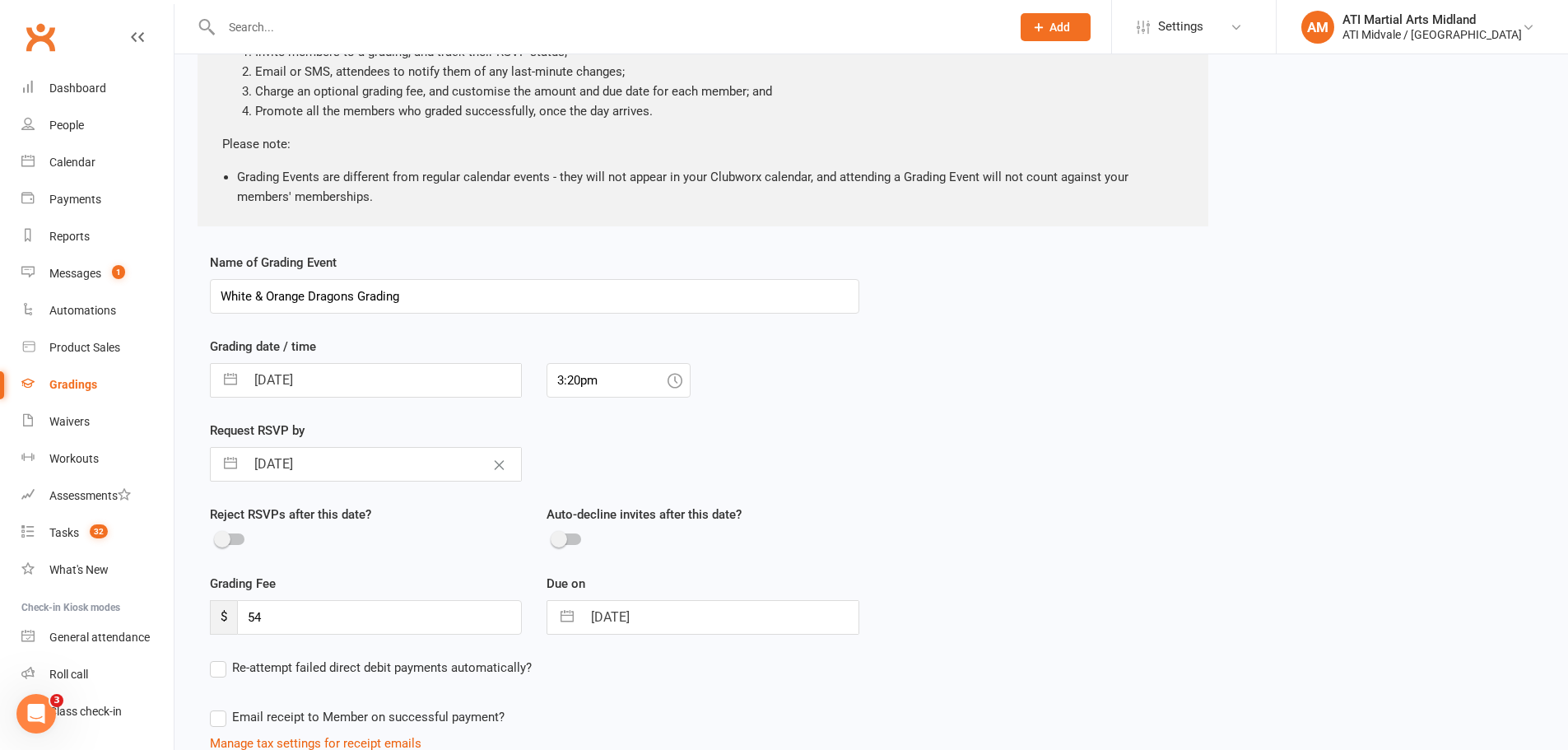
select select "2025"
select select "9"
select select "2025"
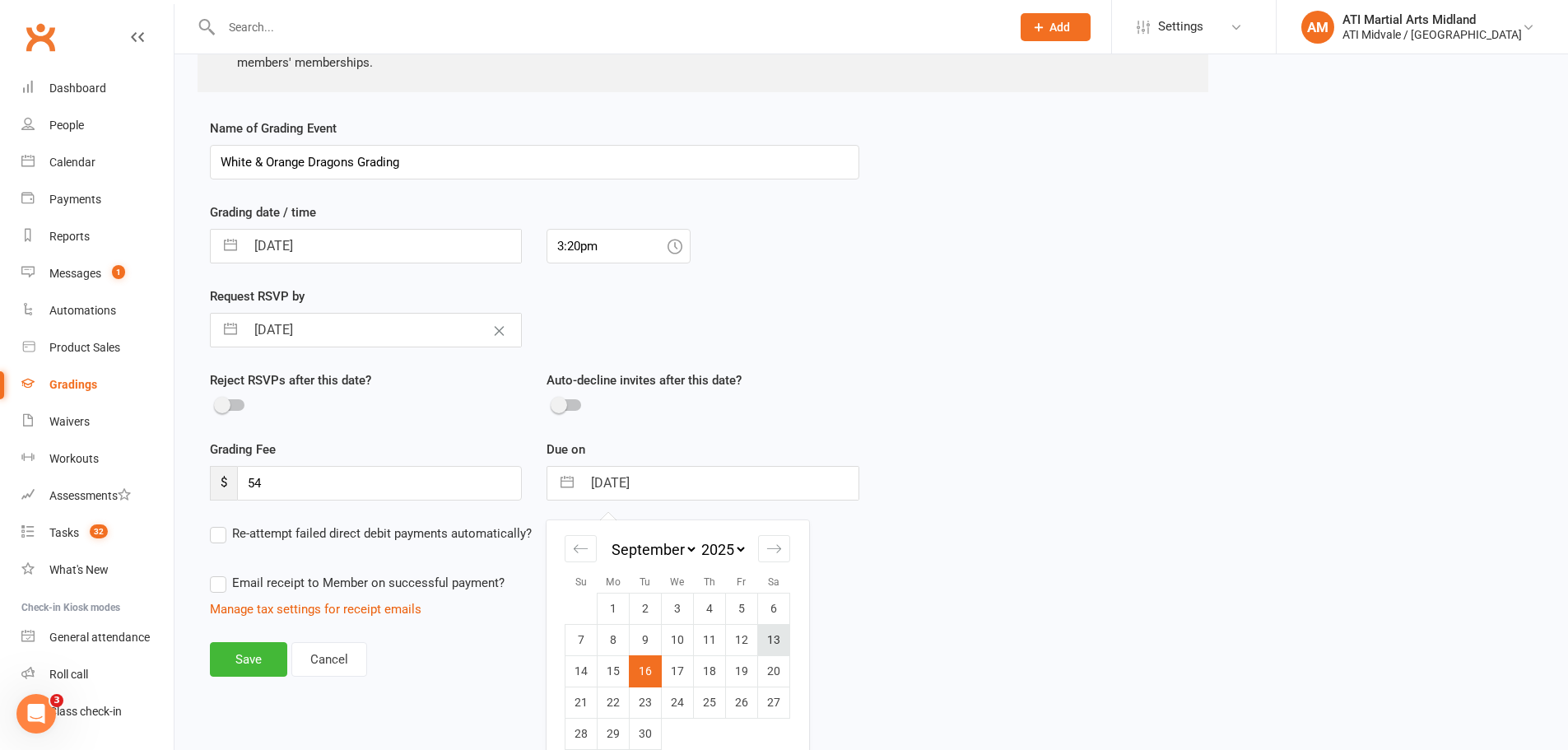
scroll to position [331, 0]
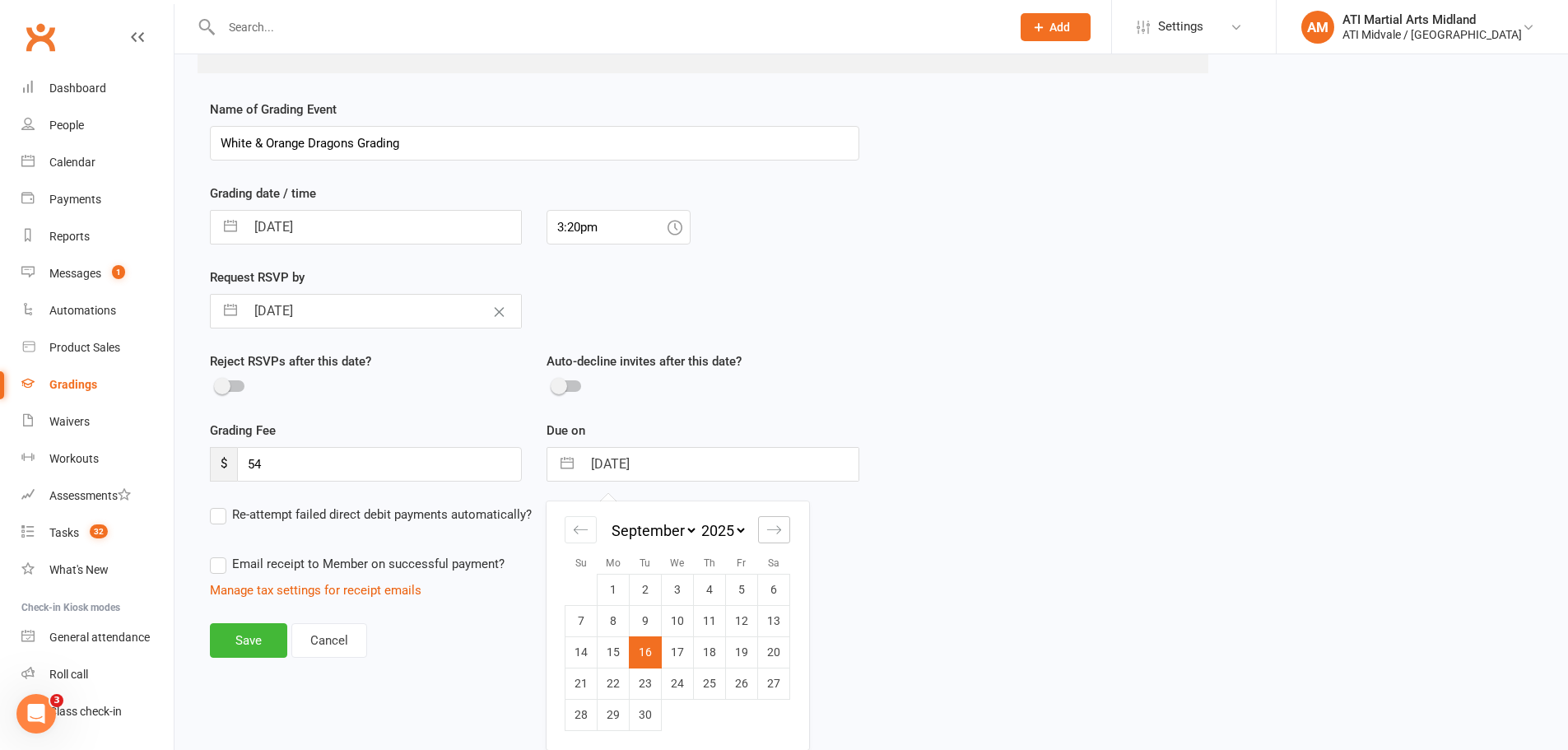
click at [773, 532] on icon "Move forward to switch to the next month." at bounding box center [774, 530] width 16 height 16
select select "10"
select select "2025"
click at [592, 540] on div "Move backward to switch to the previous month." at bounding box center [581, 529] width 32 height 27
select select "7"
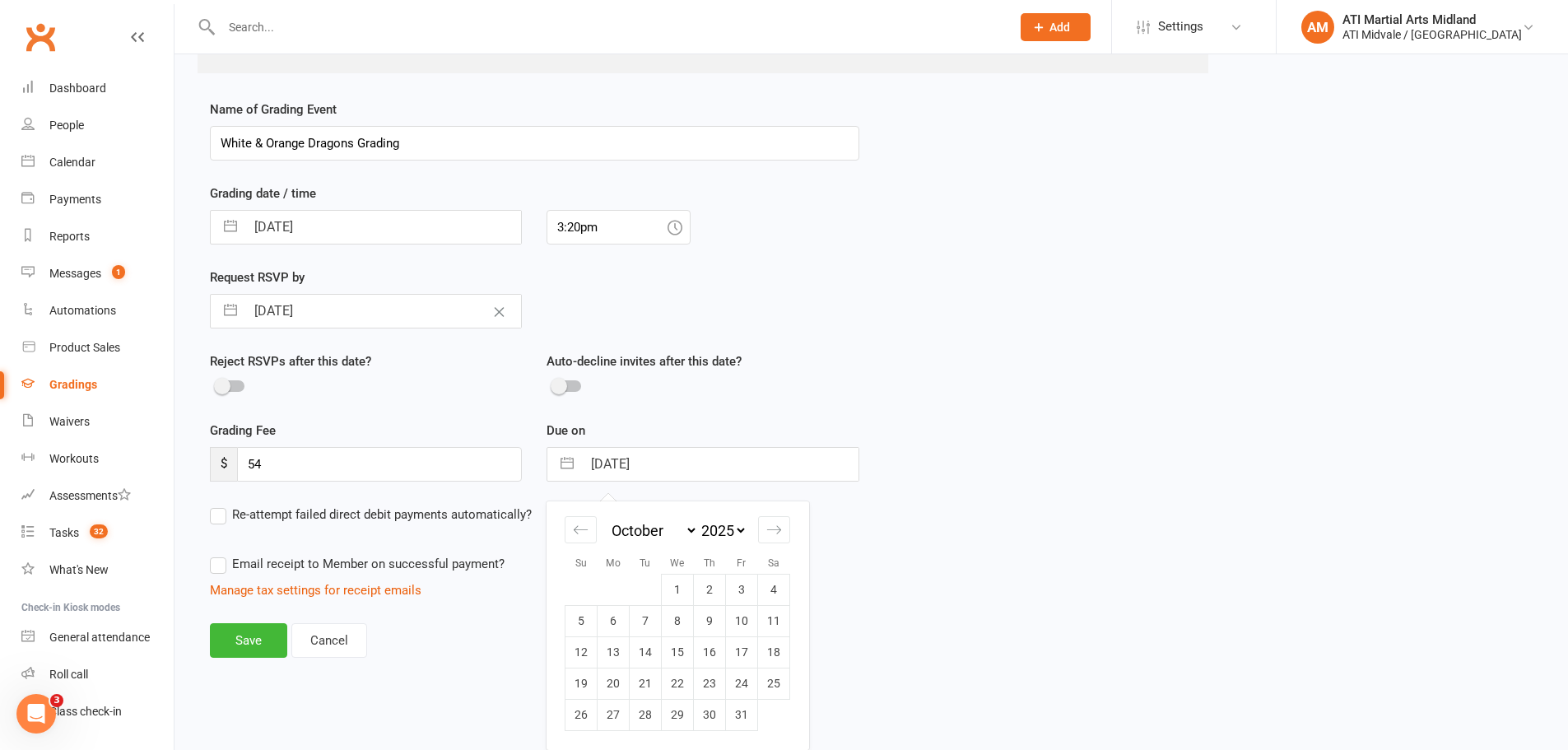
select select "2025"
click at [761, 580] on td "6" at bounding box center [773, 590] width 32 height 32
type input "[DATE]"
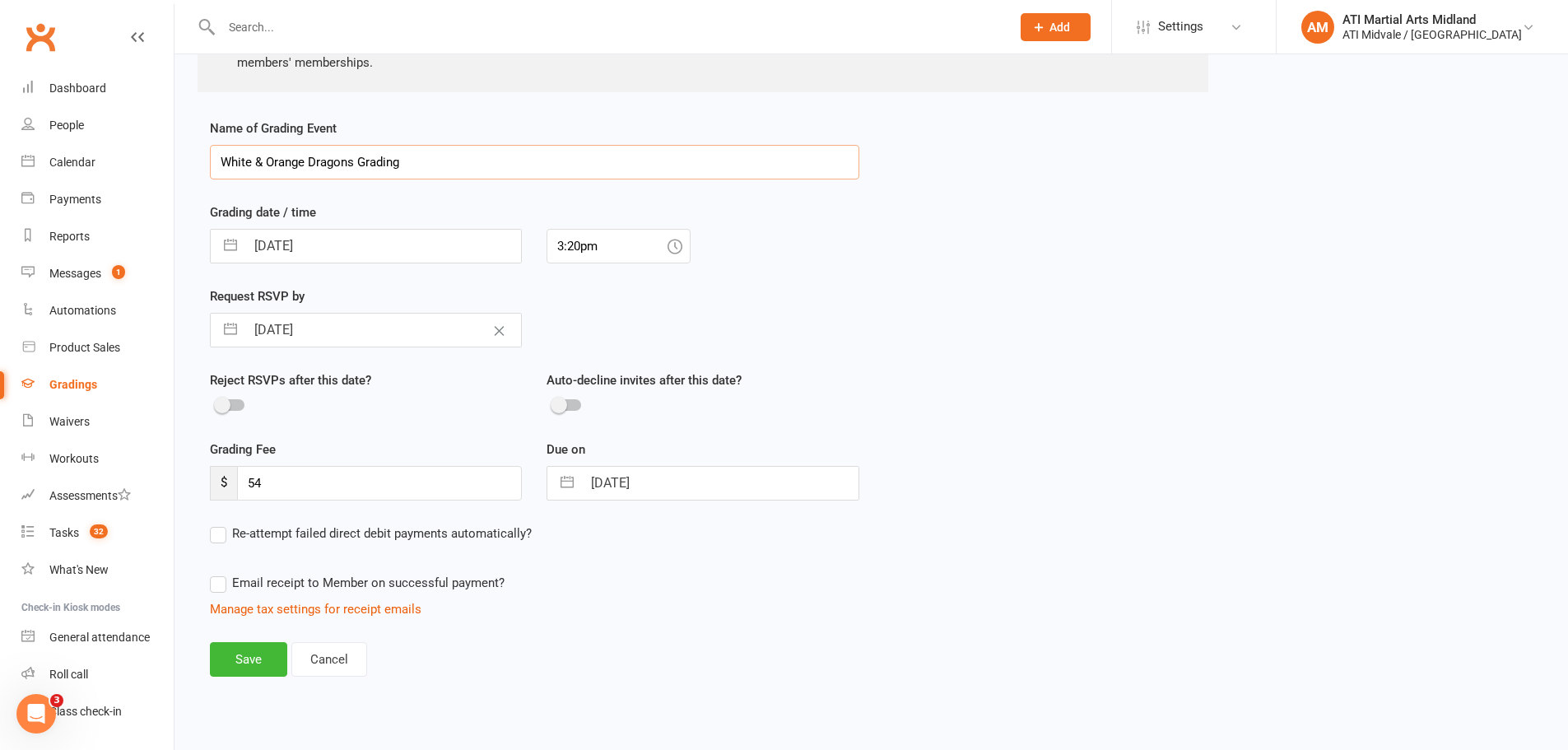
drag, startPoint x: 416, startPoint y: 159, endPoint x: 220, endPoint y: 166, distance: 196.1
click at [220, 166] on input "White & Orange Dragons Grading" at bounding box center [534, 162] width 649 height 34
click at [267, 665] on button "Save" at bounding box center [248, 658] width 77 height 34
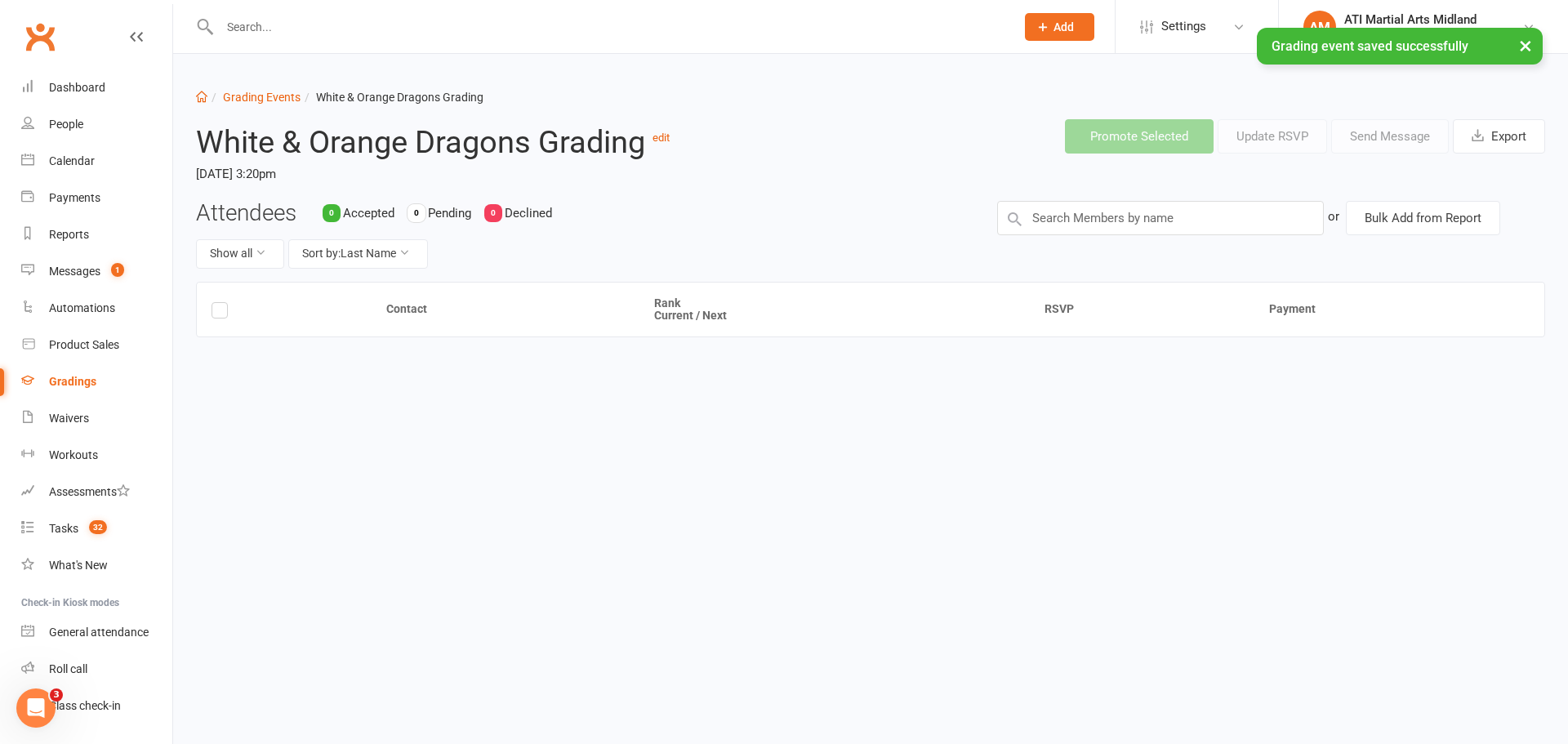
click at [60, 379] on div "Gradings" at bounding box center [72, 381] width 47 height 13
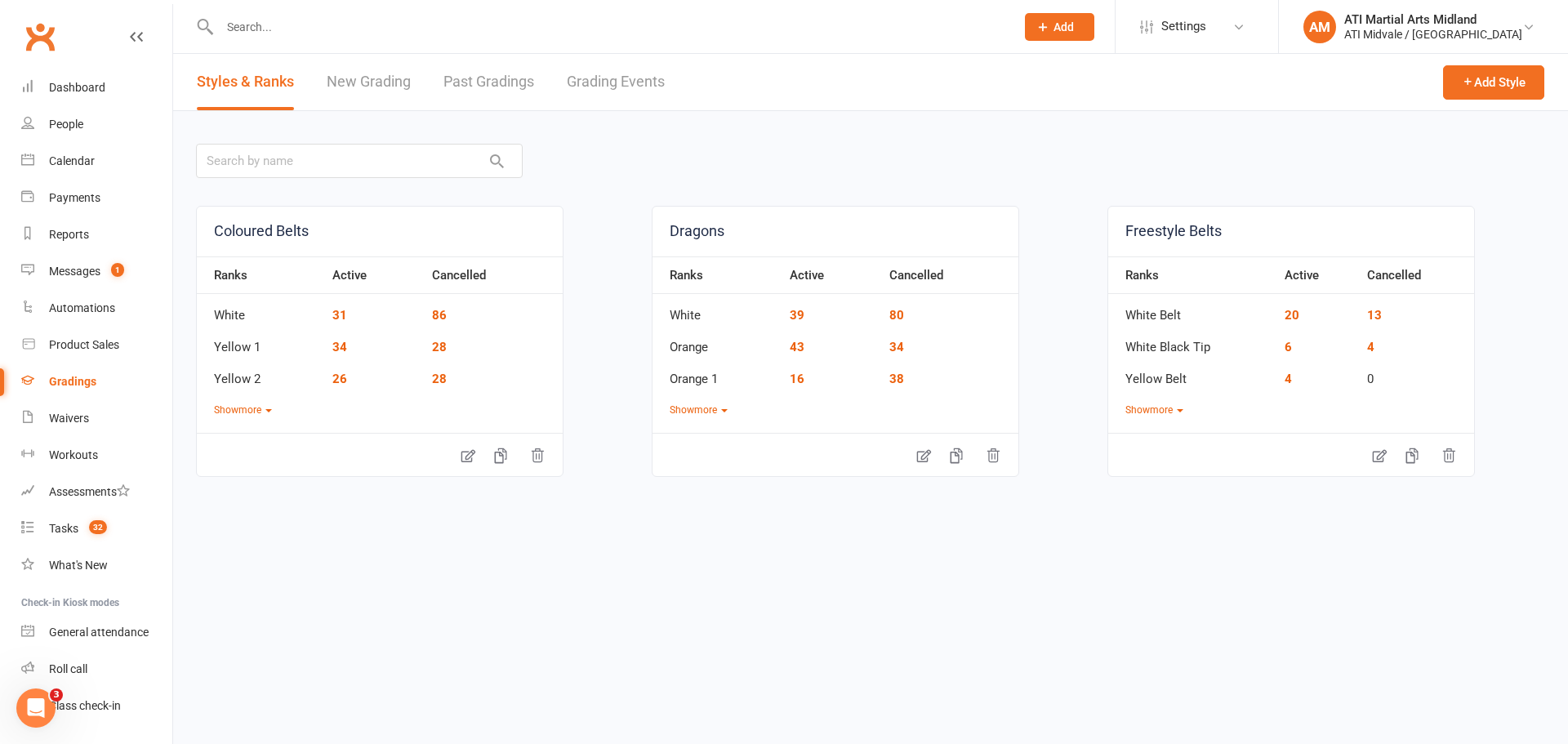
click at [592, 79] on link "Grading Events" at bounding box center [616, 82] width 98 height 57
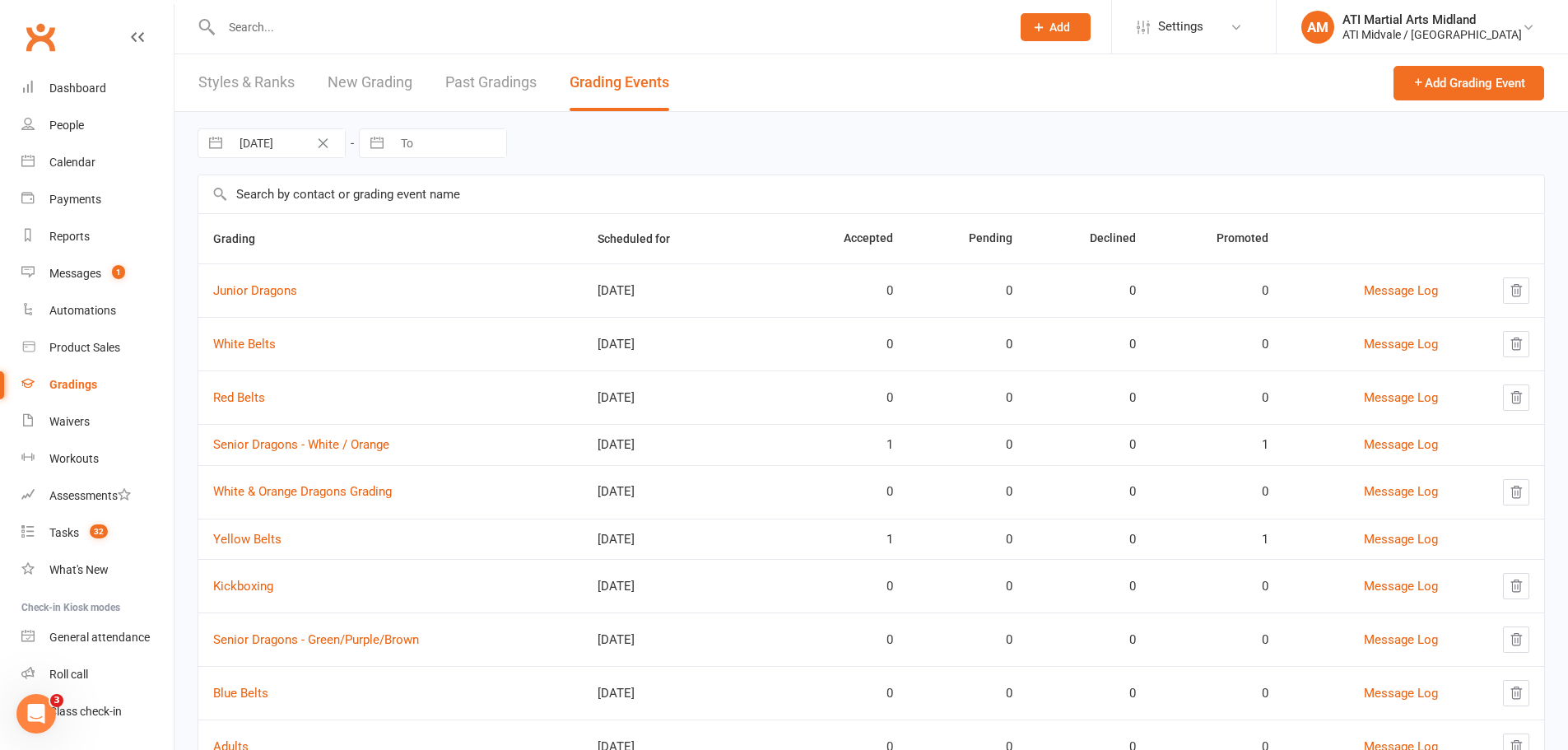
click at [643, 82] on link "Grading Events" at bounding box center [619, 83] width 99 height 57
click at [1513, 493] on icon "button" at bounding box center [1516, 491] width 11 height 11
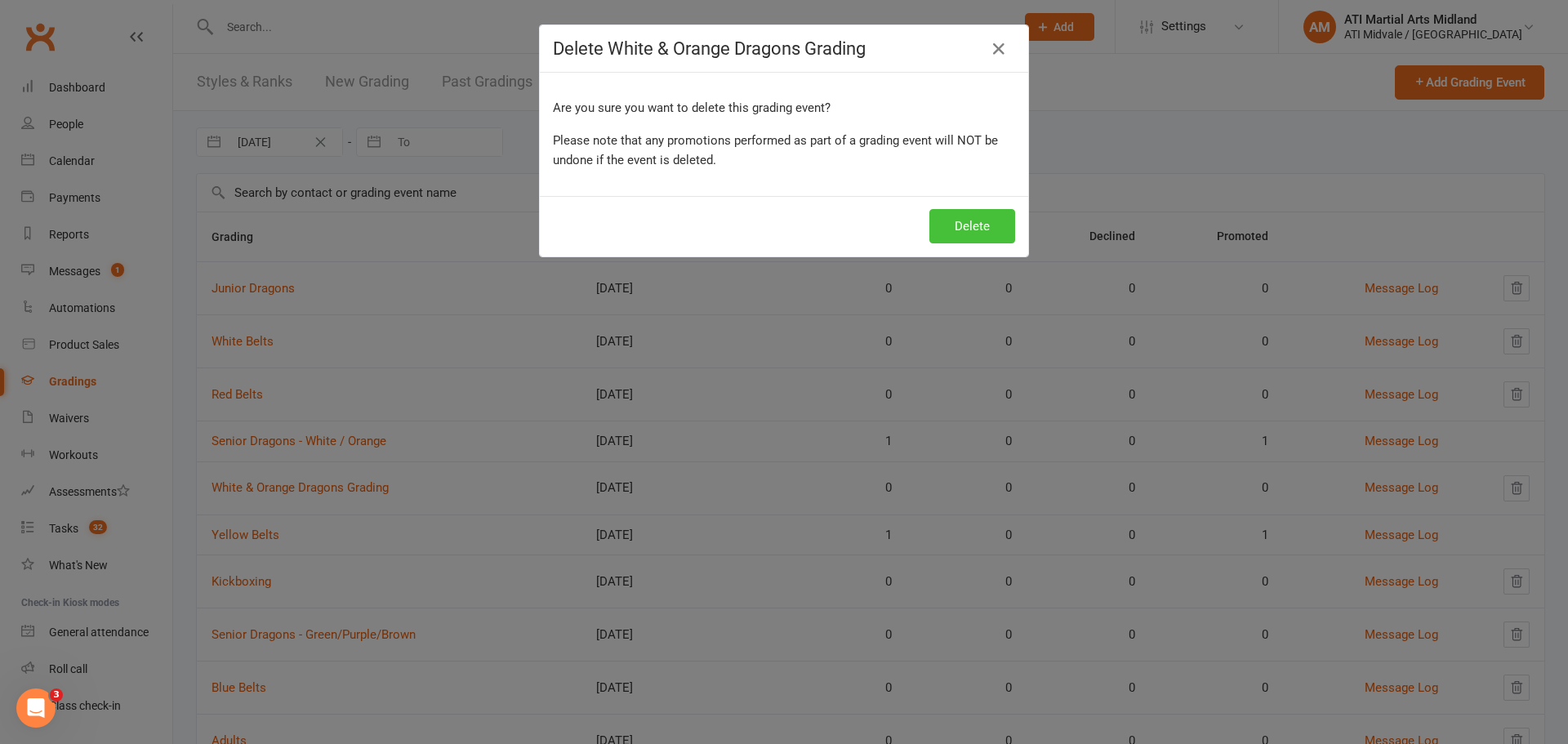
click at [950, 224] on button "Delete" at bounding box center [972, 225] width 86 height 34
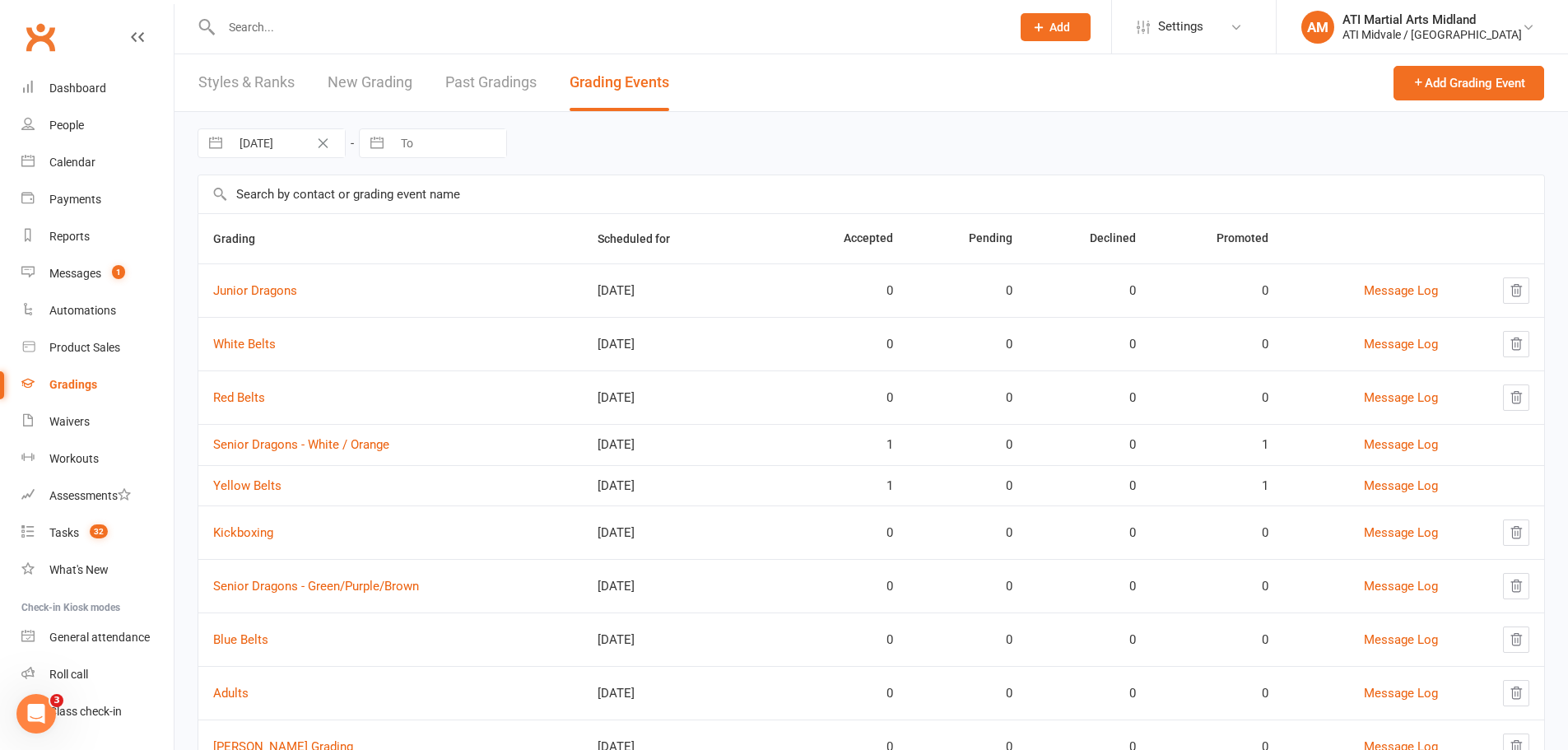
scroll to position [83, 0]
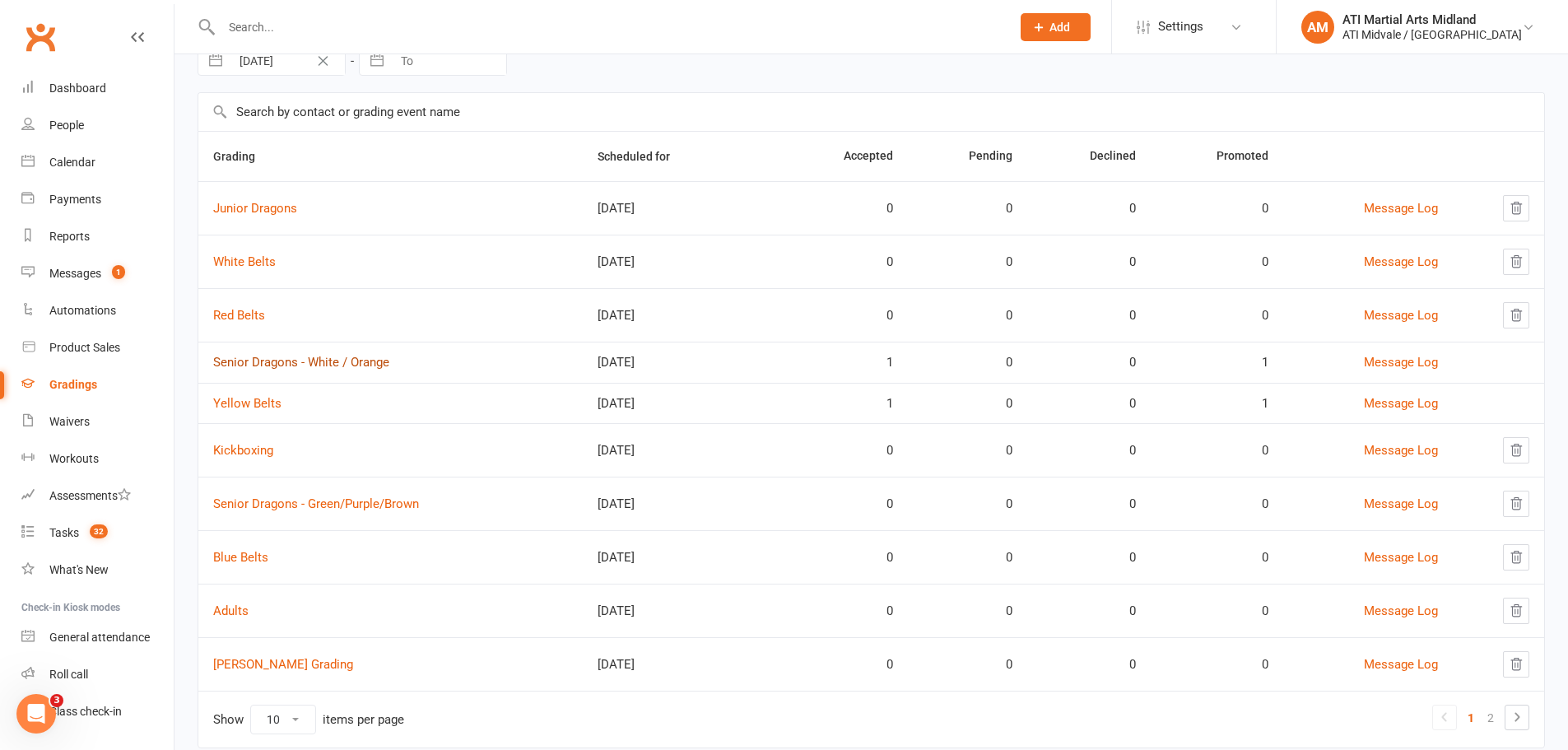
click at [309, 357] on link "Senior Dragons - White / Orange" at bounding box center [301, 362] width 176 height 15
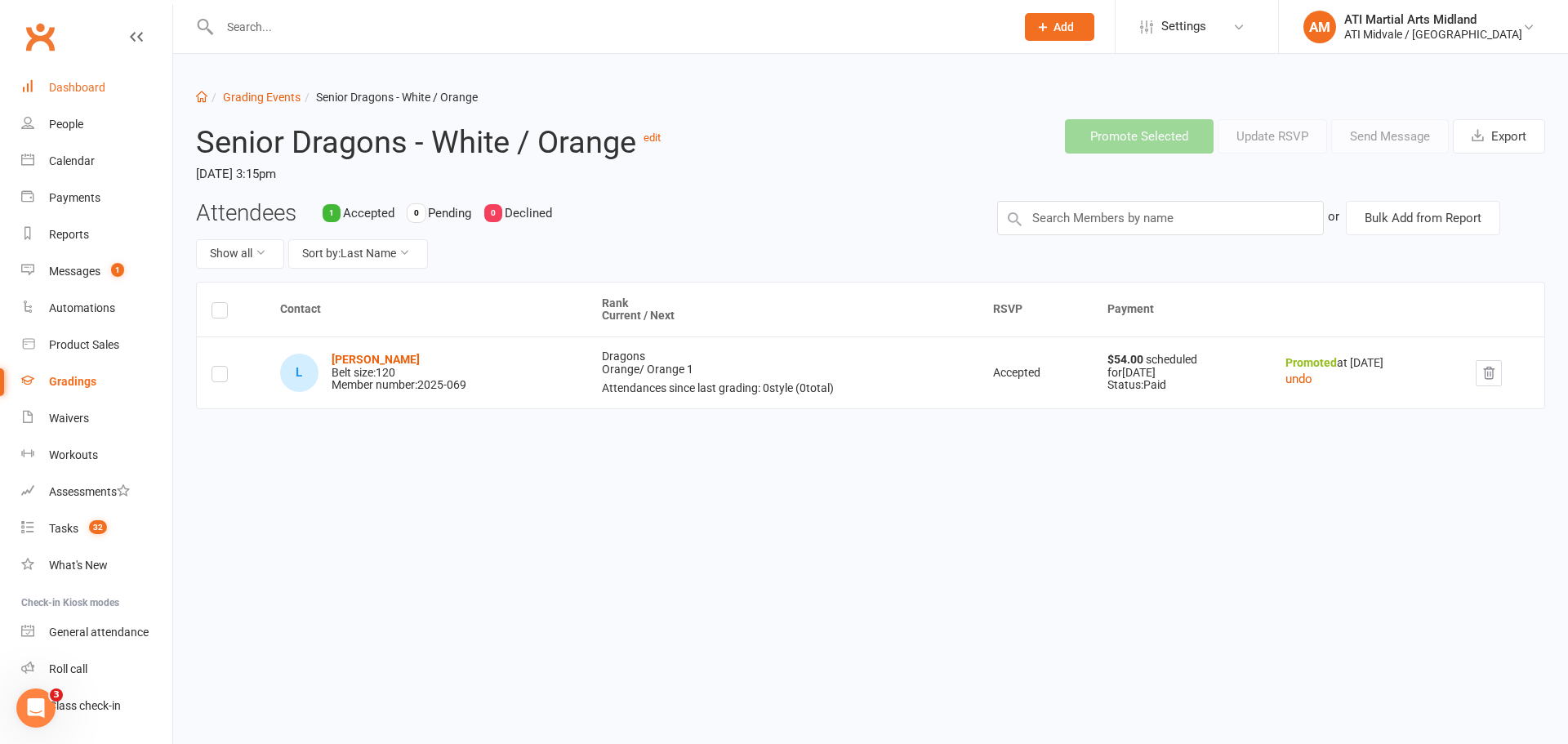
click at [67, 97] on link "Dashboard" at bounding box center [96, 87] width 151 height 37
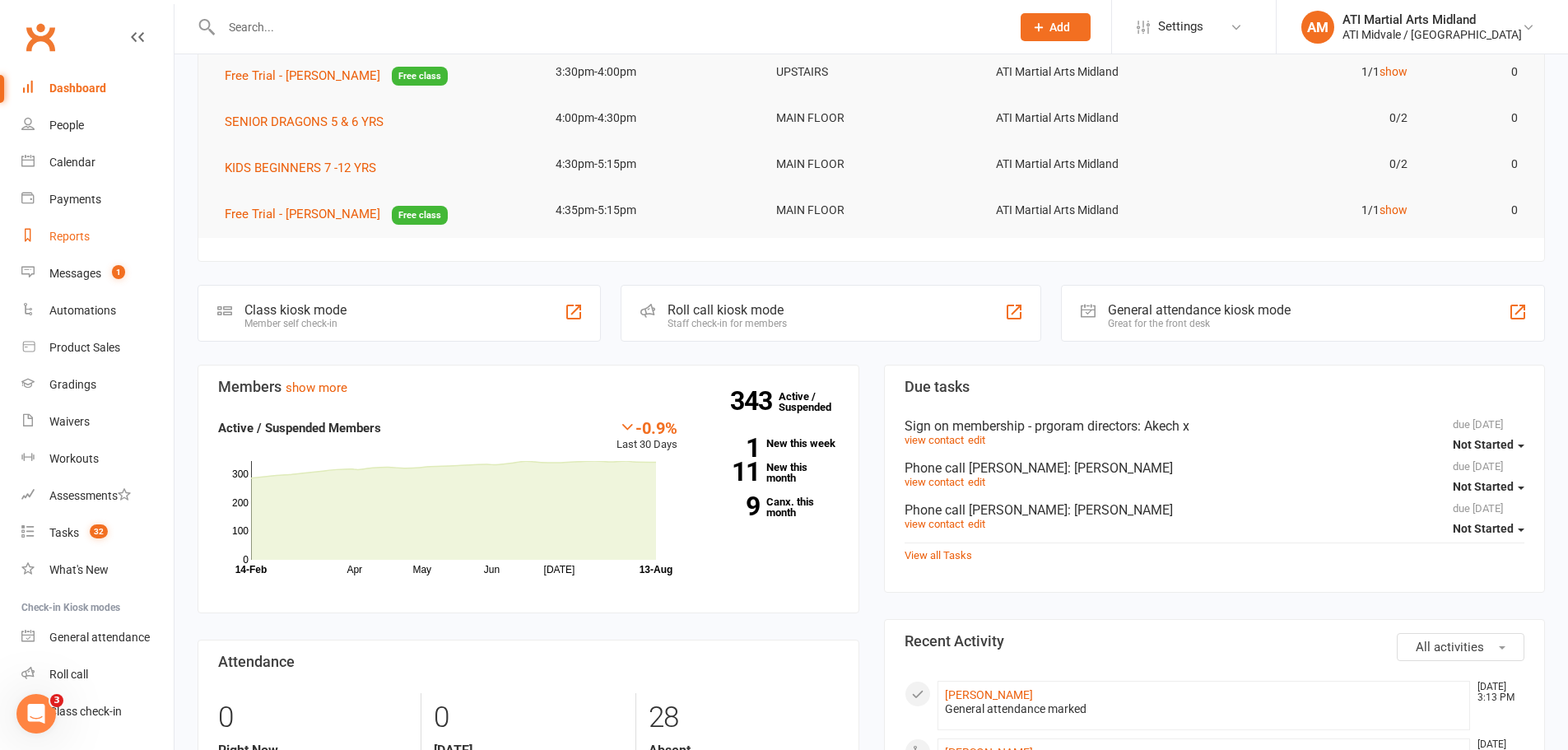
scroll to position [165, 0]
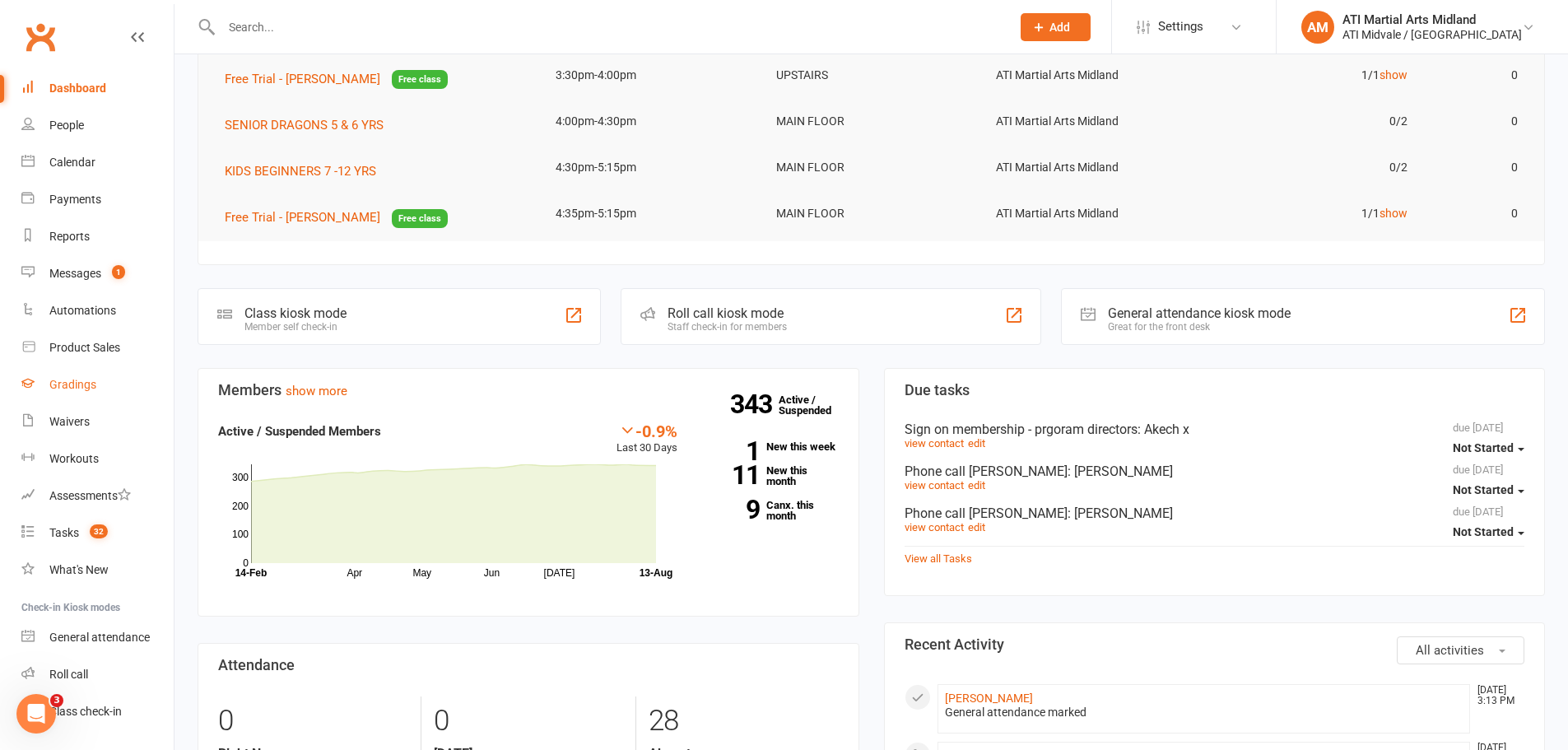
click at [49, 377] on link "Gradings" at bounding box center [97, 385] width 152 height 37
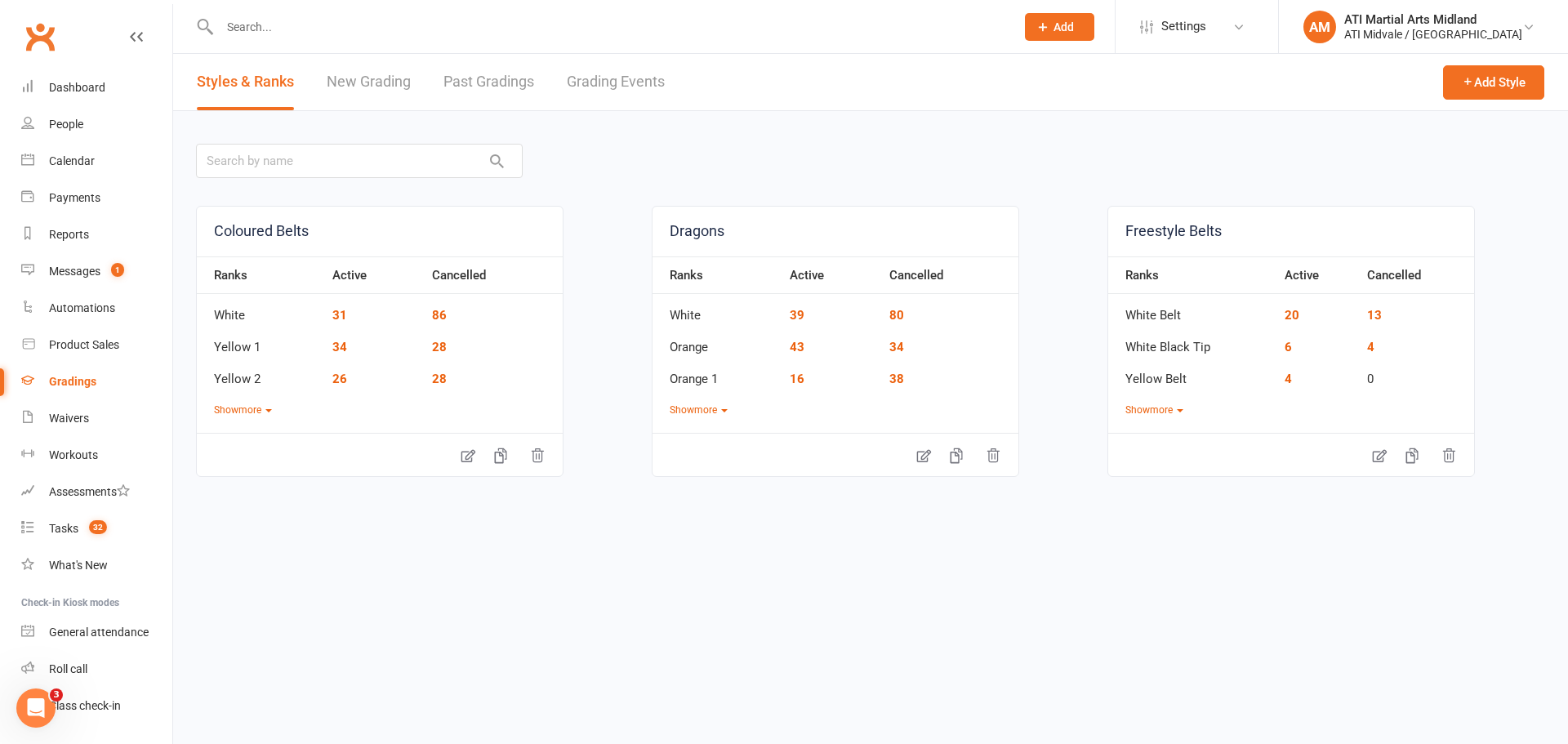
click at [602, 81] on link "Grading Events" at bounding box center [616, 82] width 98 height 57
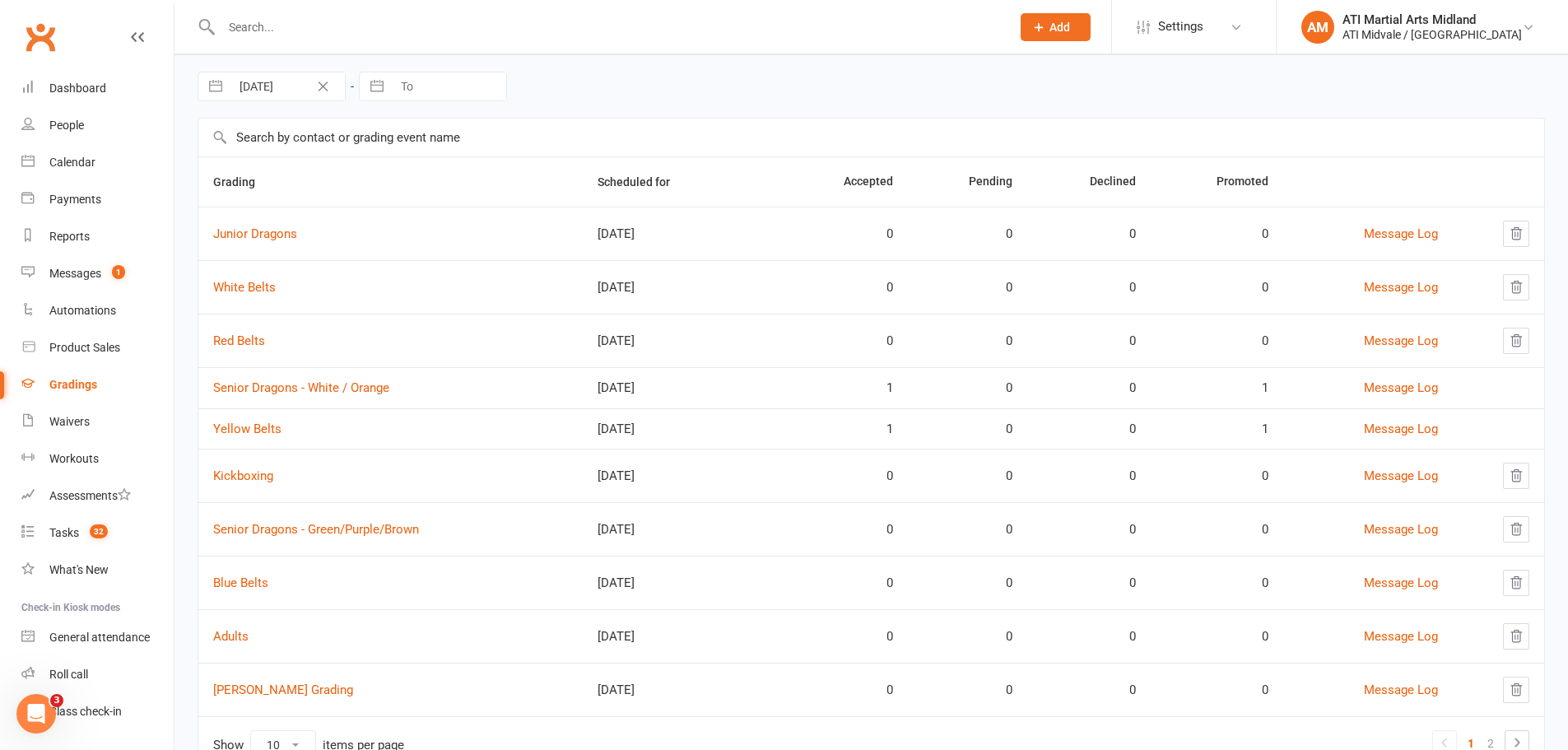
scroll to position [128, 0]
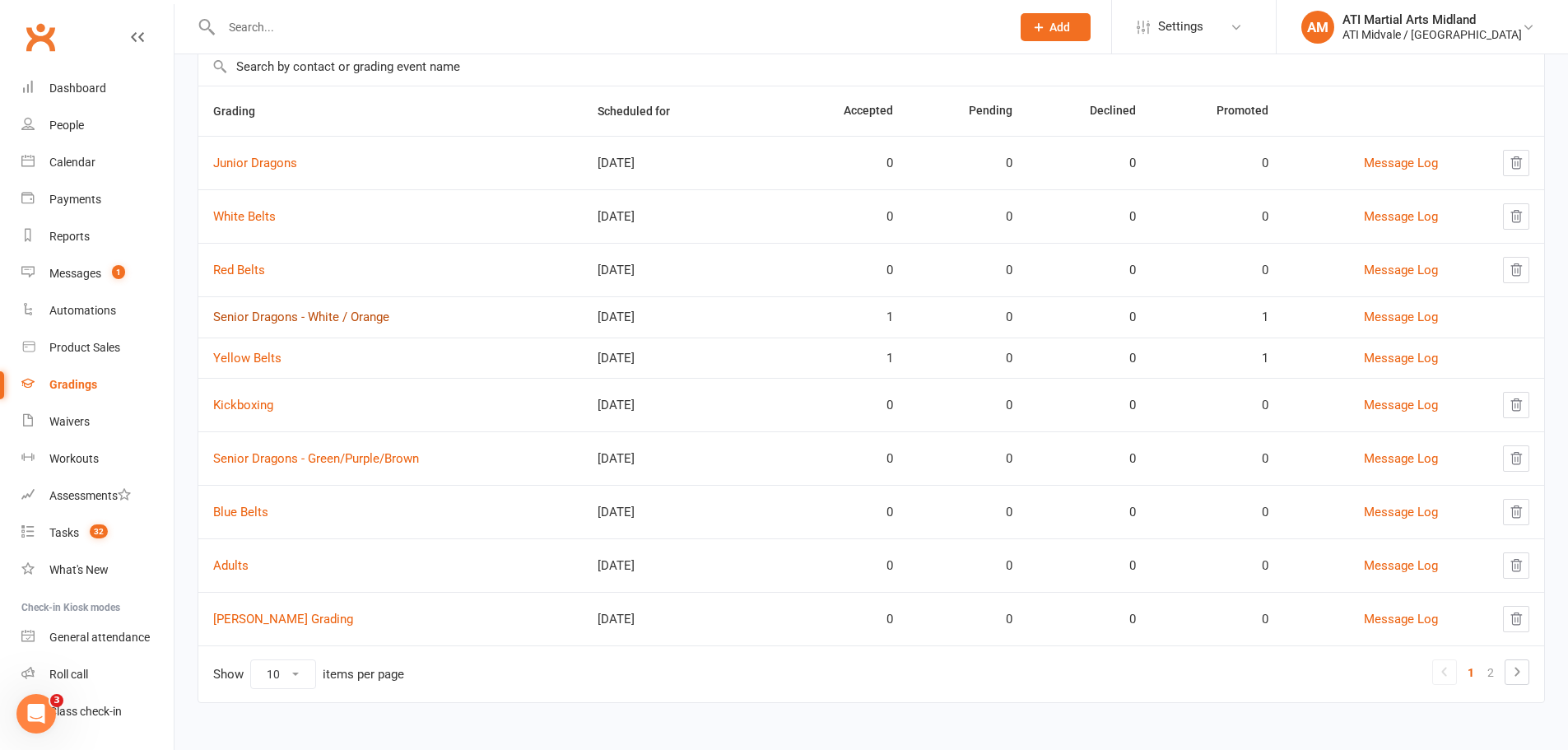
click at [266, 318] on link "Senior Dragons - White / Orange" at bounding box center [301, 317] width 176 height 15
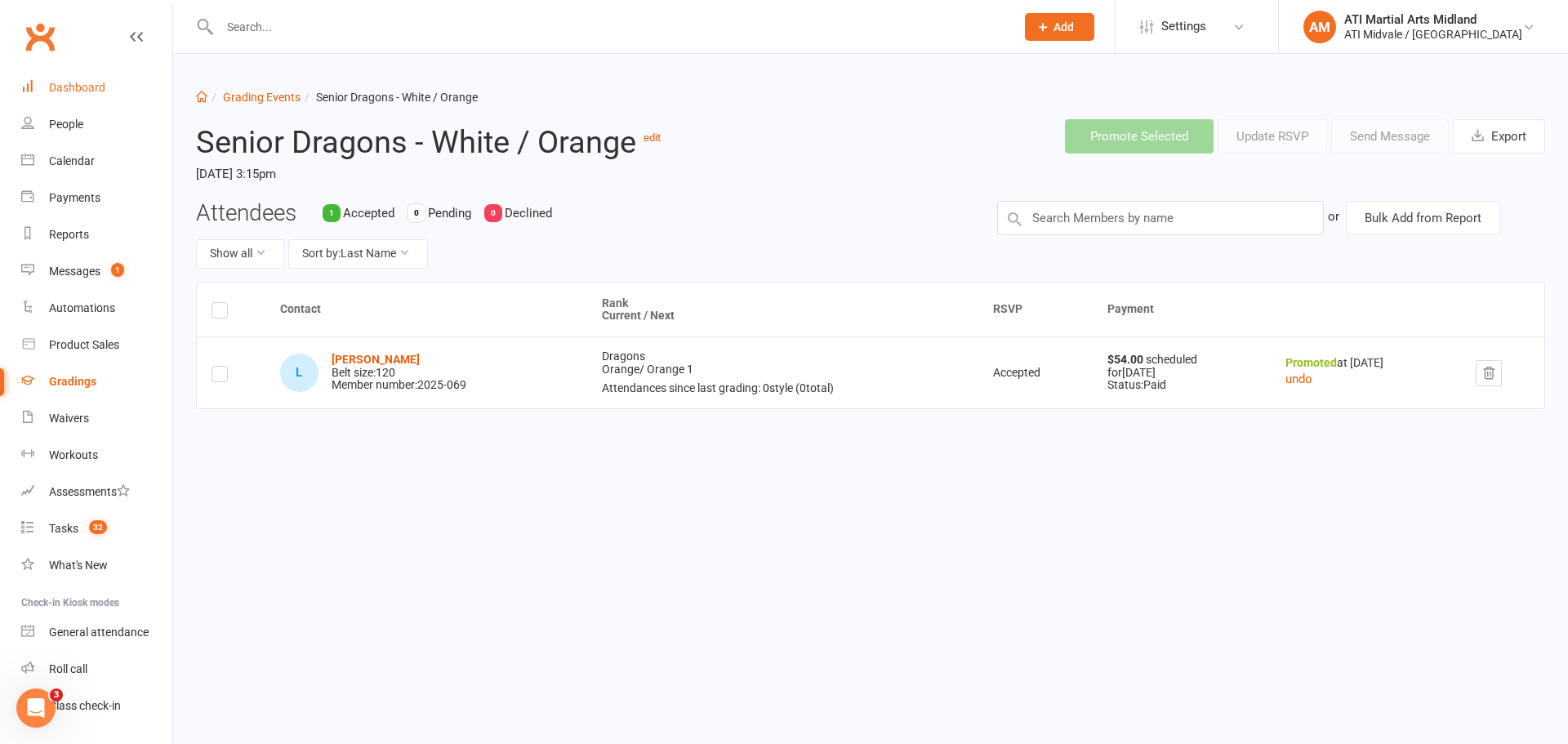
click at [90, 97] on link "Dashboard" at bounding box center [96, 87] width 151 height 37
